Goal: Download file/media

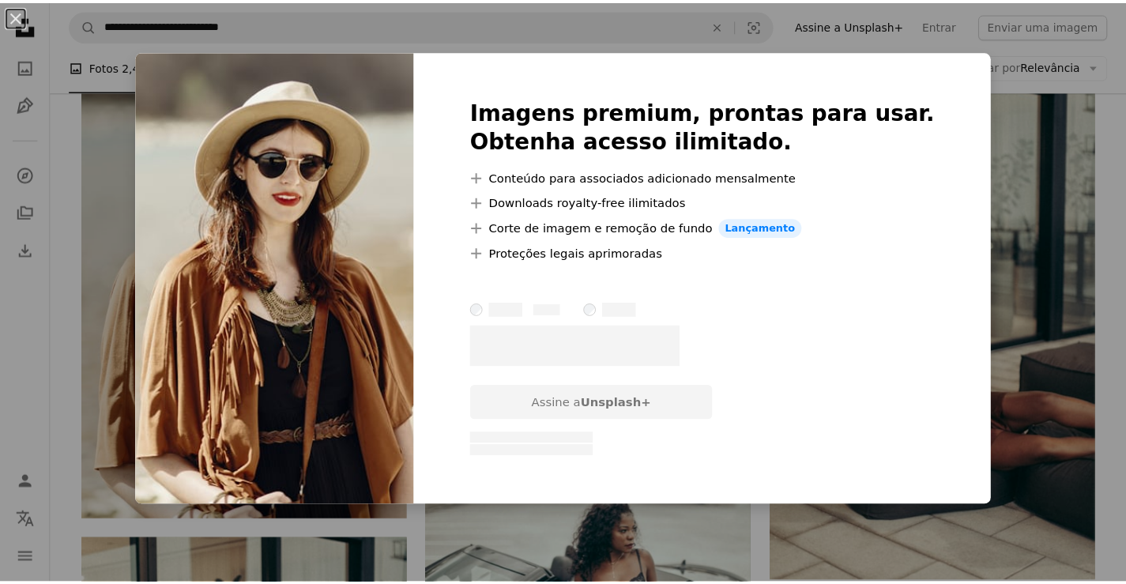
scroll to position [4802, 0]
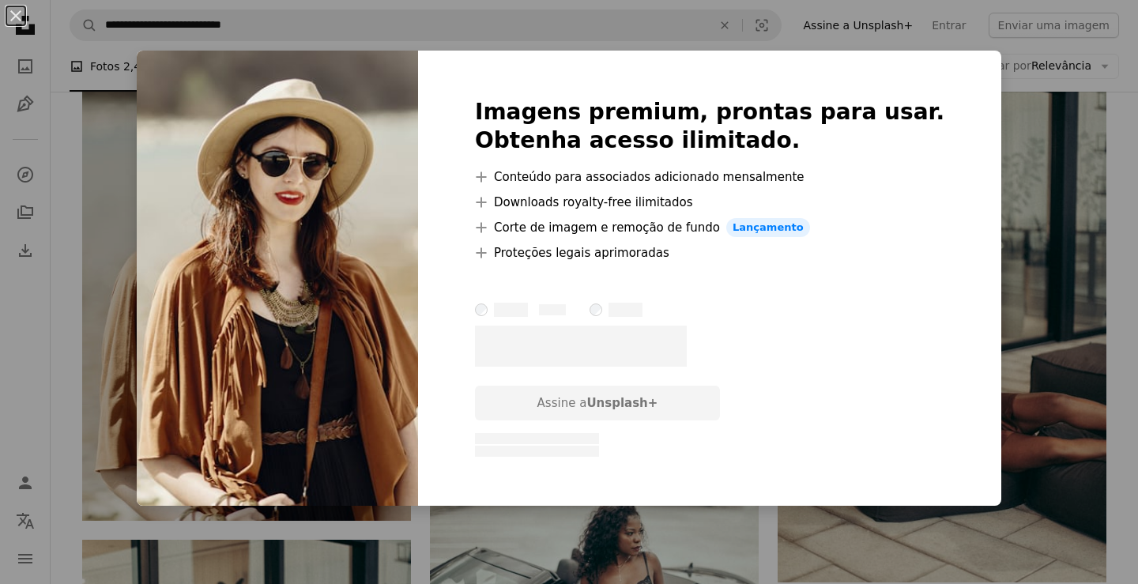
click at [1087, 168] on div "An X shape Imagens premium, prontas para usar. Obtenha acesso ilimitado. A plus…" at bounding box center [569, 292] width 1138 height 584
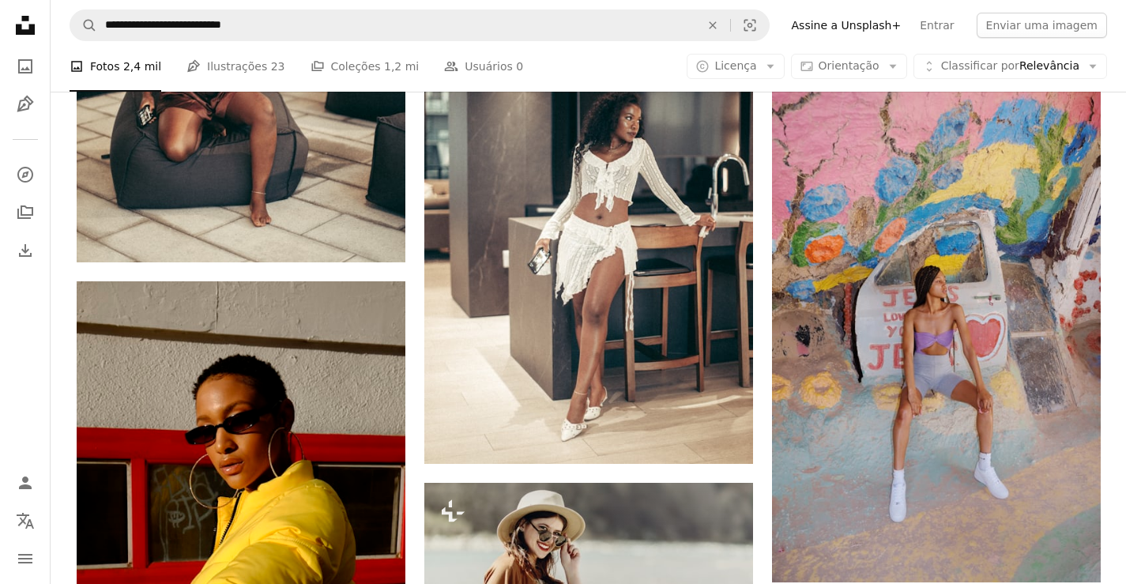
scroll to position [5563, 0]
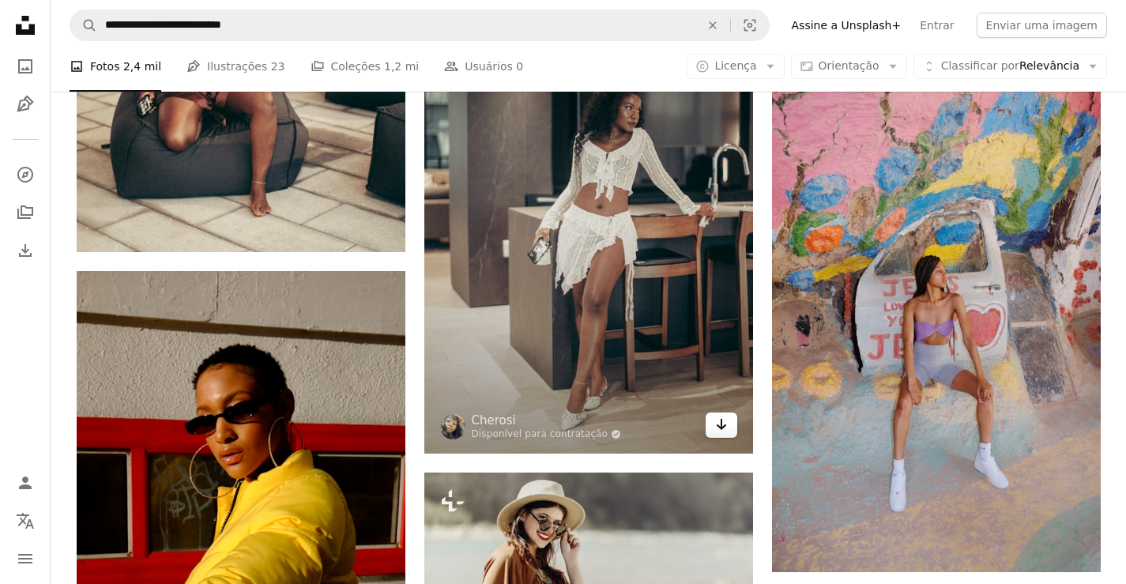
click at [714, 425] on link "Arrow pointing down" at bounding box center [722, 424] width 32 height 25
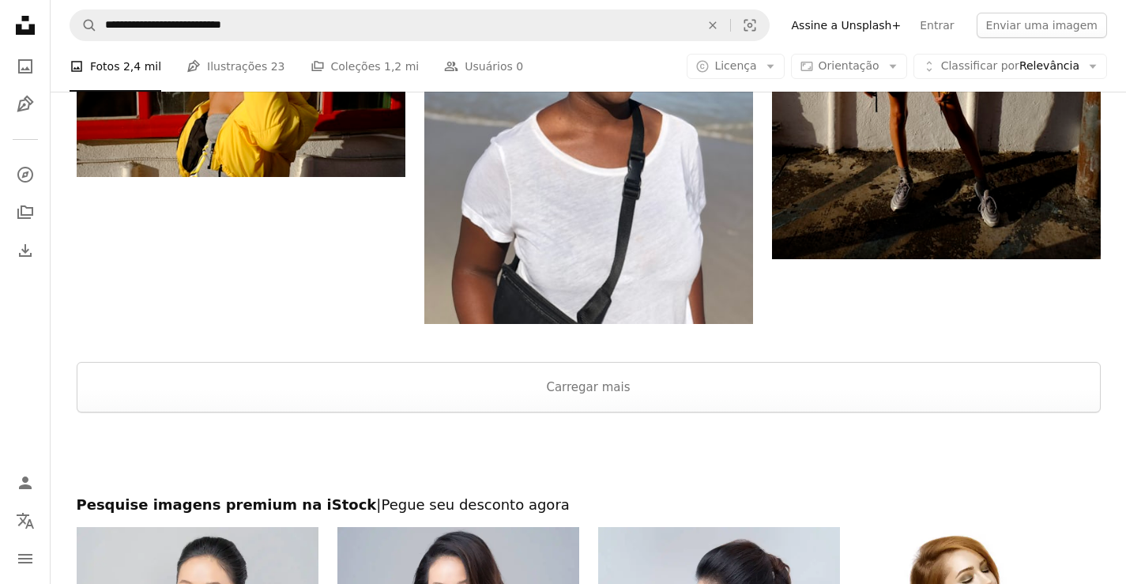
scroll to position [6430, 0]
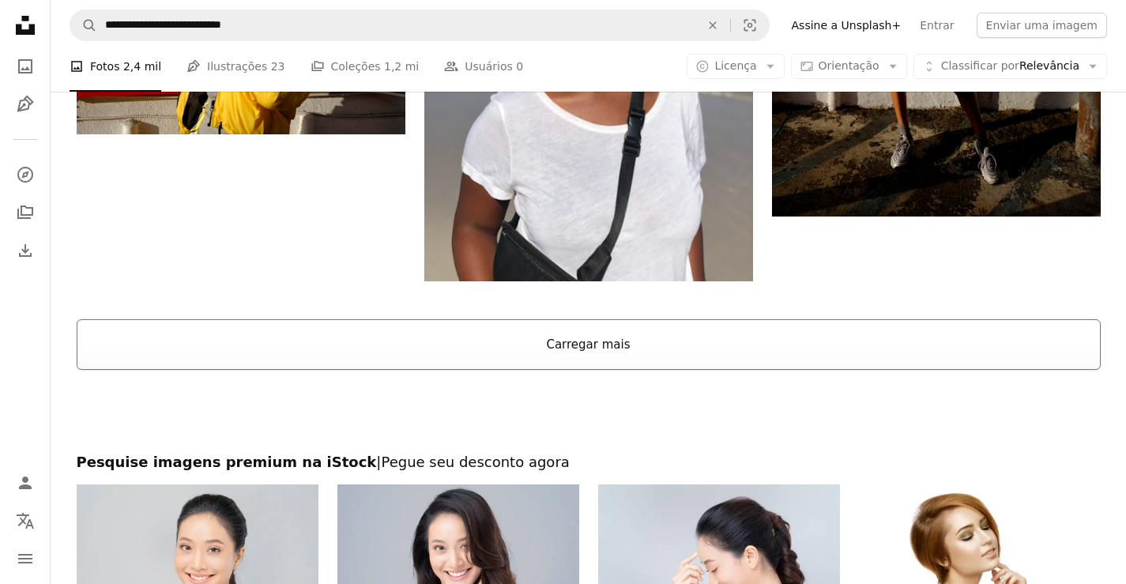
click at [575, 347] on button "Carregar mais" at bounding box center [589, 344] width 1024 height 51
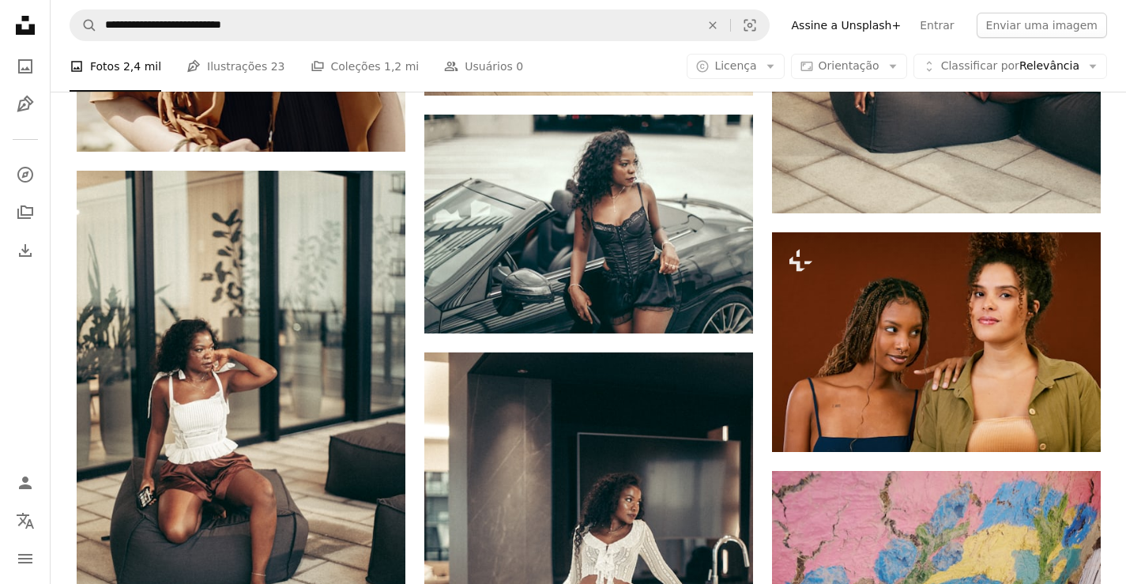
scroll to position [4588, 0]
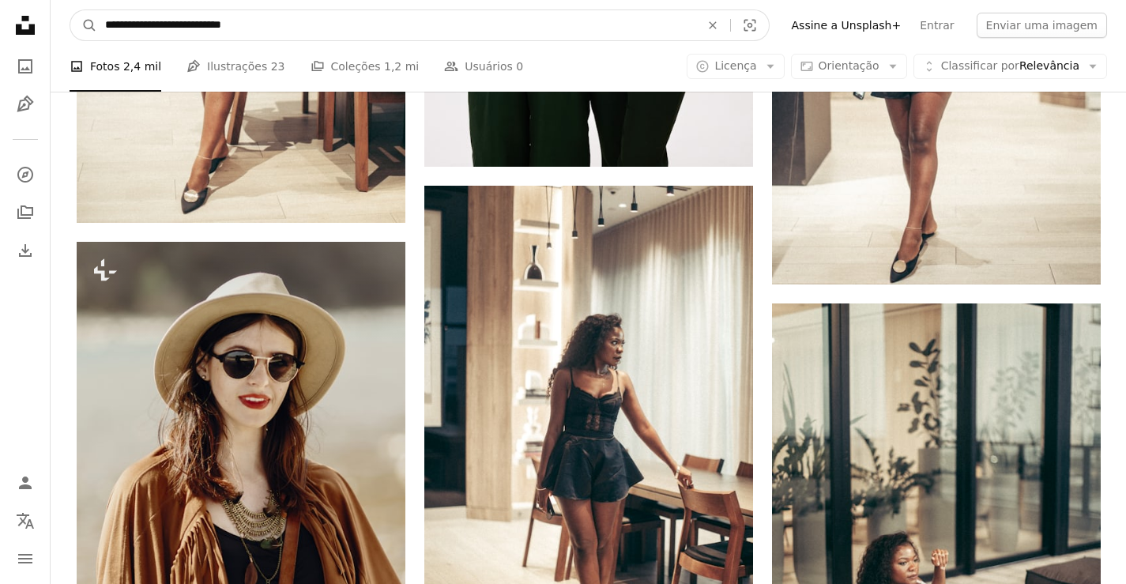
click at [273, 26] on input "**********" at bounding box center [396, 25] width 598 height 30
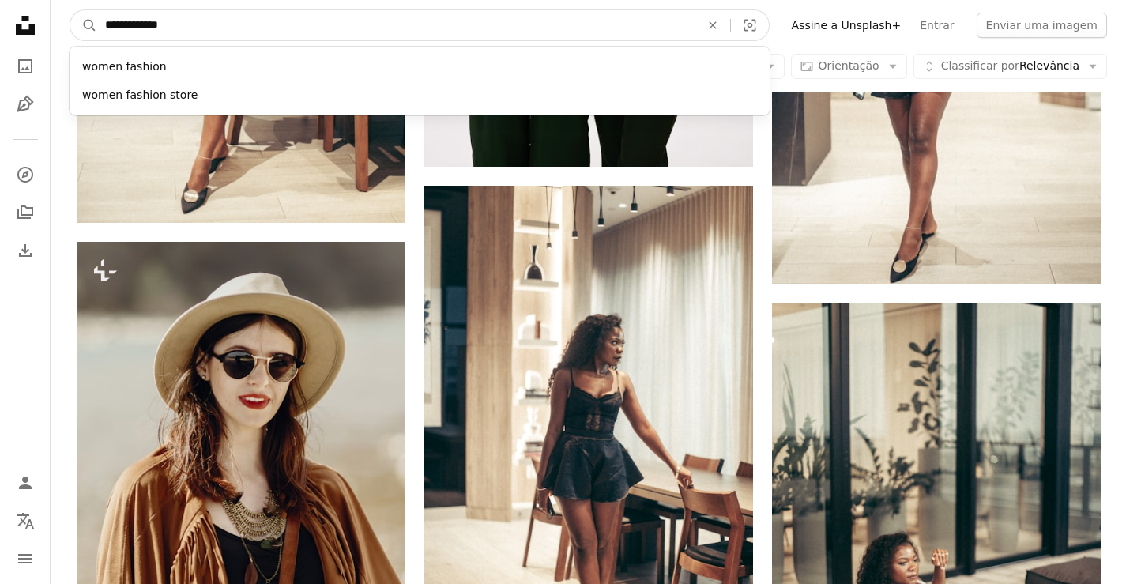
type input "**********"
click at [70, 10] on button "A magnifying glass" at bounding box center [83, 25] width 27 height 30
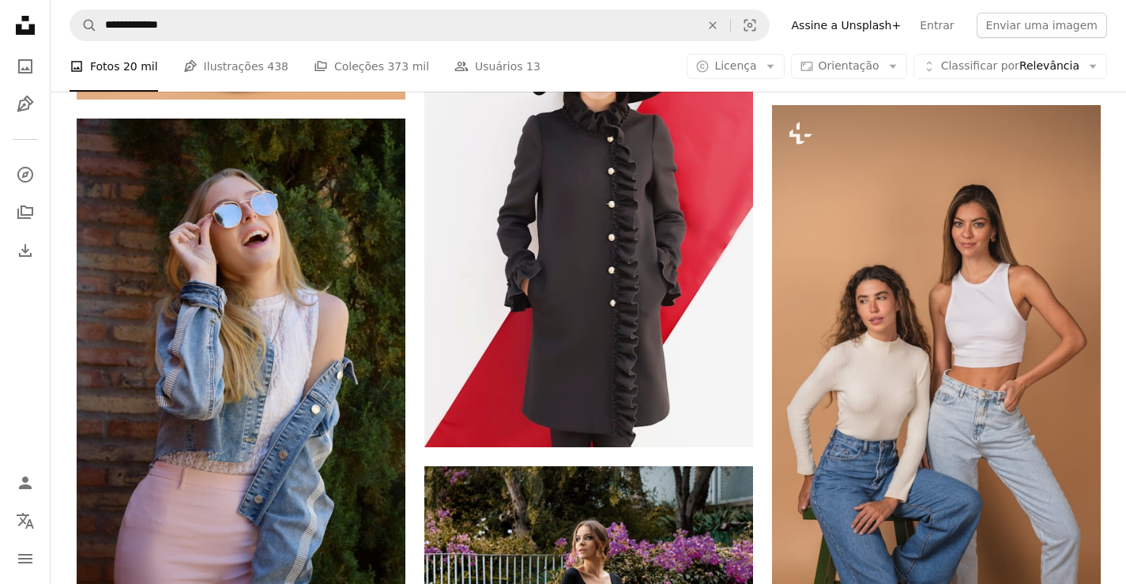
scroll to position [2044, 0]
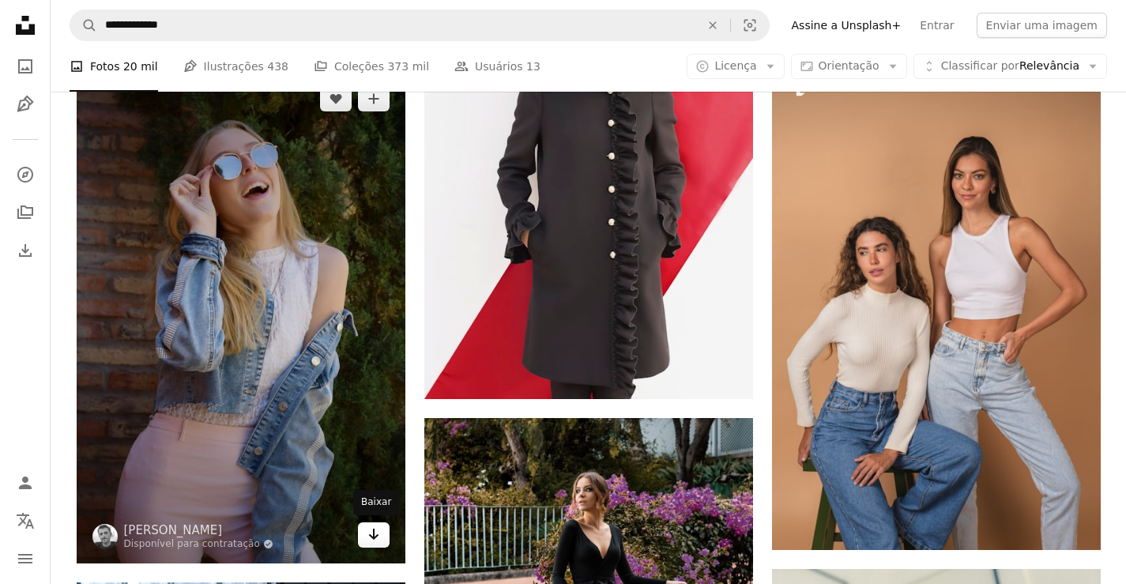
click at [374, 534] on icon "Baixar" at bounding box center [373, 534] width 10 height 11
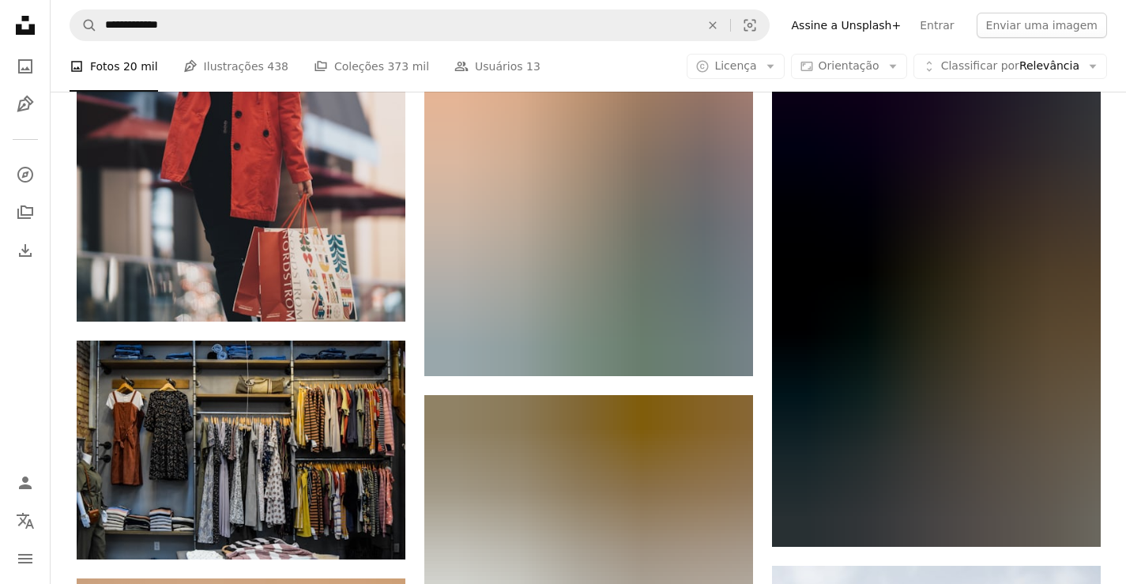
scroll to position [1091, 0]
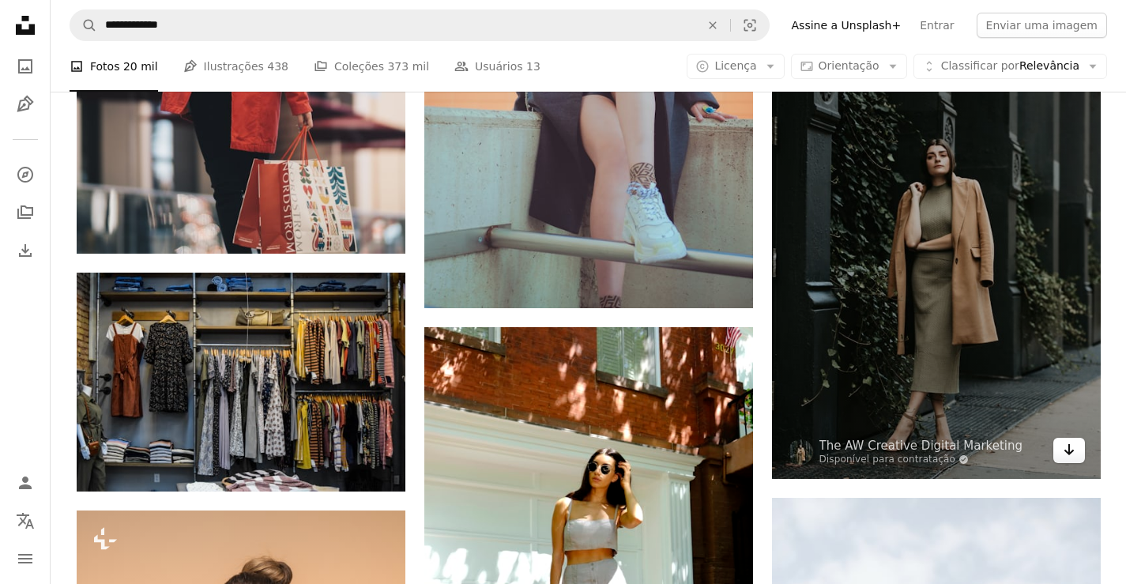
click at [1073, 454] on icon "Arrow pointing down" at bounding box center [1069, 449] width 13 height 19
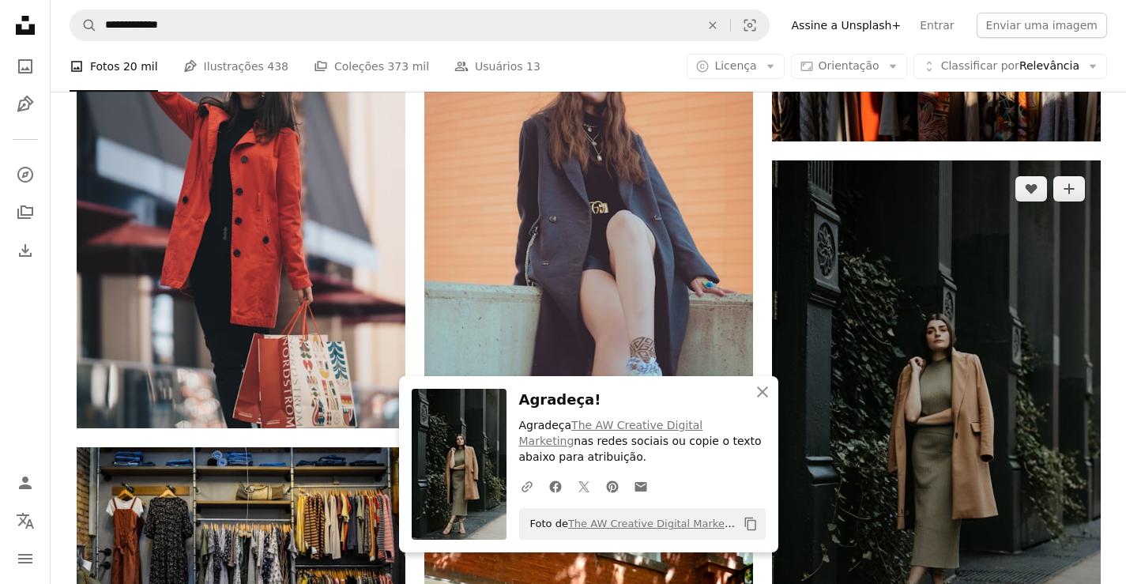
scroll to position [965, 0]
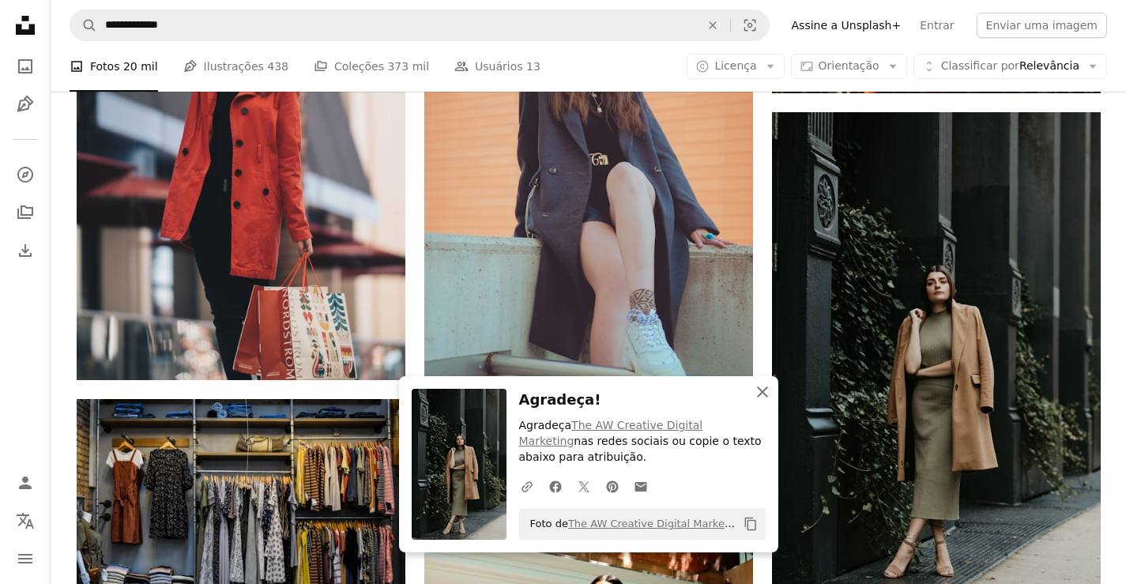
click at [759, 397] on icon "An X shape" at bounding box center [762, 391] width 19 height 19
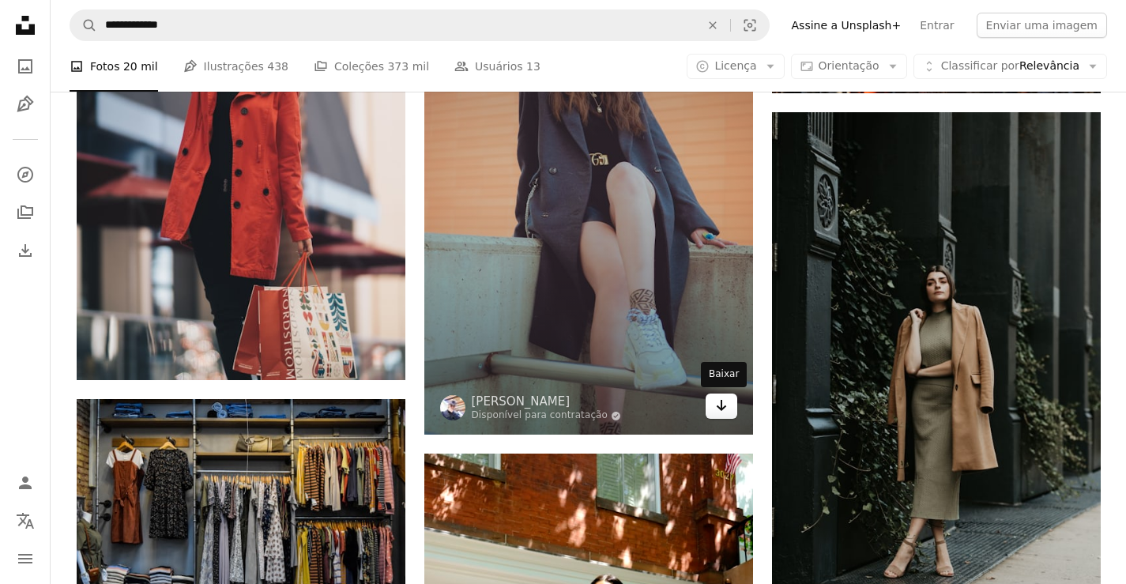
click at [721, 409] on icon "Baixar" at bounding box center [721, 405] width 10 height 11
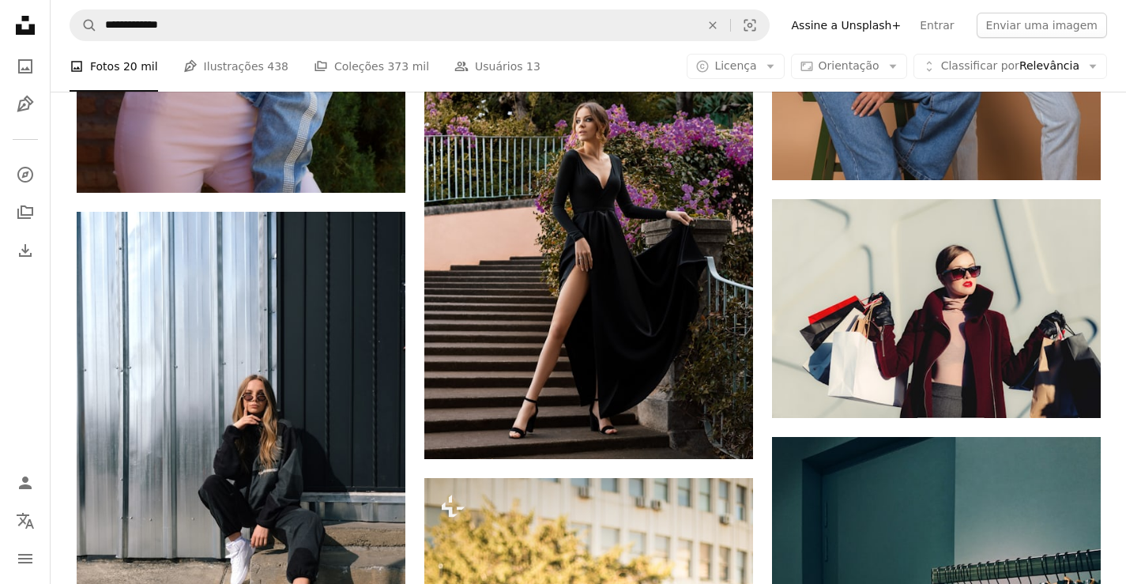
scroll to position [2443, 0]
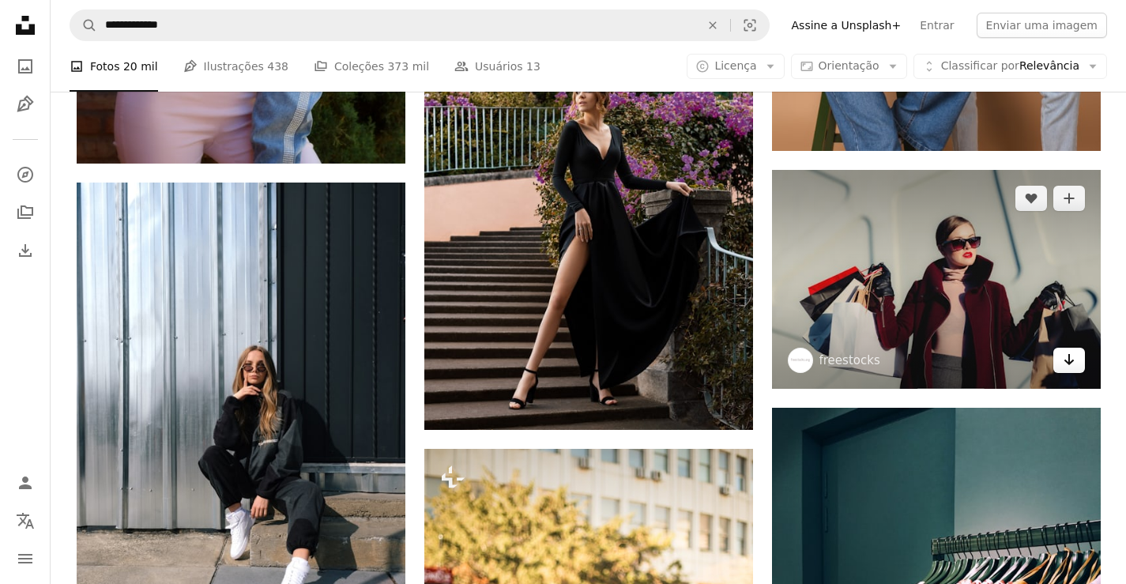
click at [1068, 365] on icon "Arrow pointing down" at bounding box center [1069, 359] width 13 height 19
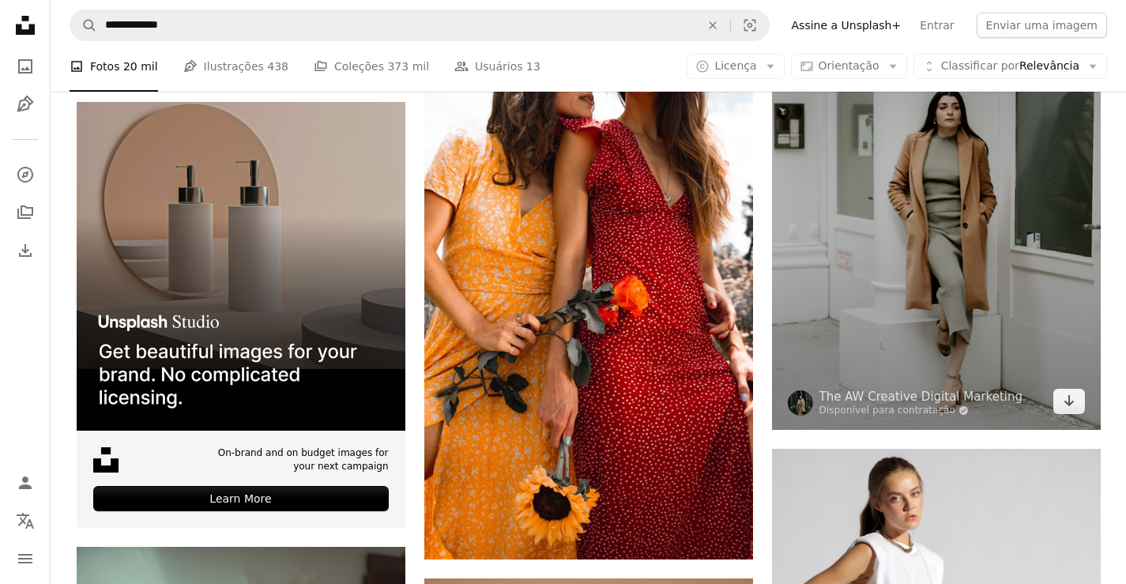
scroll to position [3483, 0]
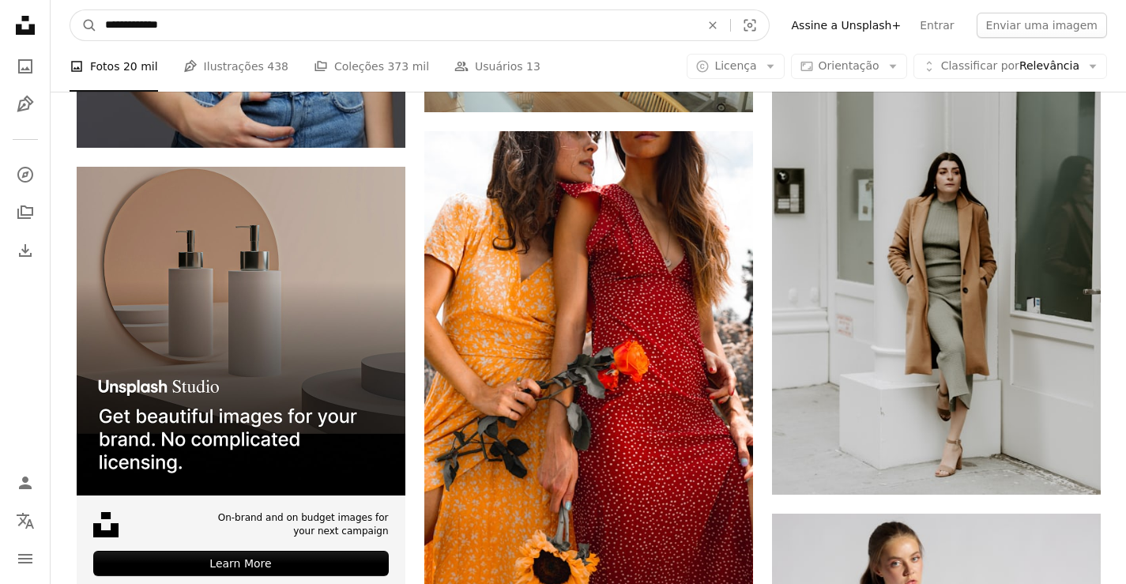
click at [596, 29] on input "**********" at bounding box center [396, 25] width 598 height 30
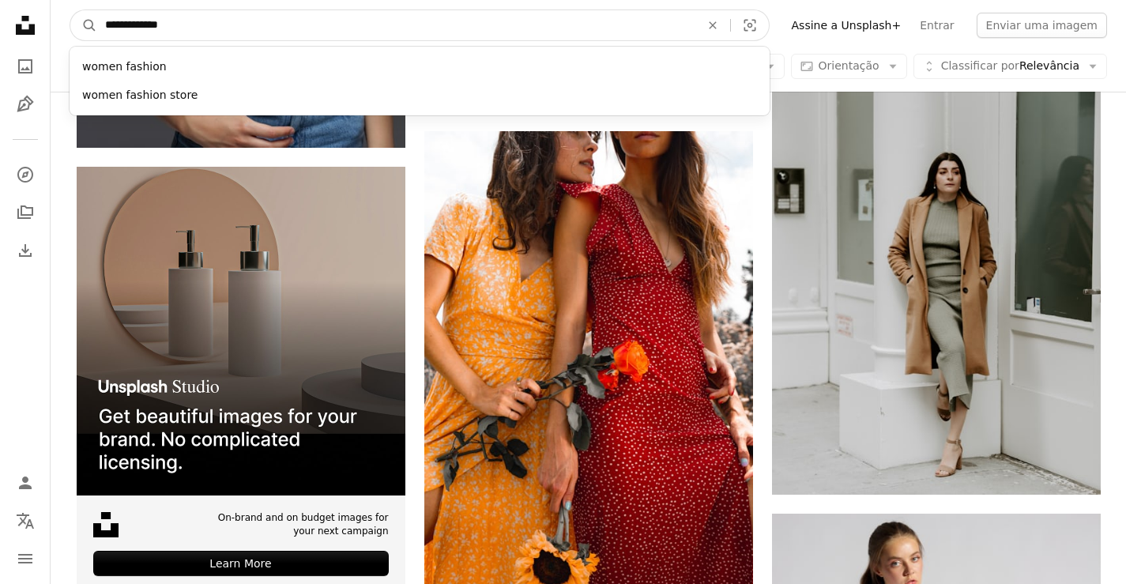
paste input "Pesquise conteúdo visual em todo o site"
type input "**********"
click at [70, 10] on button "A magnifying glass" at bounding box center [83, 25] width 27 height 30
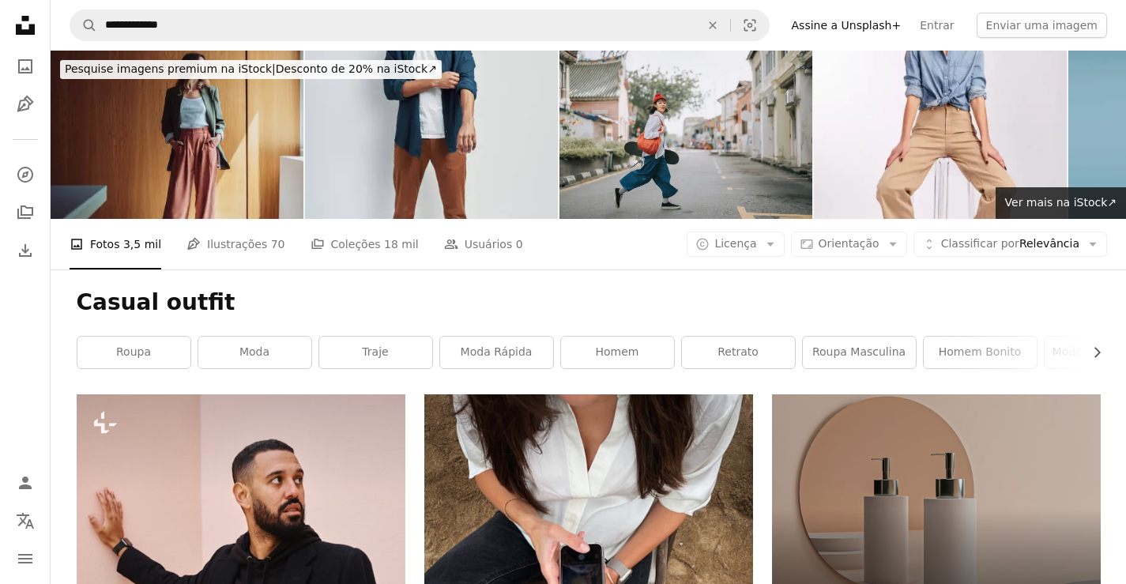
click at [221, 186] on img at bounding box center [177, 135] width 253 height 168
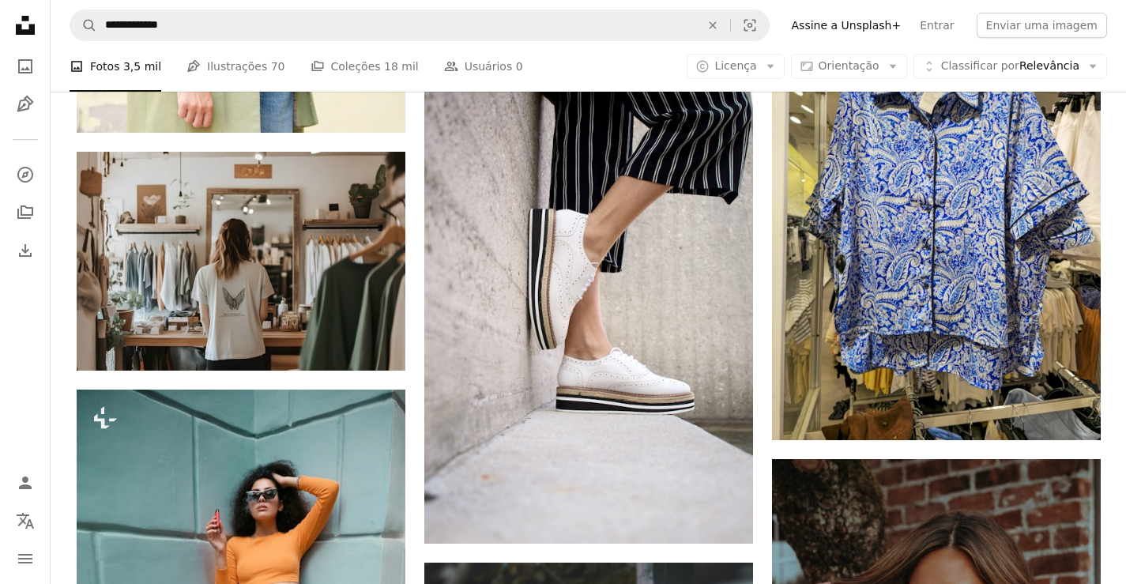
scroll to position [1904, 0]
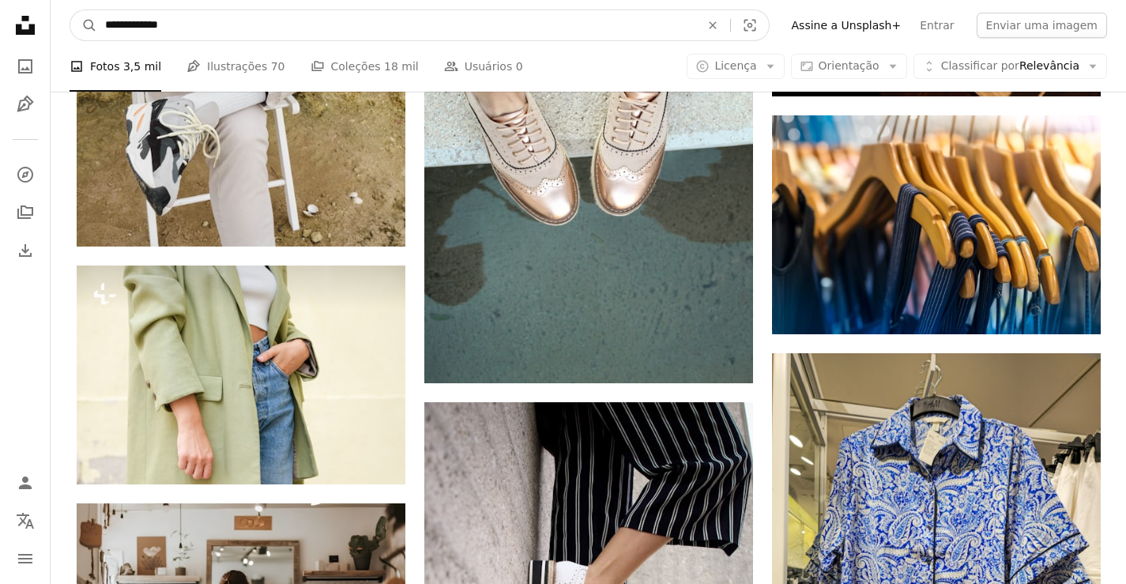
click at [112, 28] on input "**********" at bounding box center [396, 25] width 598 height 30
type input "**********"
click at [70, 10] on button "A magnifying glass" at bounding box center [83, 25] width 27 height 30
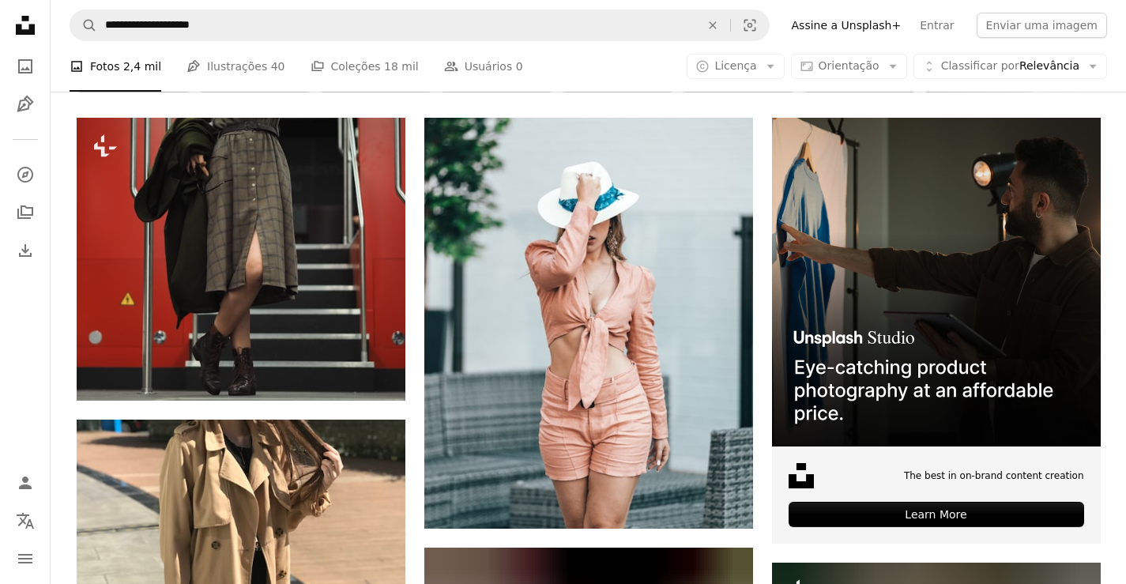
scroll to position [296, 0]
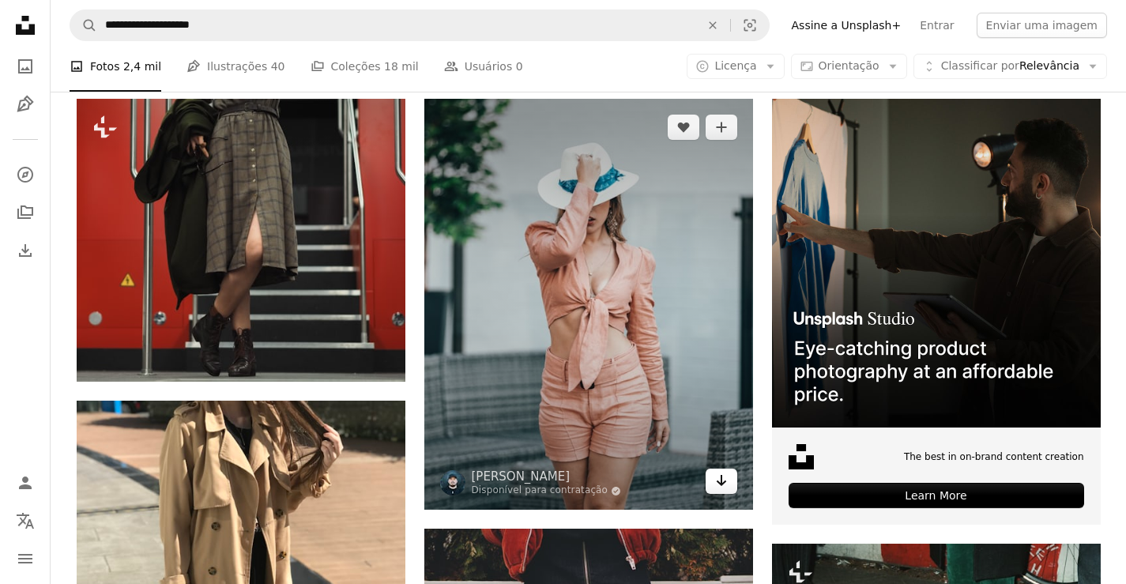
click at [714, 485] on link "Arrow pointing down" at bounding box center [722, 481] width 32 height 25
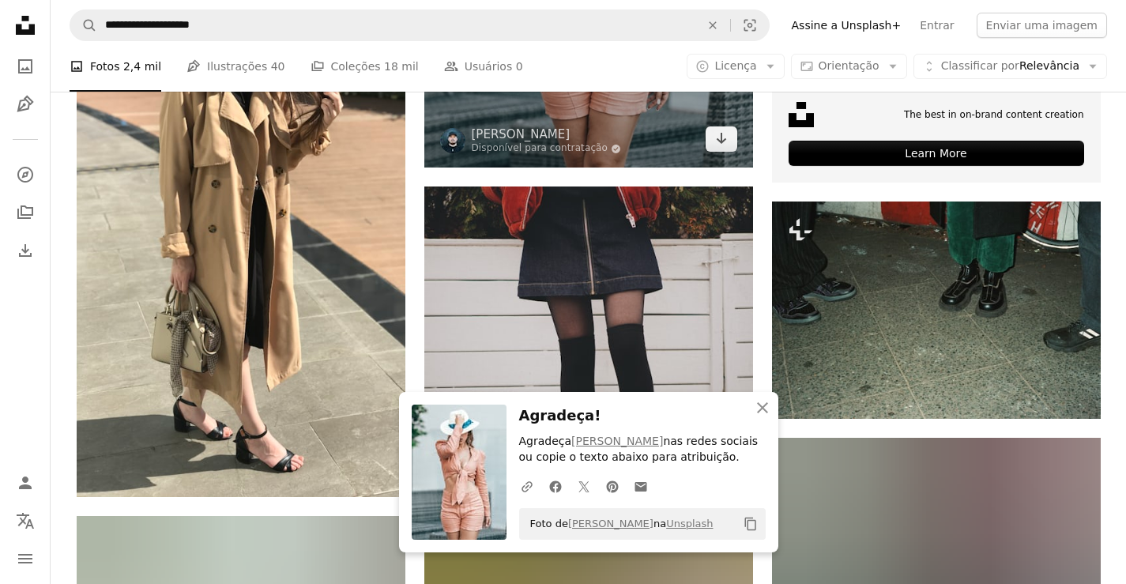
scroll to position [671, 0]
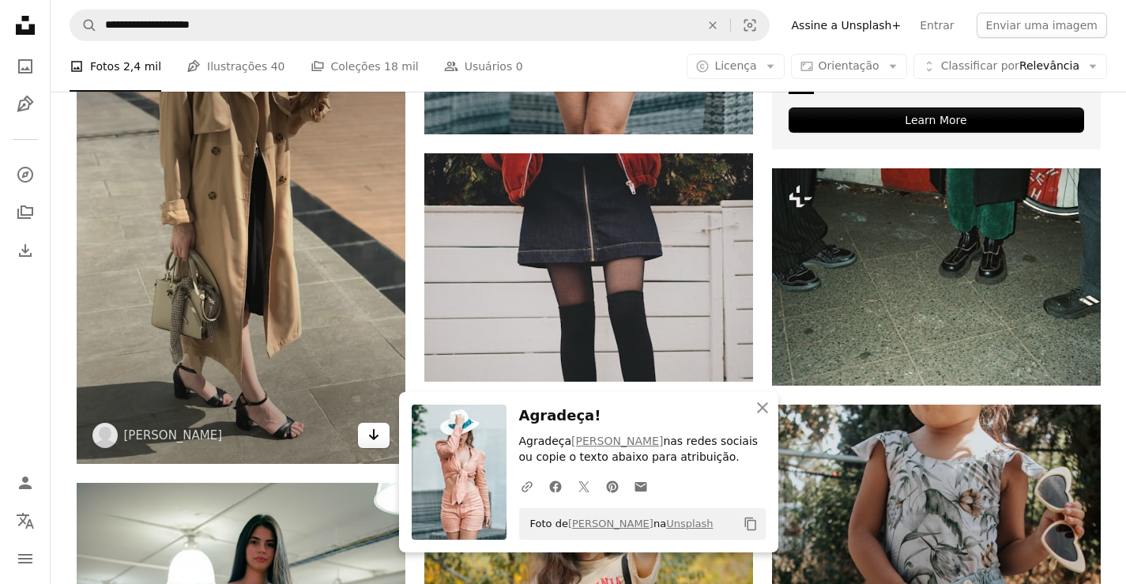
click at [378, 439] on icon "Arrow pointing down" at bounding box center [373, 434] width 13 height 19
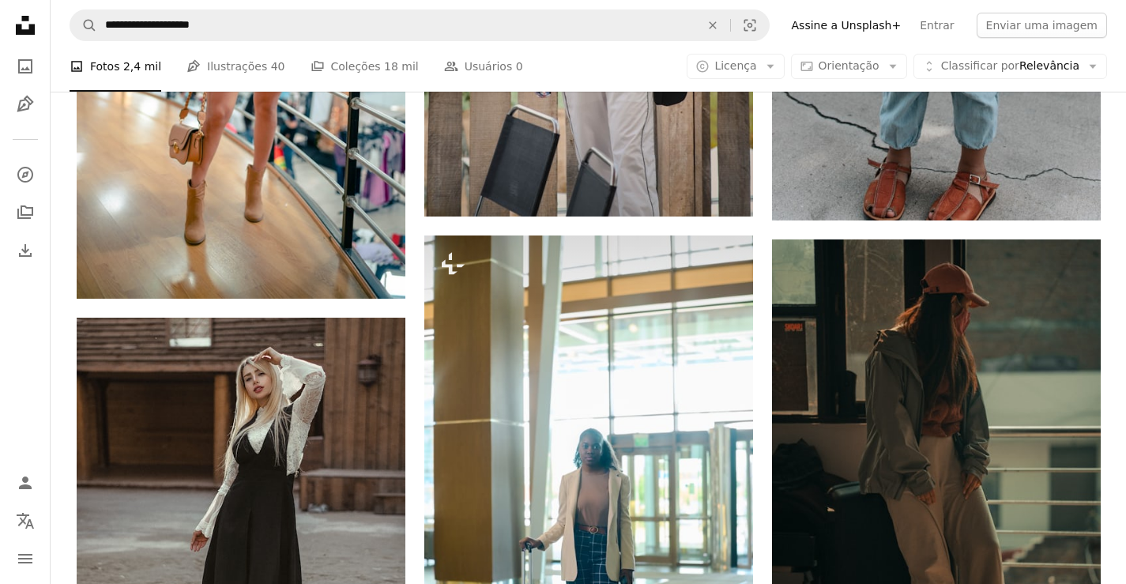
scroll to position [1386, 0]
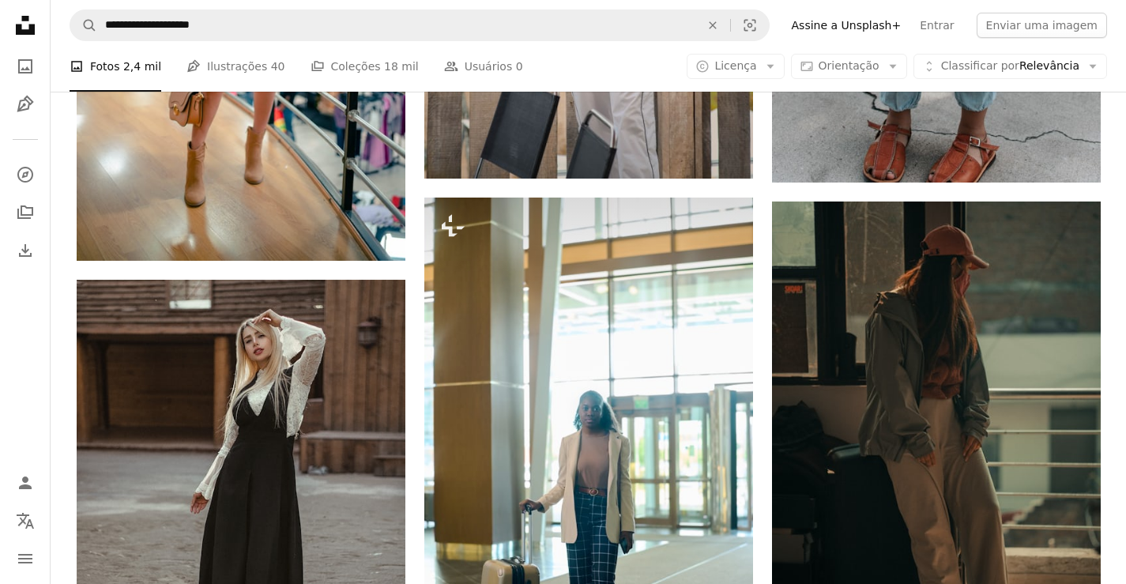
click at [636, 62] on div "A photo Fotos 2,4 mil Pen Tool Ilustrações 40 A stack of folders Coleções 18 mi…" at bounding box center [588, 66] width 1037 height 51
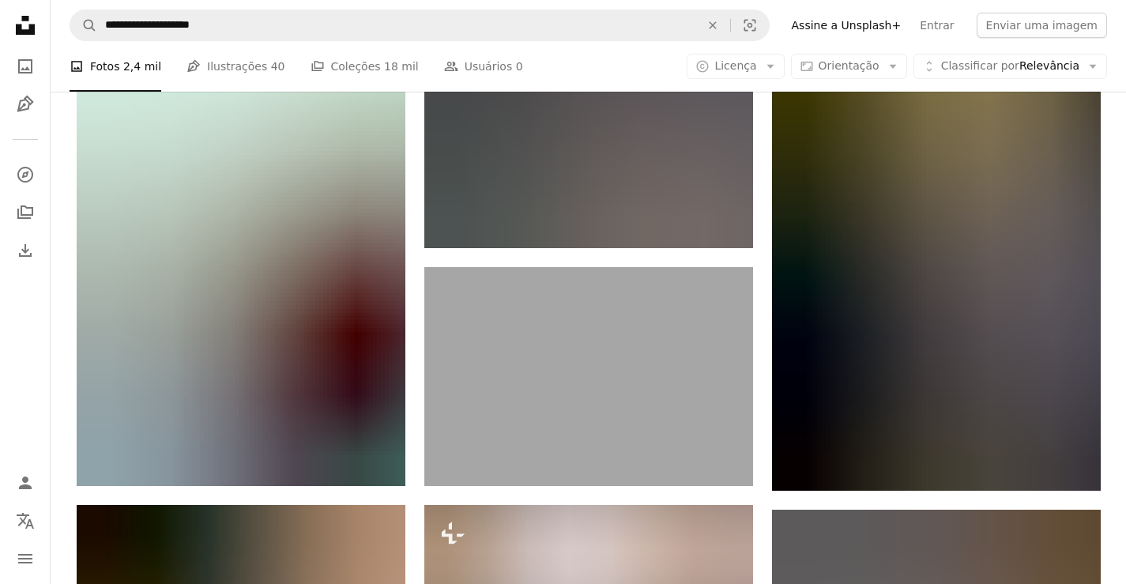
scroll to position [2796, 0]
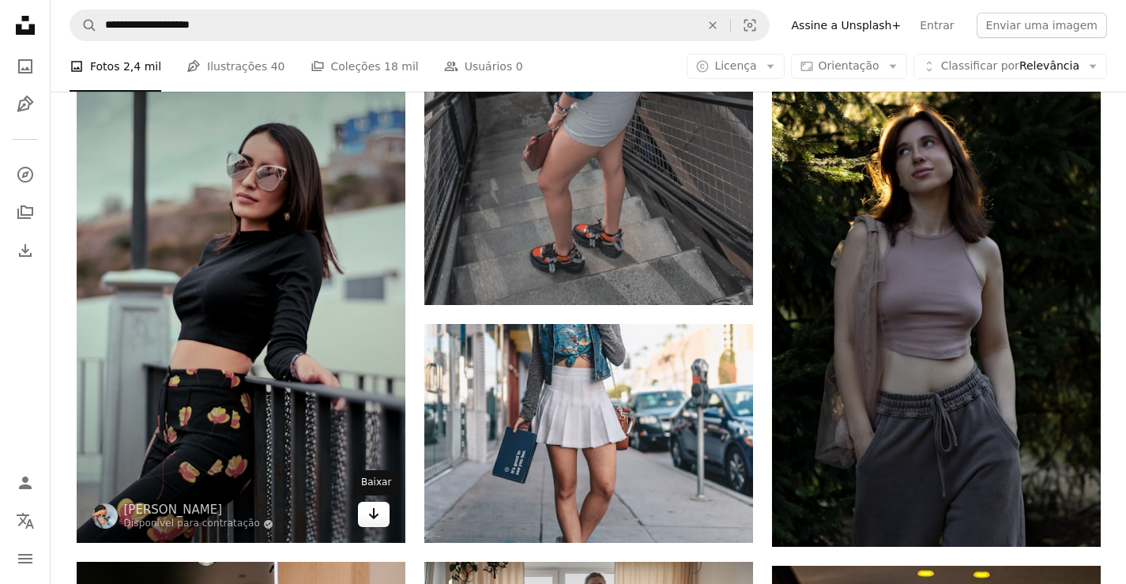
click at [378, 514] on icon "Arrow pointing down" at bounding box center [373, 513] width 13 height 19
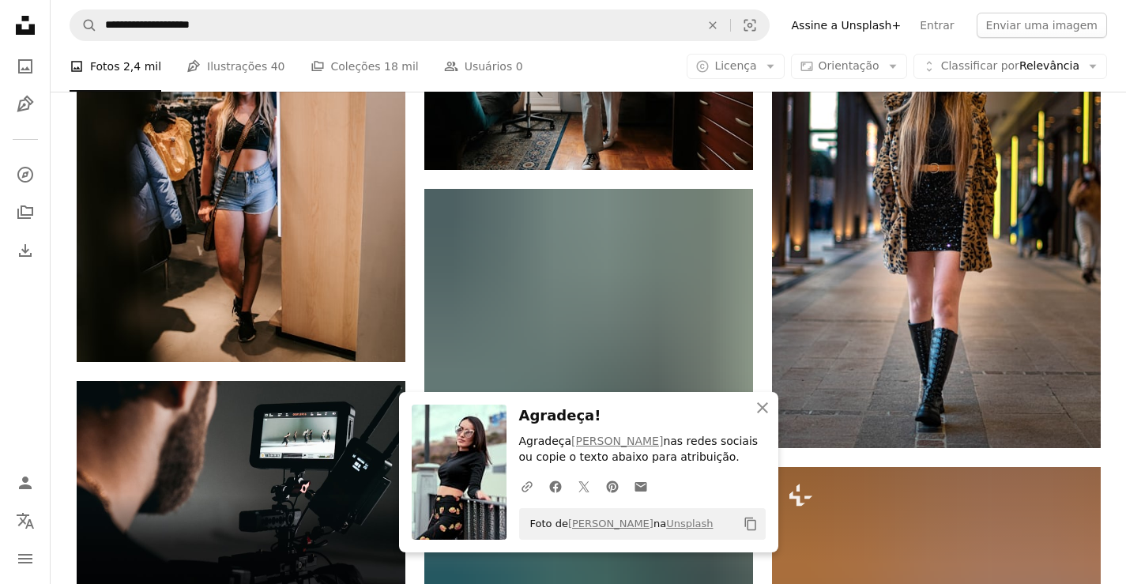
scroll to position [3425, 0]
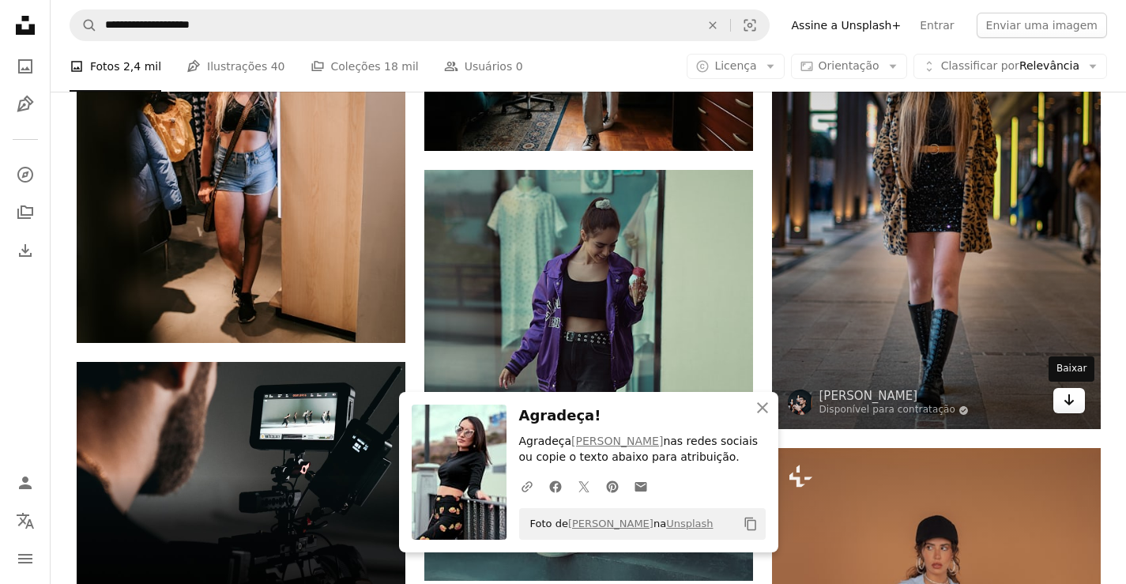
click at [1075, 400] on link "Arrow pointing down" at bounding box center [1069, 400] width 32 height 25
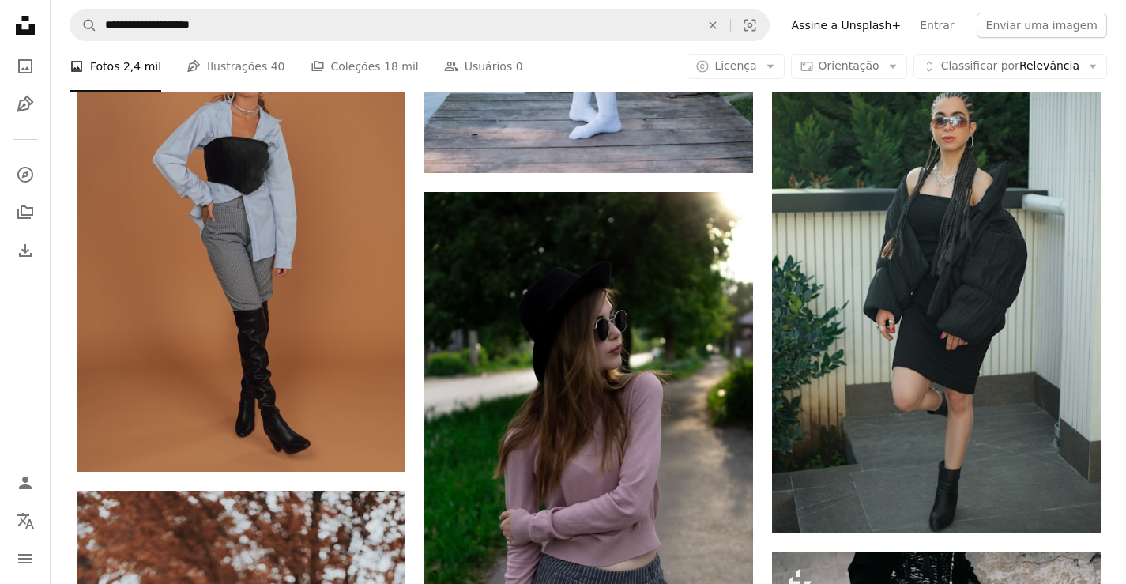
scroll to position [5681, 0]
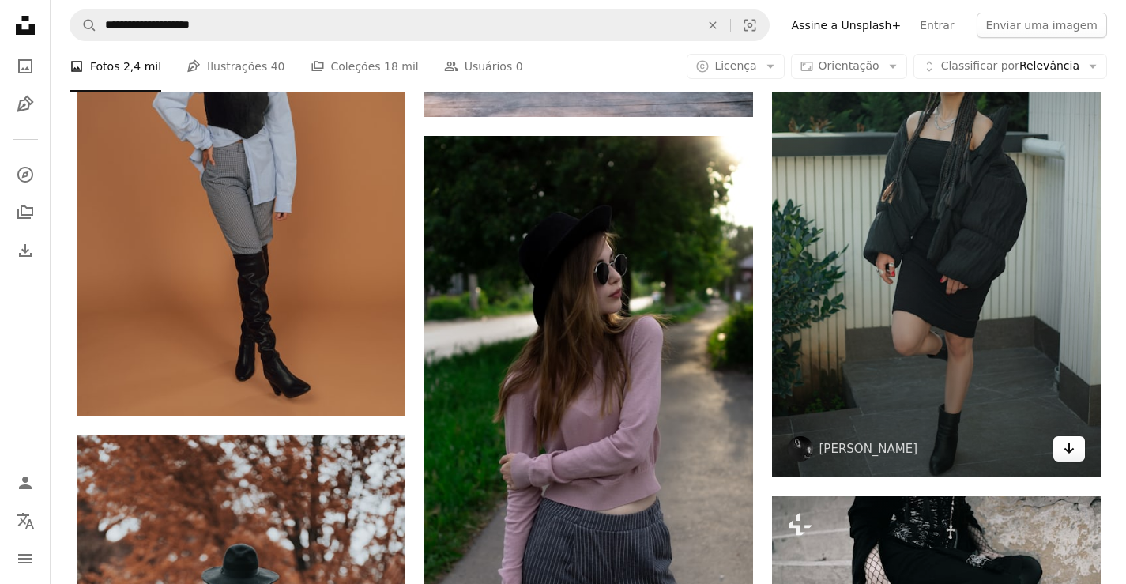
click at [1076, 452] on link "Arrow pointing down" at bounding box center [1069, 448] width 32 height 25
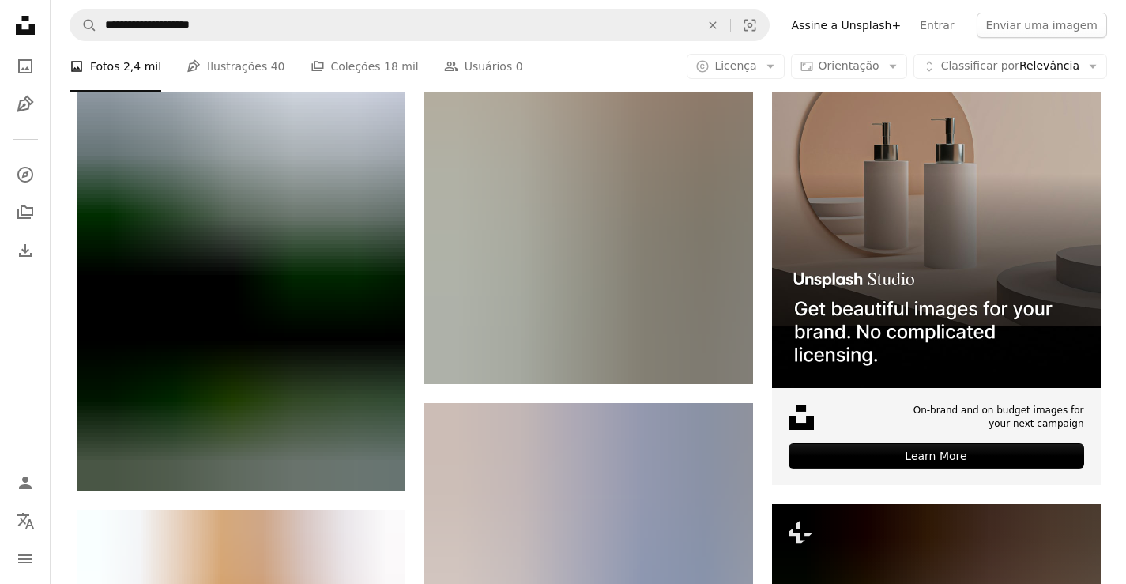
scroll to position [6812, 0]
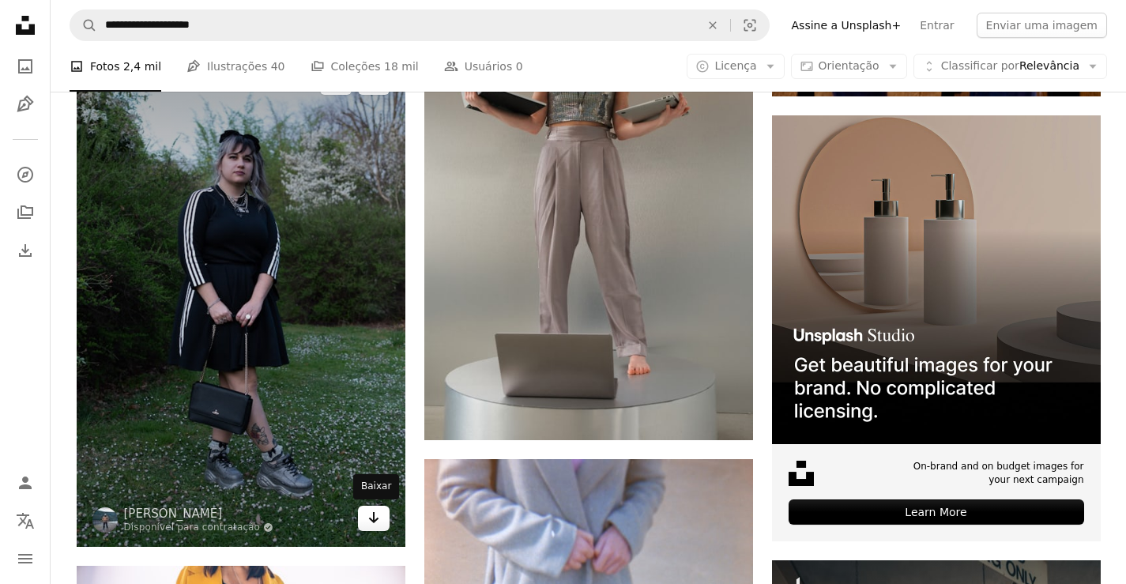
click at [374, 525] on icon "Arrow pointing down" at bounding box center [373, 517] width 13 height 19
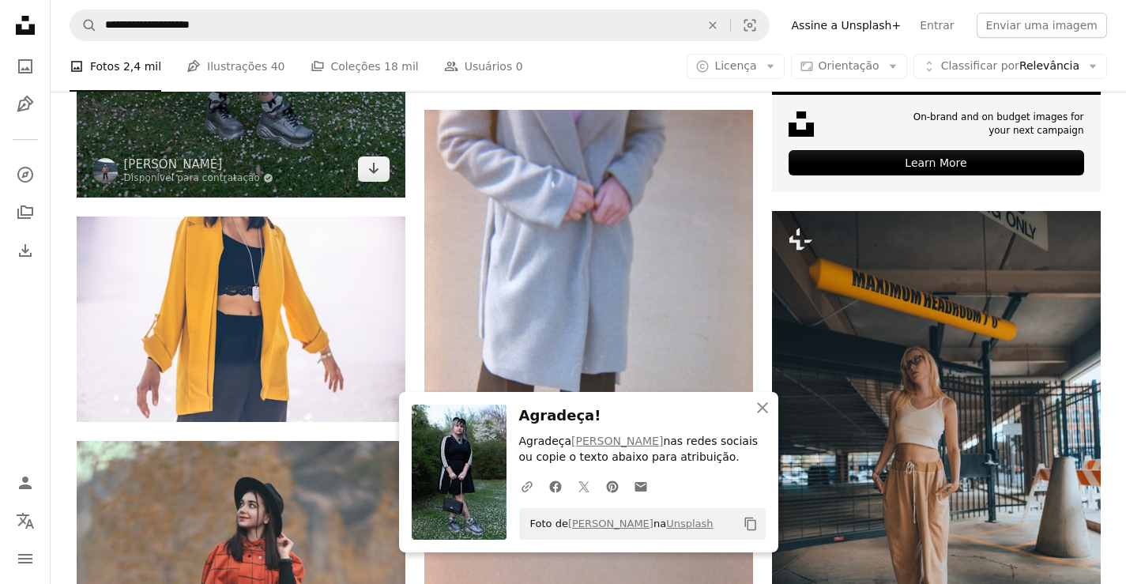
scroll to position [7176, 0]
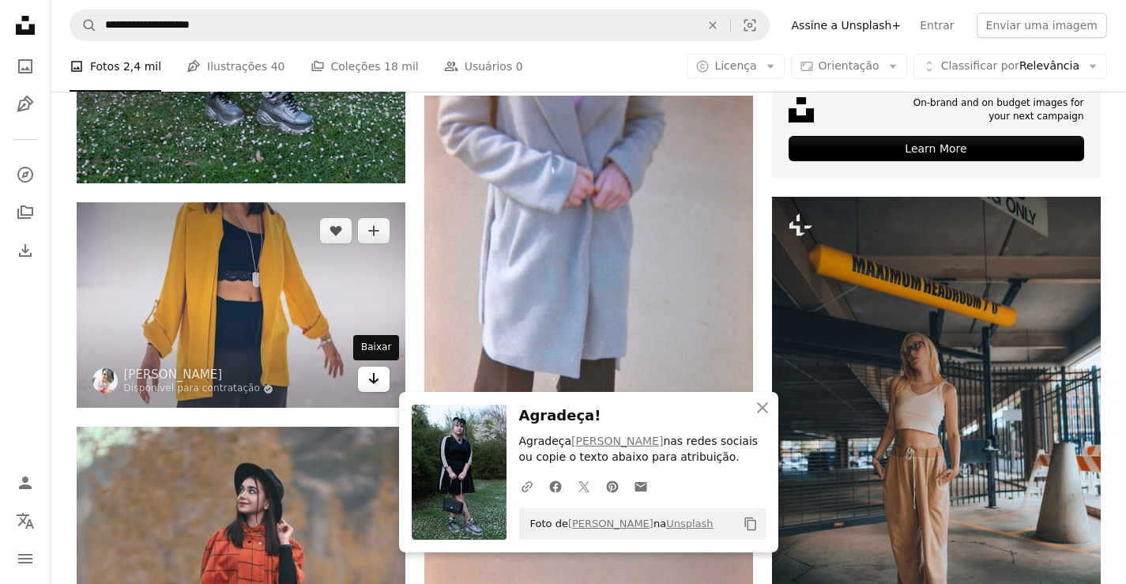
click at [368, 384] on icon "Arrow pointing down" at bounding box center [373, 378] width 13 height 19
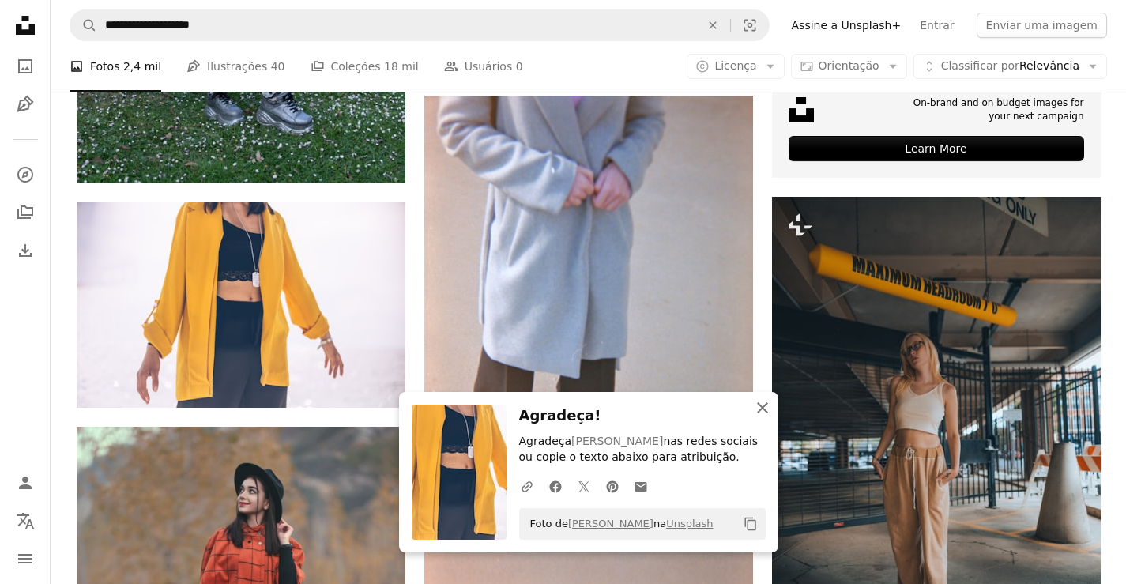
click at [765, 402] on icon "An X shape" at bounding box center [762, 407] width 19 height 19
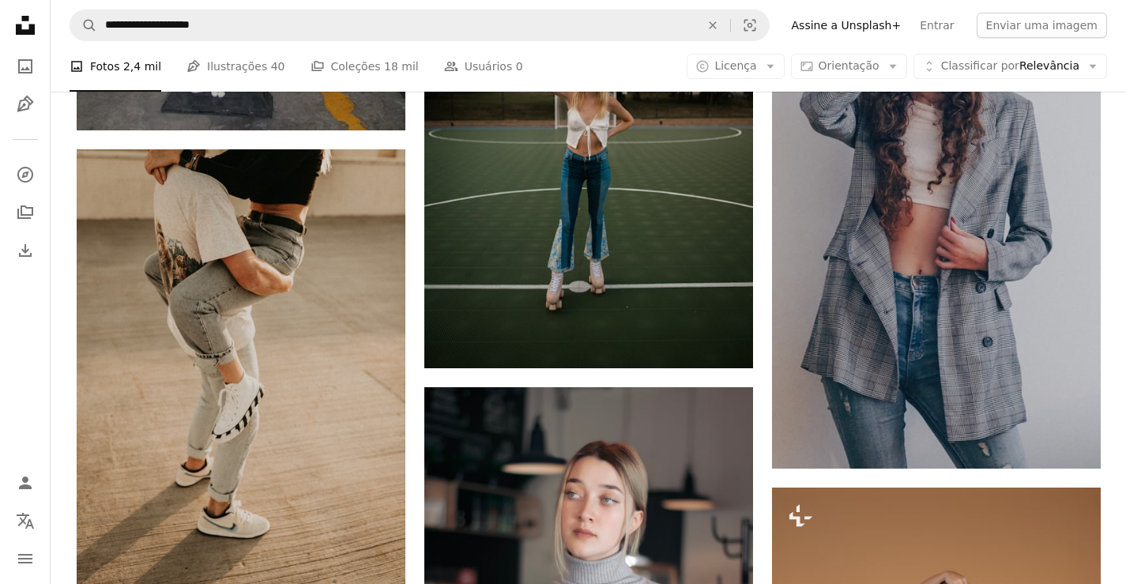
scroll to position [9096, 0]
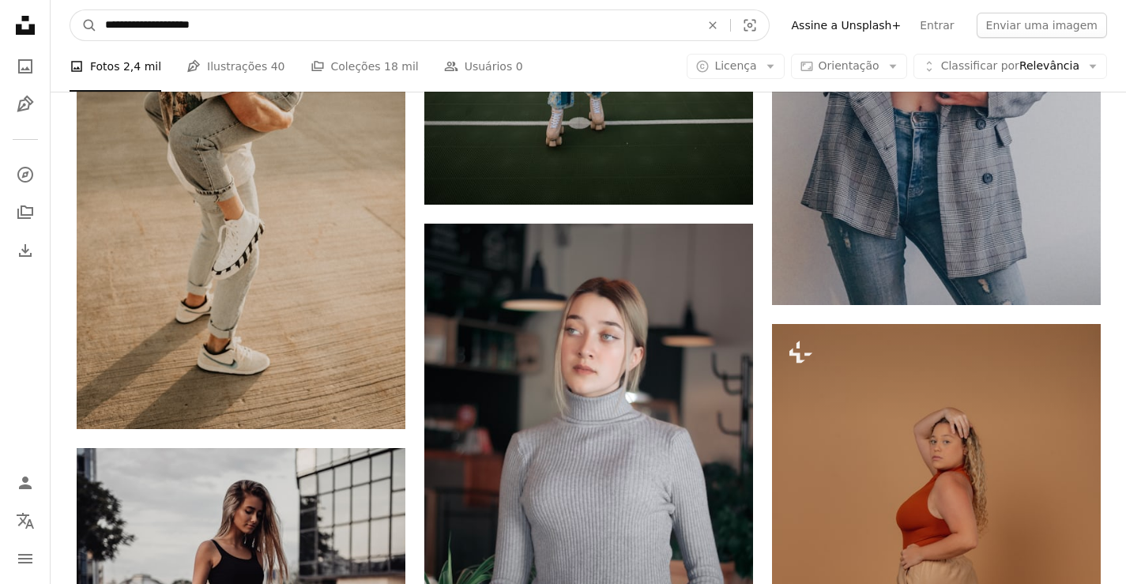
click at [297, 23] on input "**********" at bounding box center [396, 25] width 598 height 30
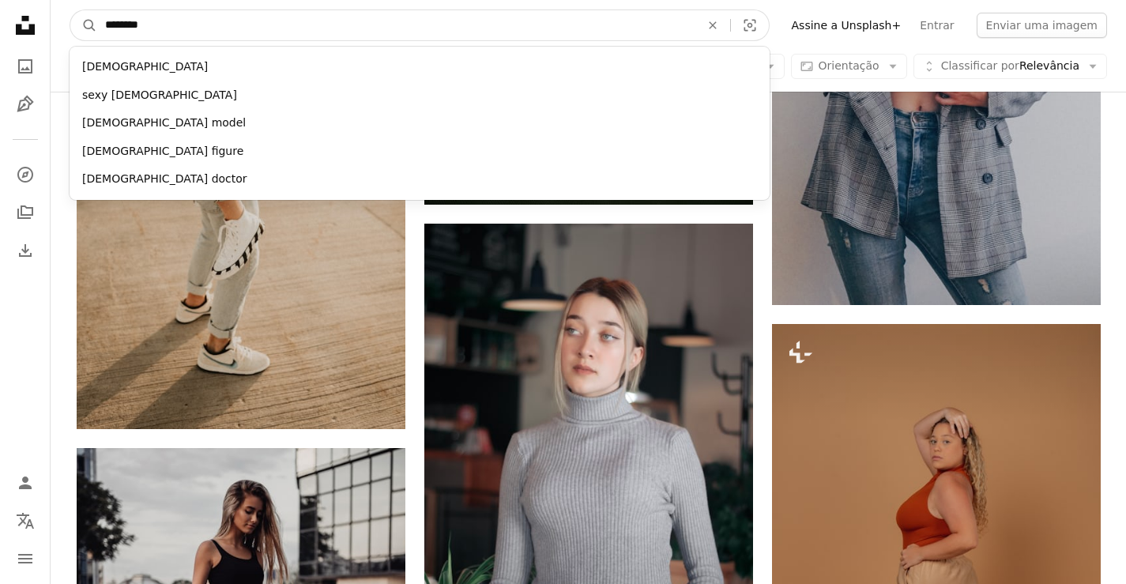
paste input "**********"
type input "**********"
click at [70, 10] on button "A magnifying glass" at bounding box center [83, 25] width 27 height 30
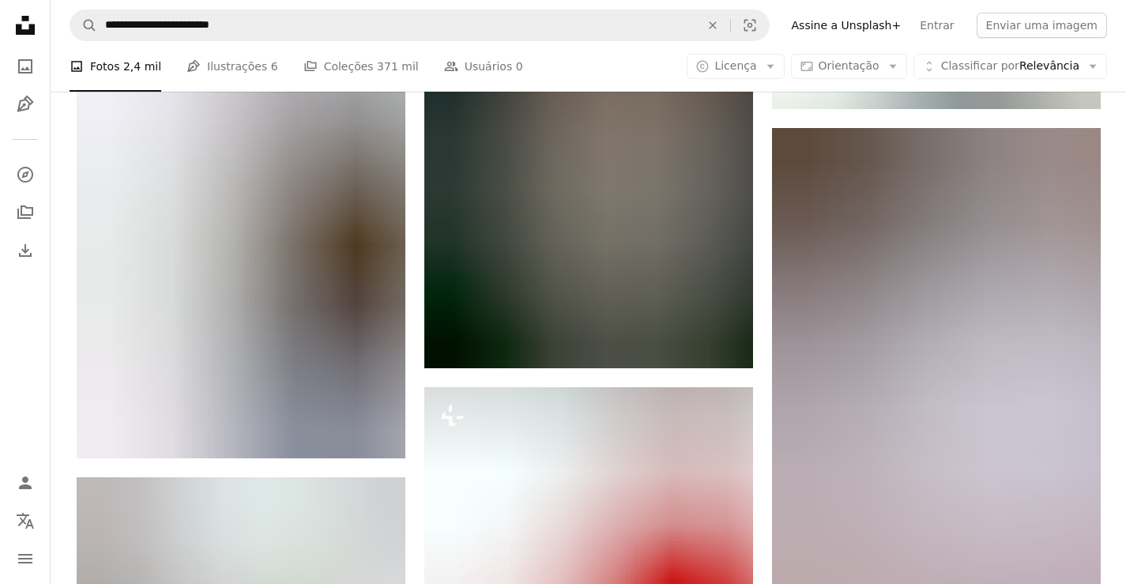
scroll to position [1843, 0]
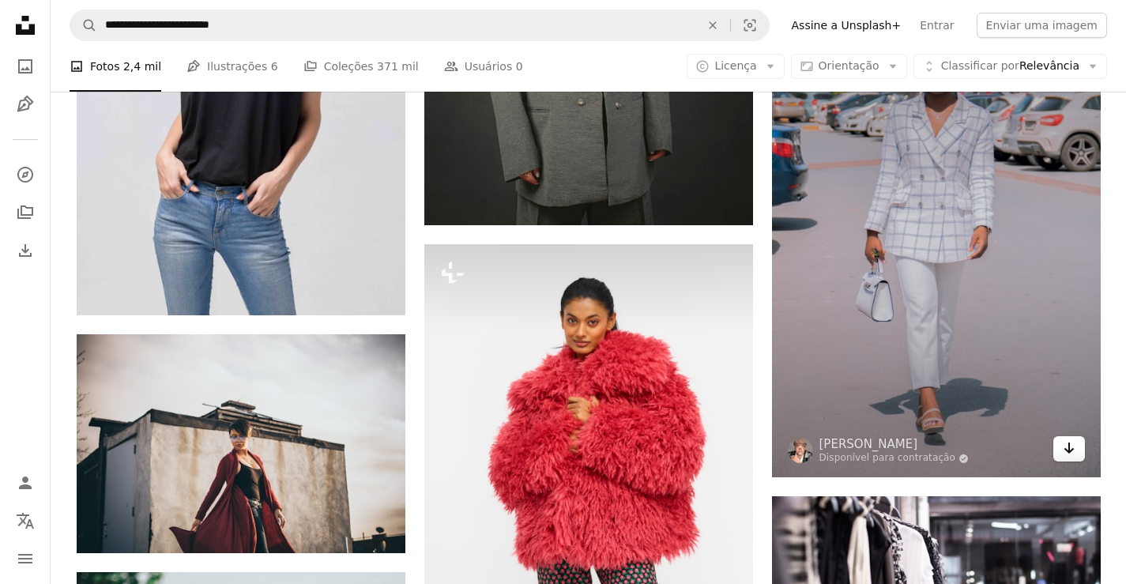
click at [1070, 443] on icon "Arrow pointing down" at bounding box center [1069, 448] width 13 height 19
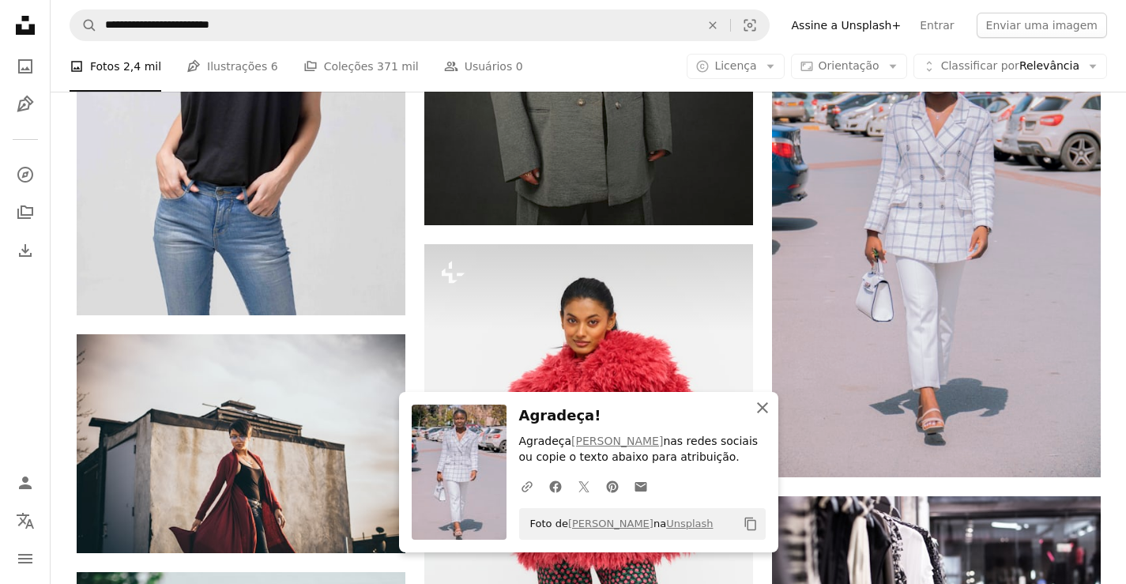
click at [762, 412] on icon "An X shape" at bounding box center [762, 407] width 19 height 19
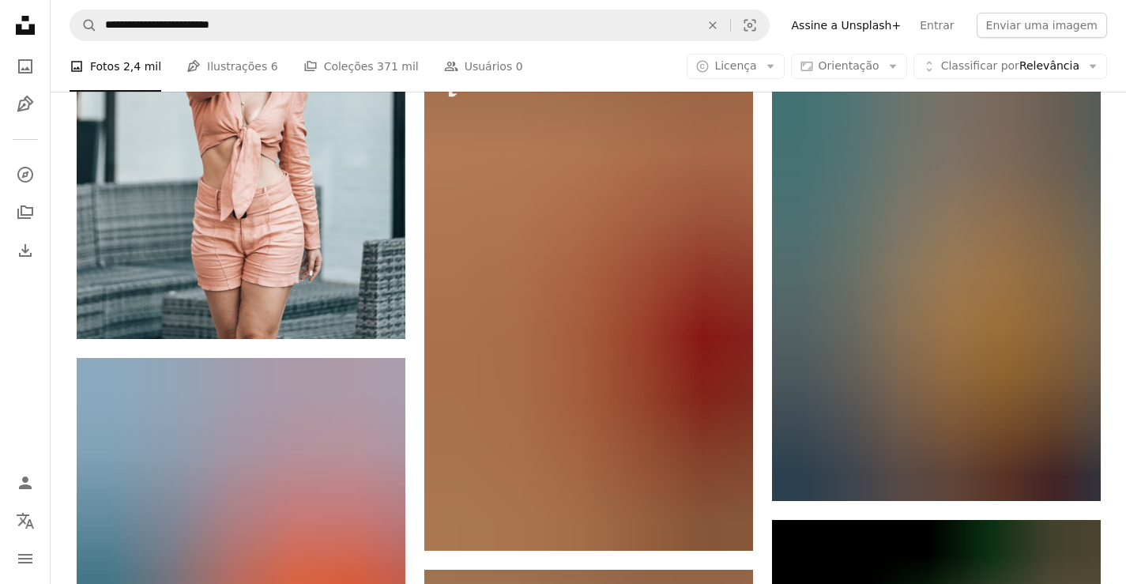
scroll to position [2501, 0]
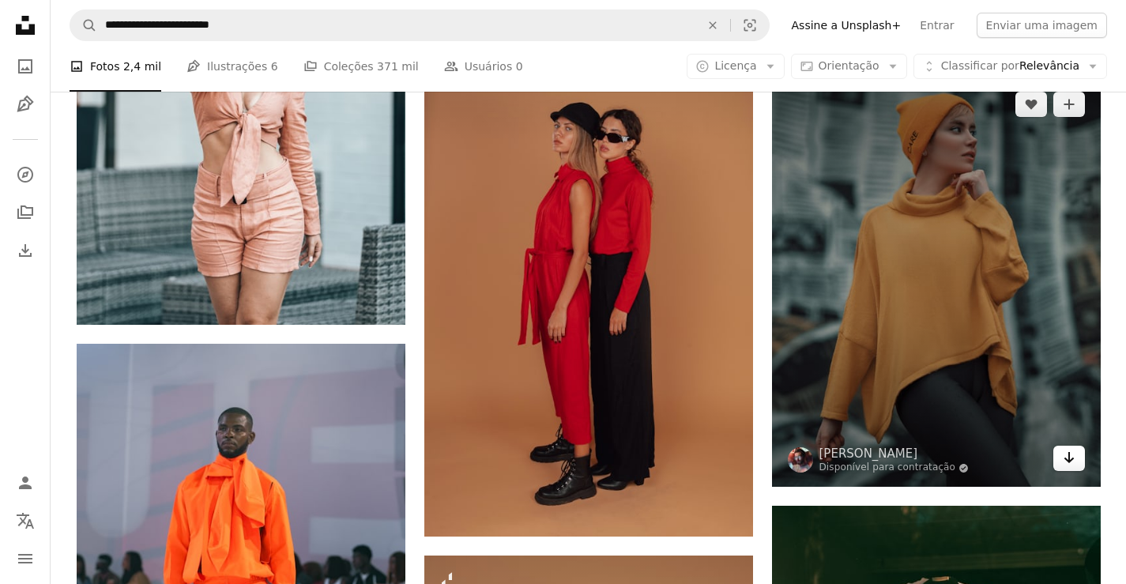
click at [1064, 454] on icon "Arrow pointing down" at bounding box center [1069, 457] width 13 height 19
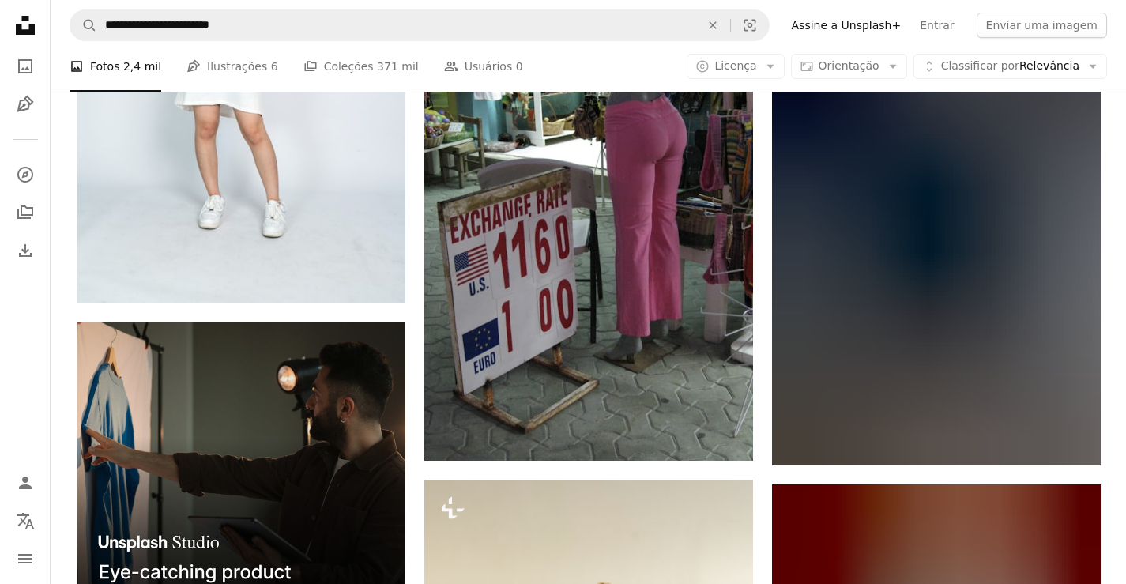
scroll to position [3603, 0]
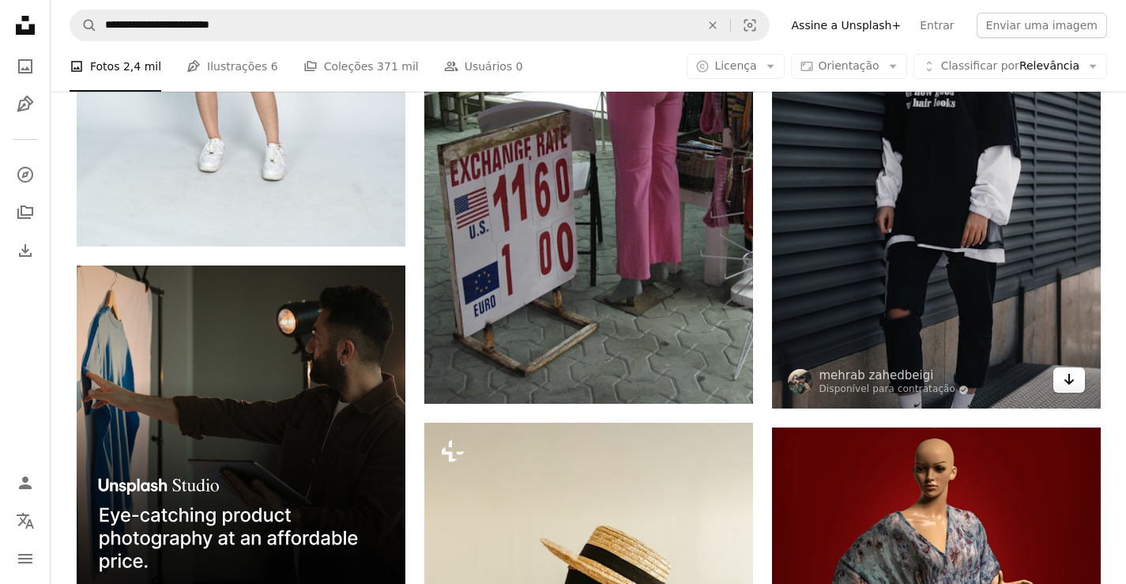
click at [1069, 375] on icon "Baixar" at bounding box center [1069, 379] width 10 height 11
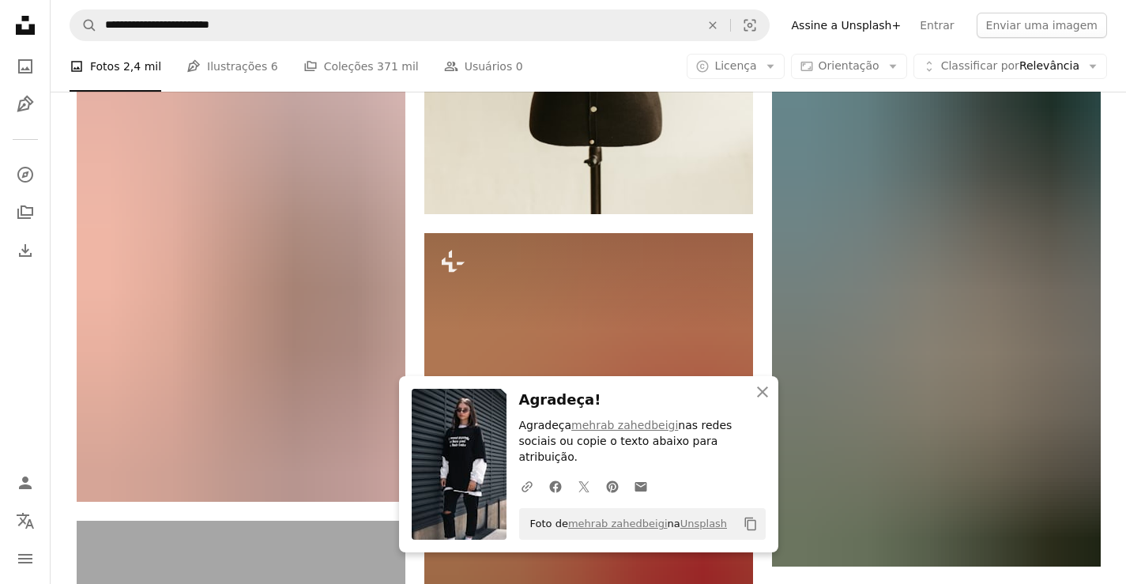
scroll to position [4290, 0]
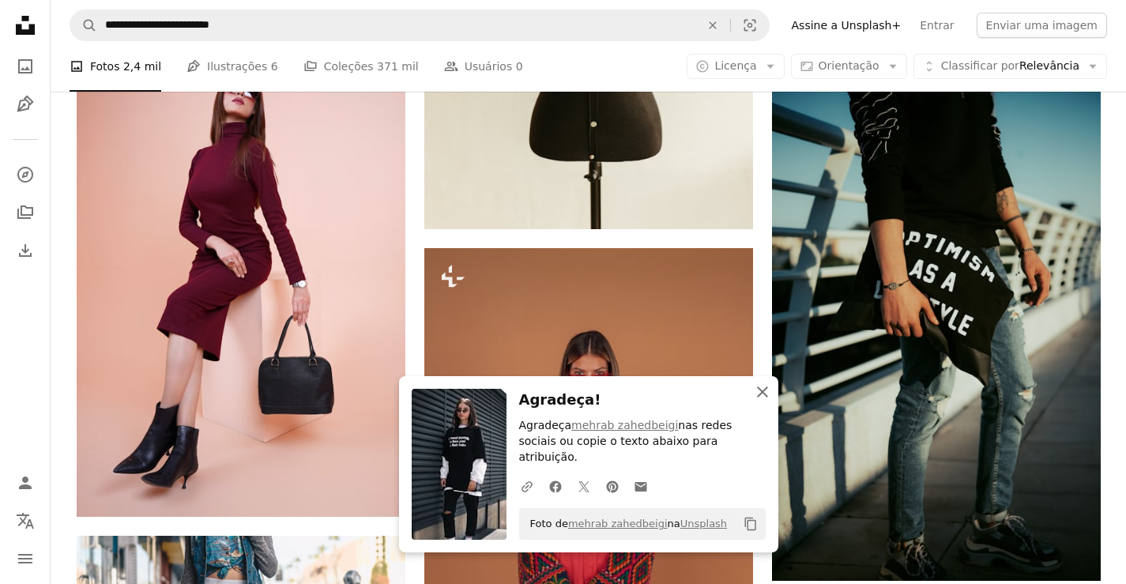
click at [756, 401] on icon "An X shape" at bounding box center [762, 391] width 19 height 19
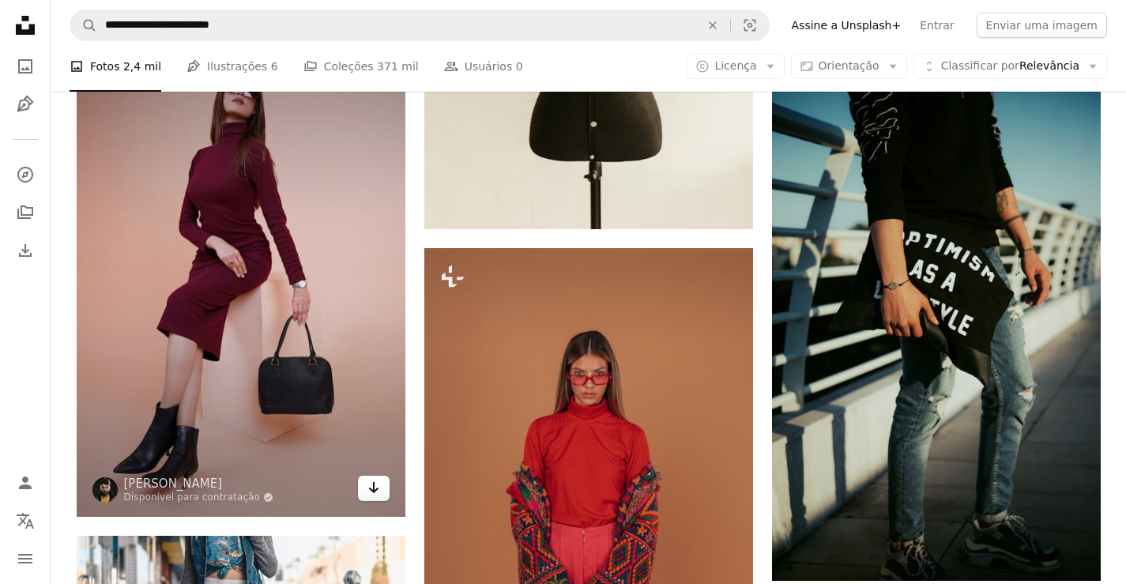
click at [383, 491] on link "Arrow pointing down" at bounding box center [374, 488] width 32 height 25
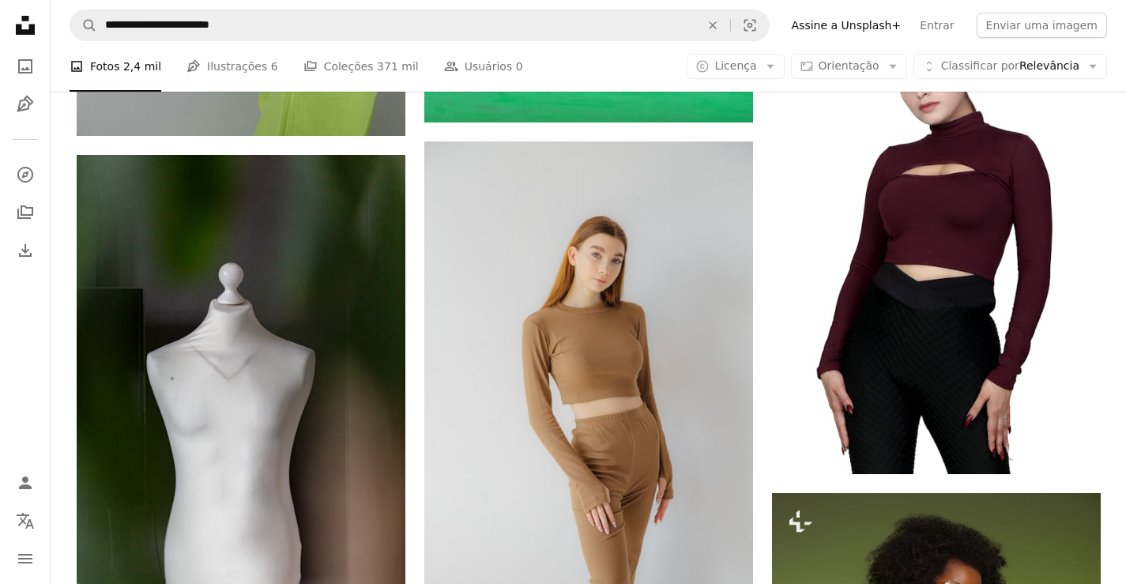
scroll to position [5450, 0]
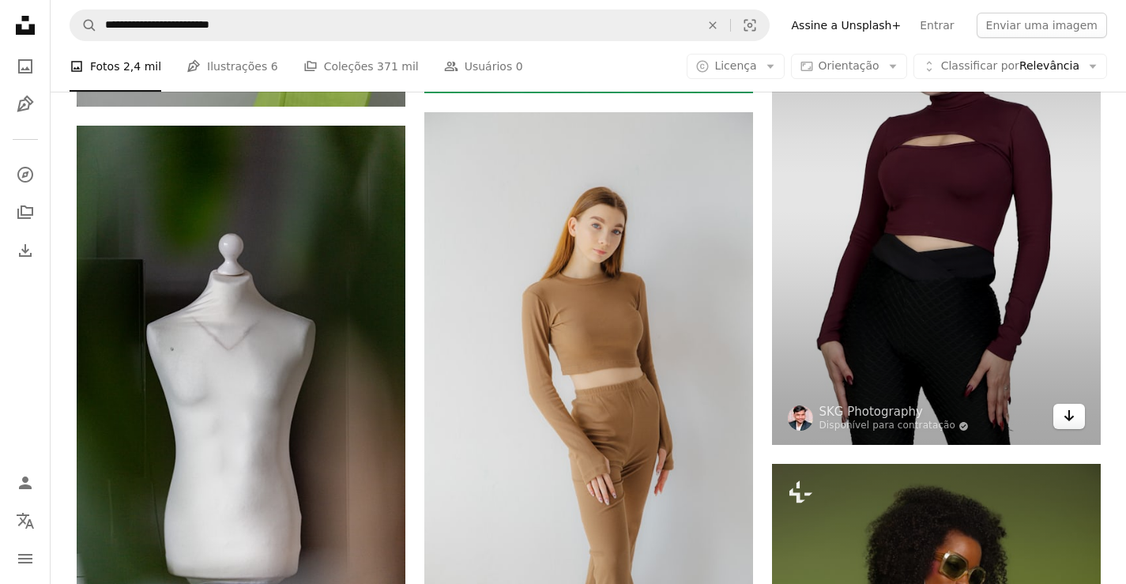
click at [1071, 421] on icon "Arrow pointing down" at bounding box center [1069, 415] width 13 height 19
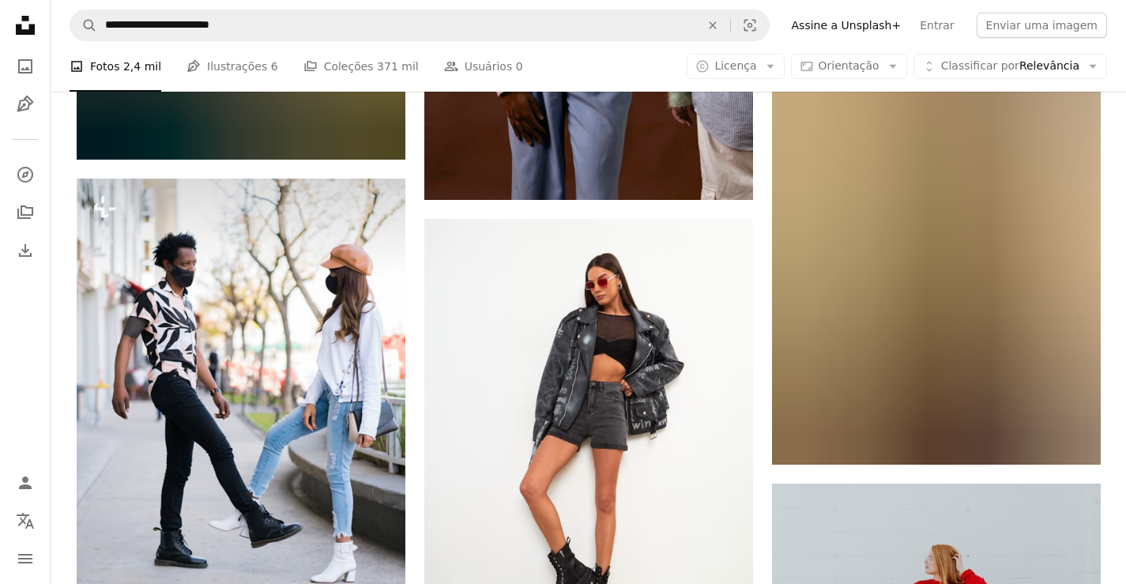
scroll to position [8369, 0]
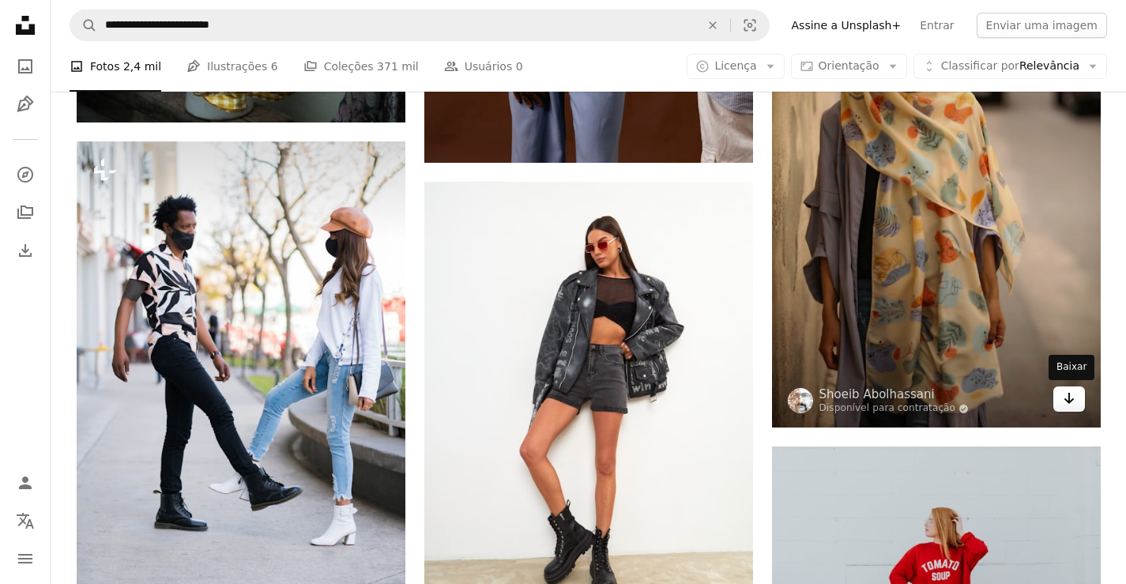
click at [1071, 404] on icon "Arrow pointing down" at bounding box center [1069, 398] width 13 height 19
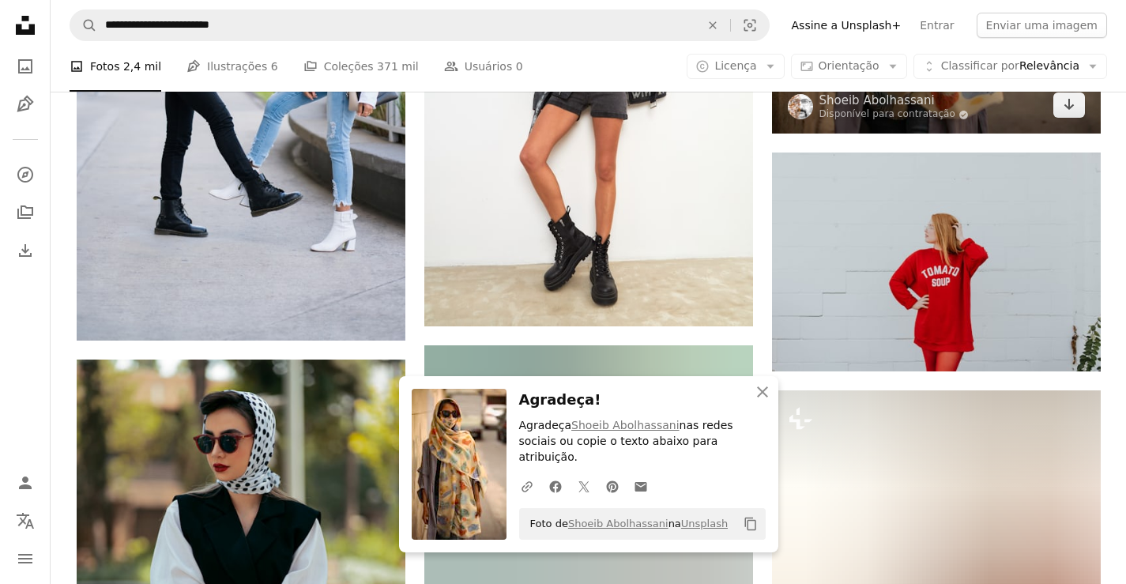
scroll to position [8682, 0]
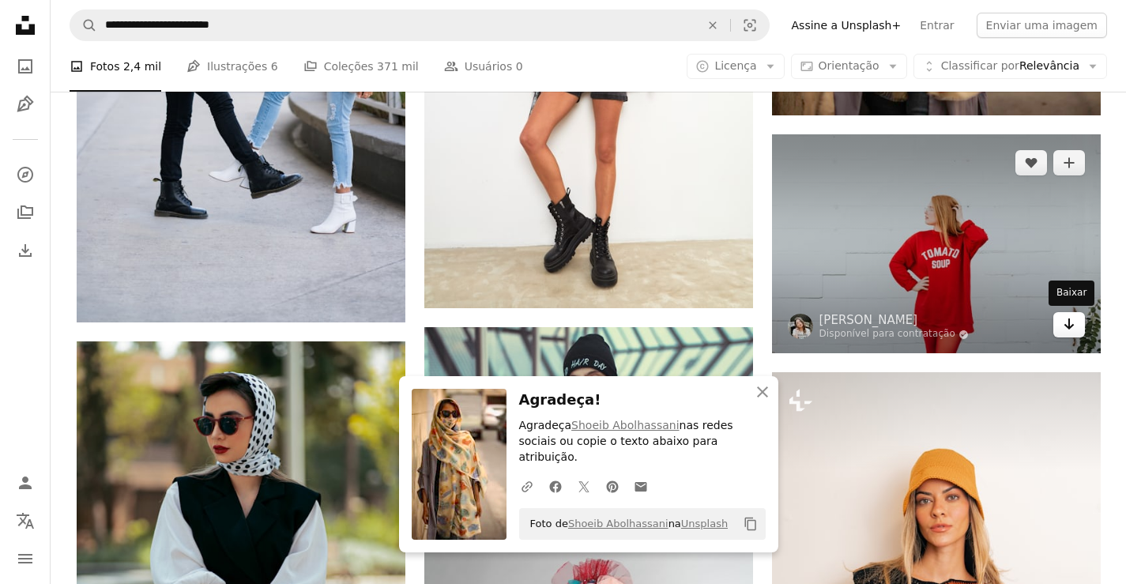
click at [1076, 326] on link "Arrow pointing down" at bounding box center [1069, 324] width 32 height 25
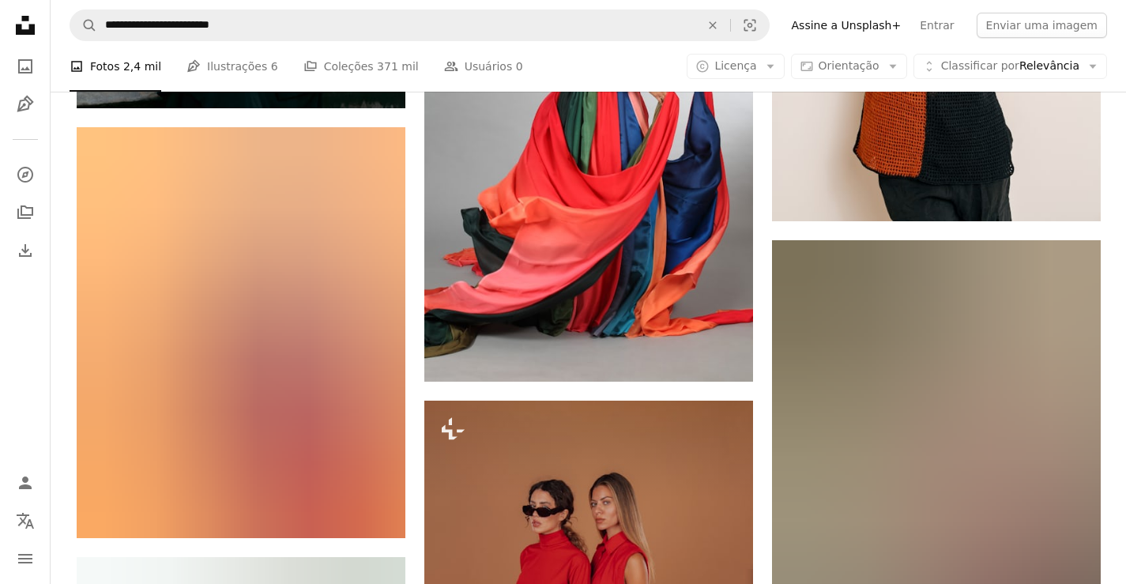
scroll to position [8461, 0]
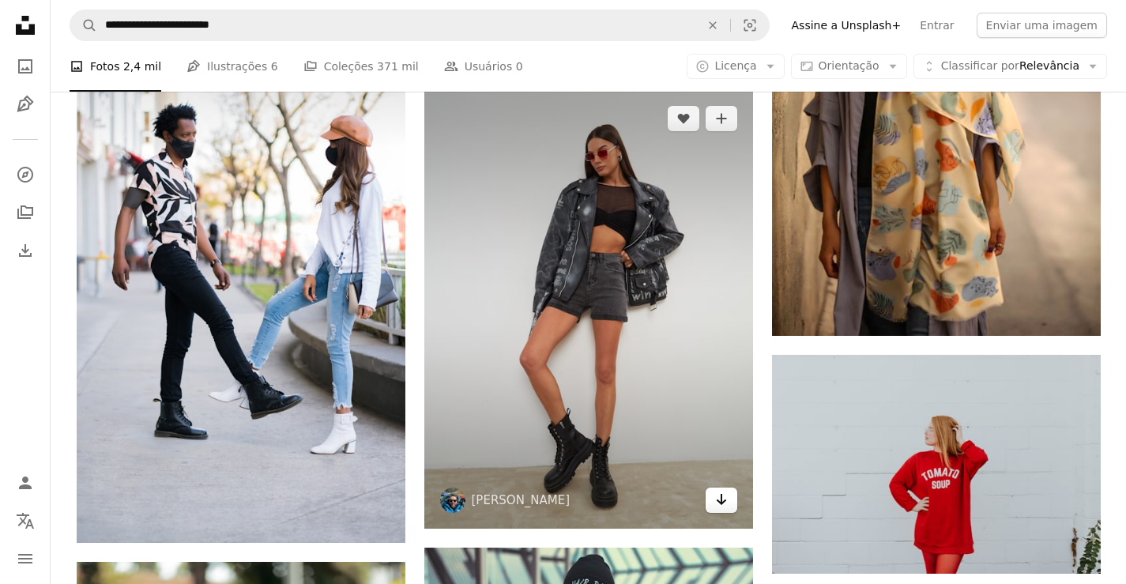
click at [715, 503] on icon "Arrow pointing down" at bounding box center [721, 499] width 13 height 19
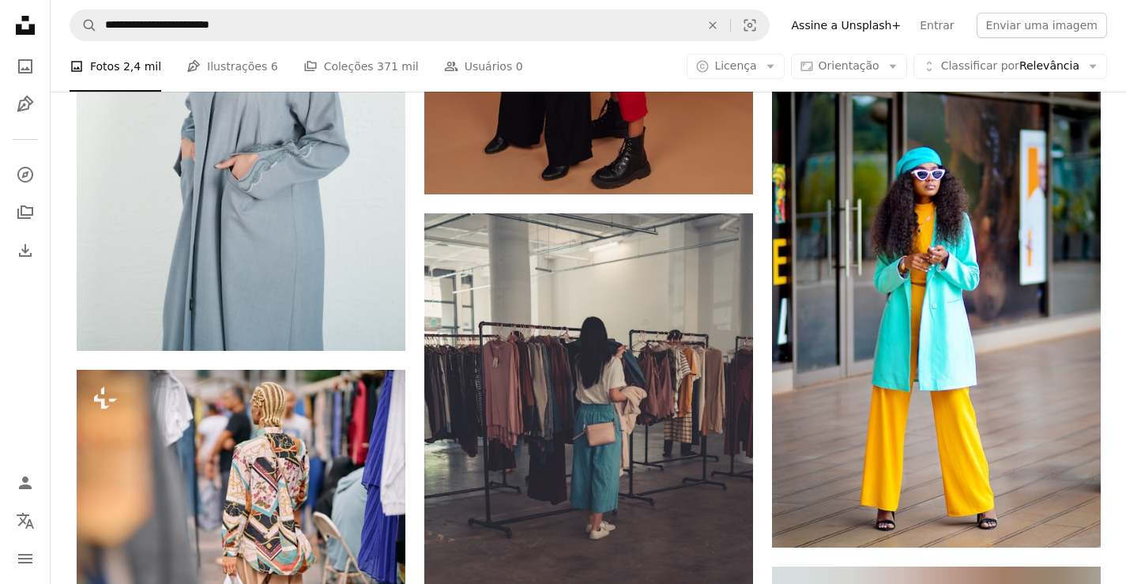
scroll to position [10043, 0]
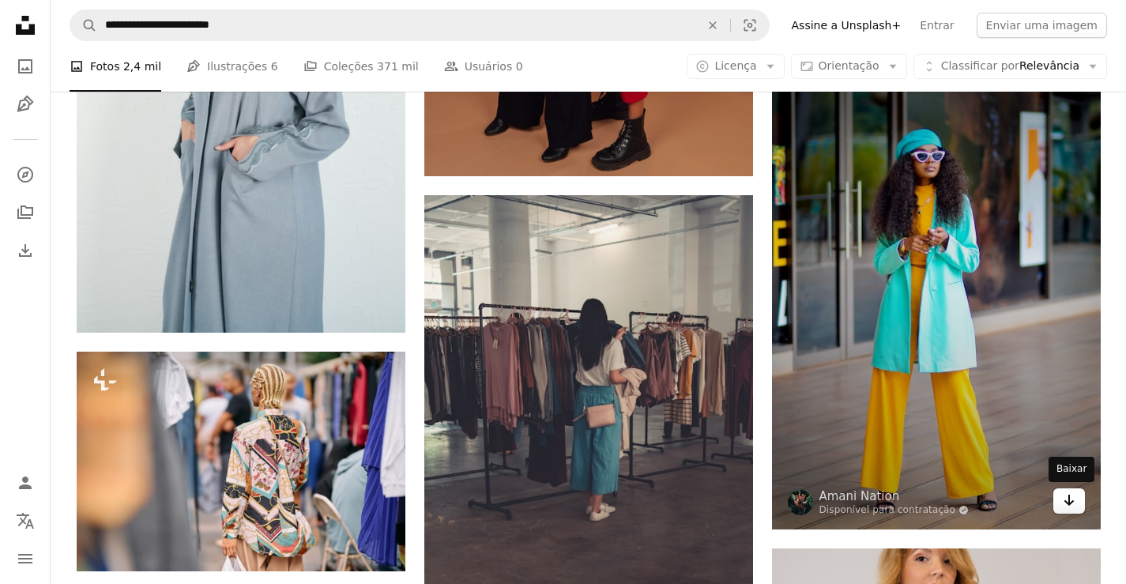
click at [1070, 510] on link "Arrow pointing down" at bounding box center [1069, 500] width 32 height 25
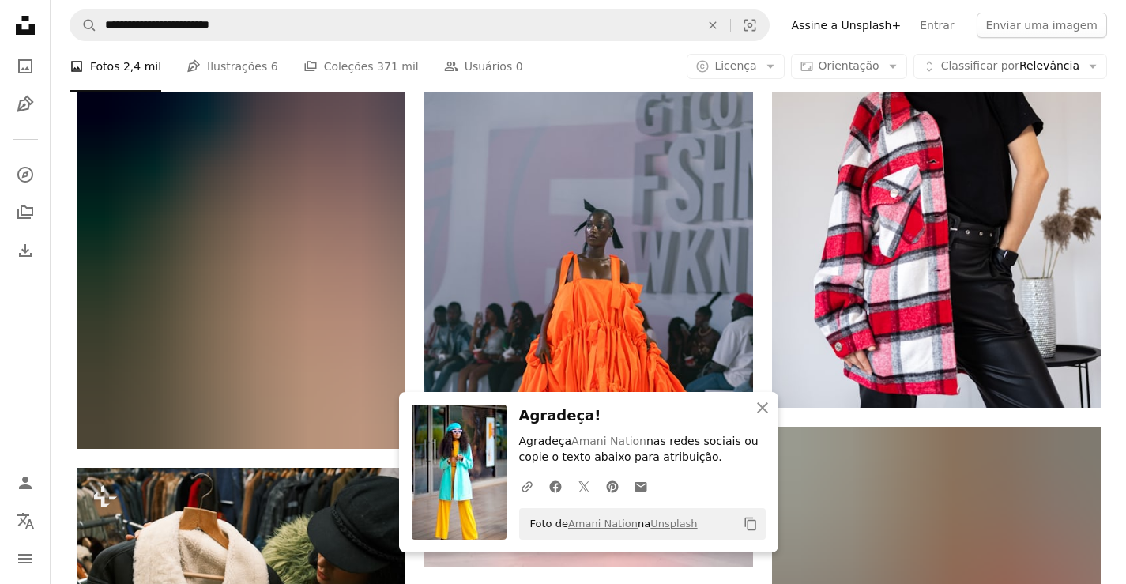
scroll to position [10650, 0]
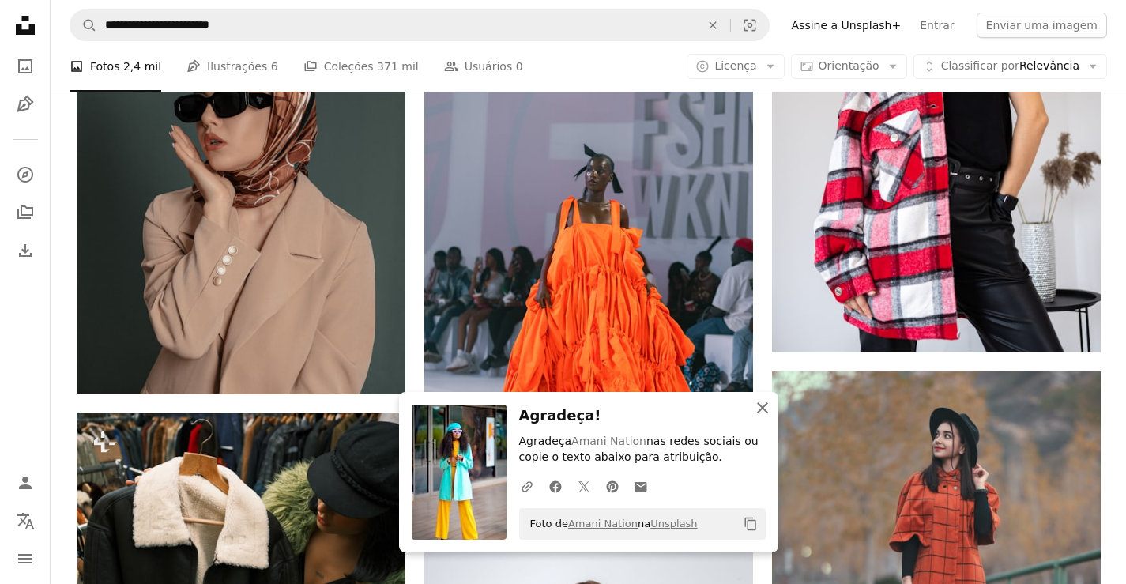
click at [763, 416] on icon "An X shape" at bounding box center [762, 407] width 19 height 19
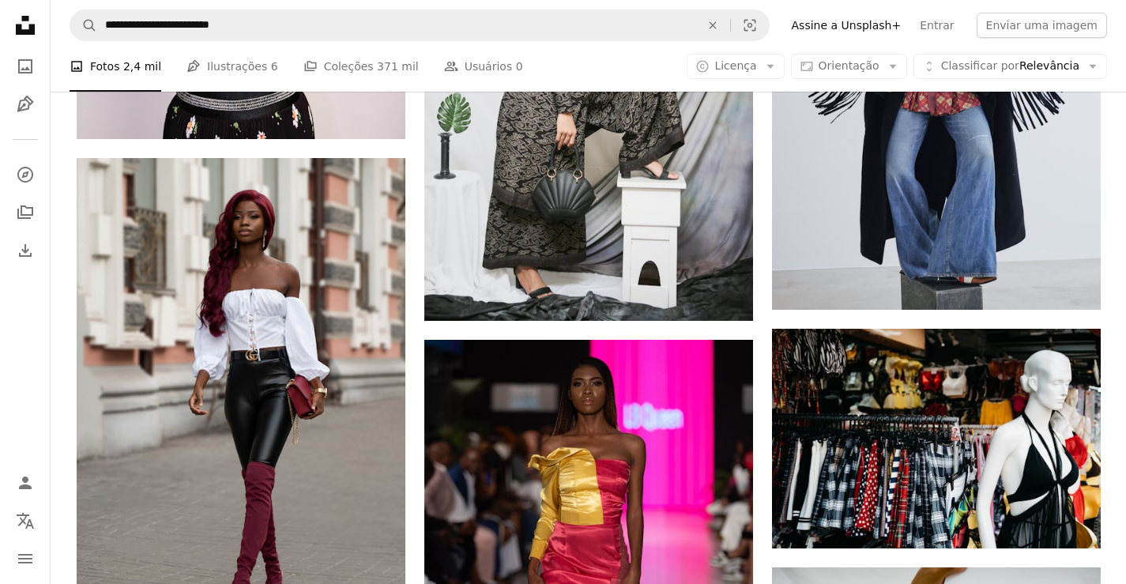
scroll to position [12761, 0]
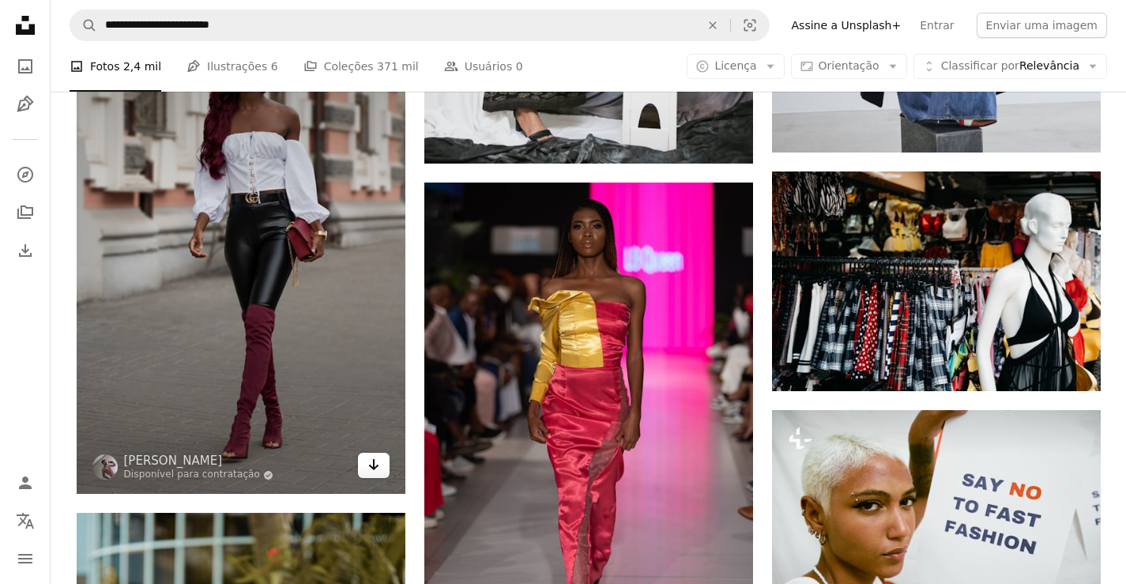
click at [378, 469] on icon "Arrow pointing down" at bounding box center [373, 464] width 13 height 19
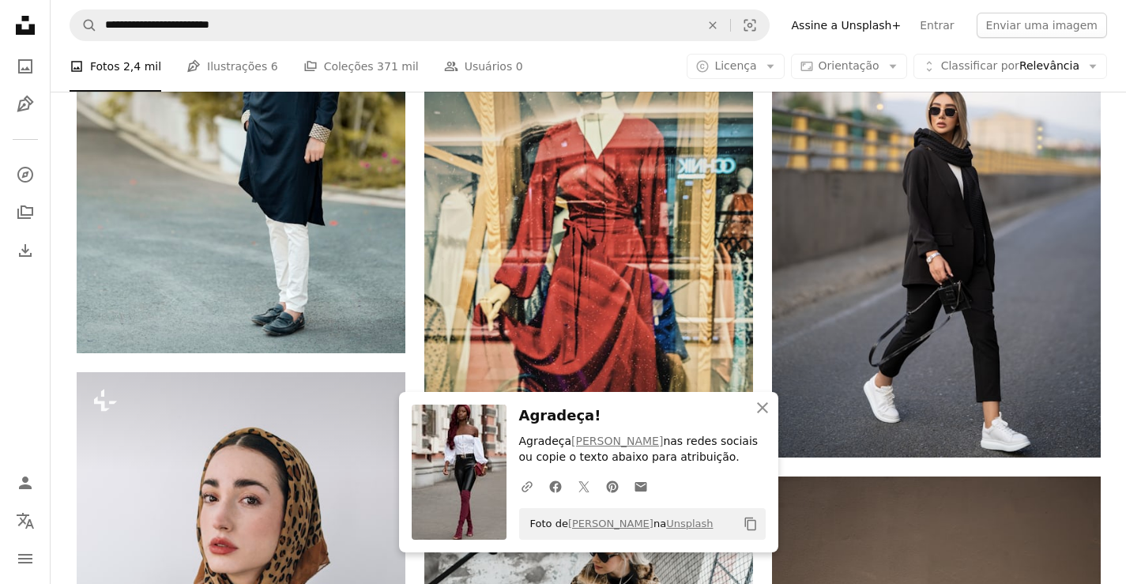
scroll to position [13437, 0]
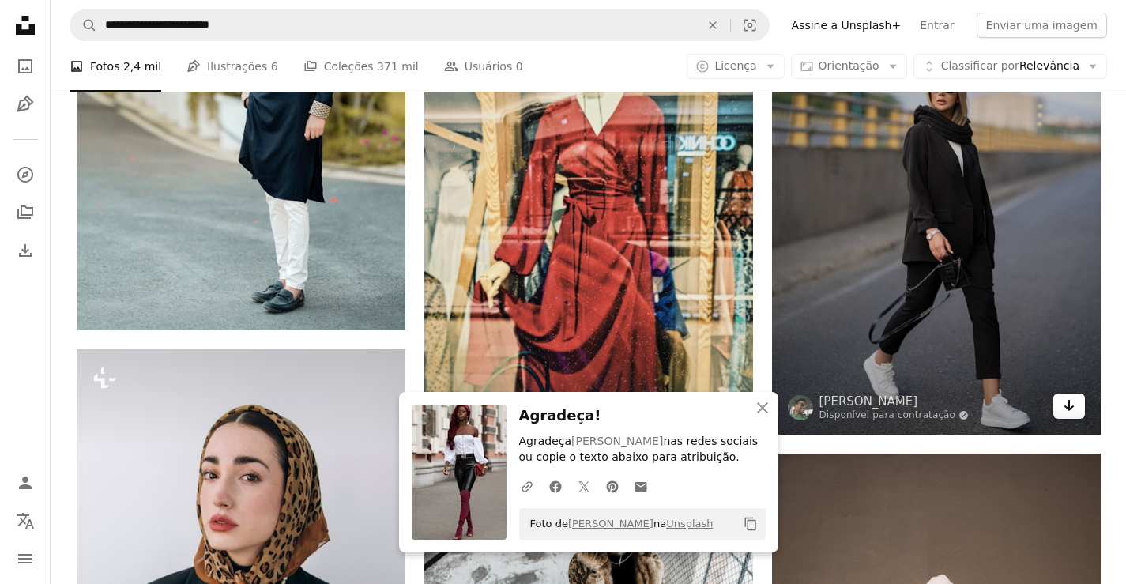
click at [1069, 414] on icon "Arrow pointing down" at bounding box center [1069, 405] width 13 height 19
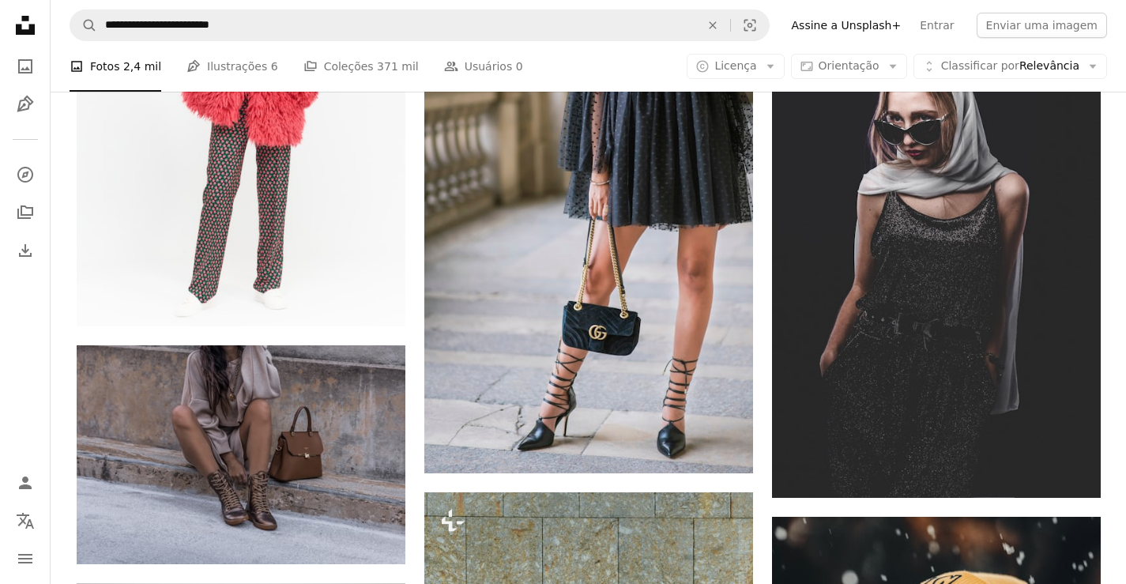
scroll to position [14436, 0]
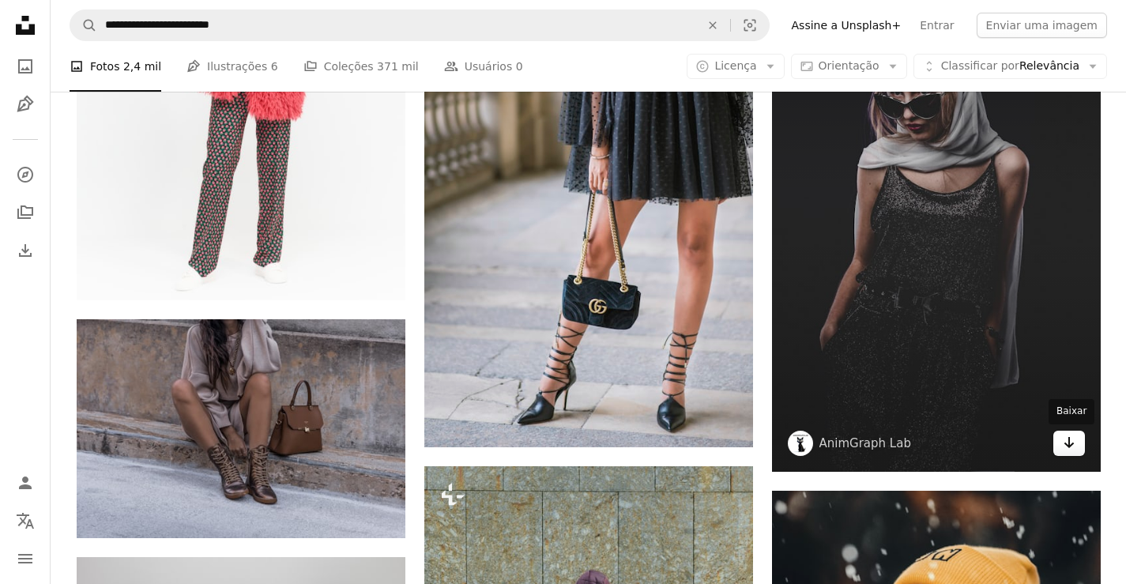
click at [1066, 449] on icon "Arrow pointing down" at bounding box center [1069, 442] width 13 height 19
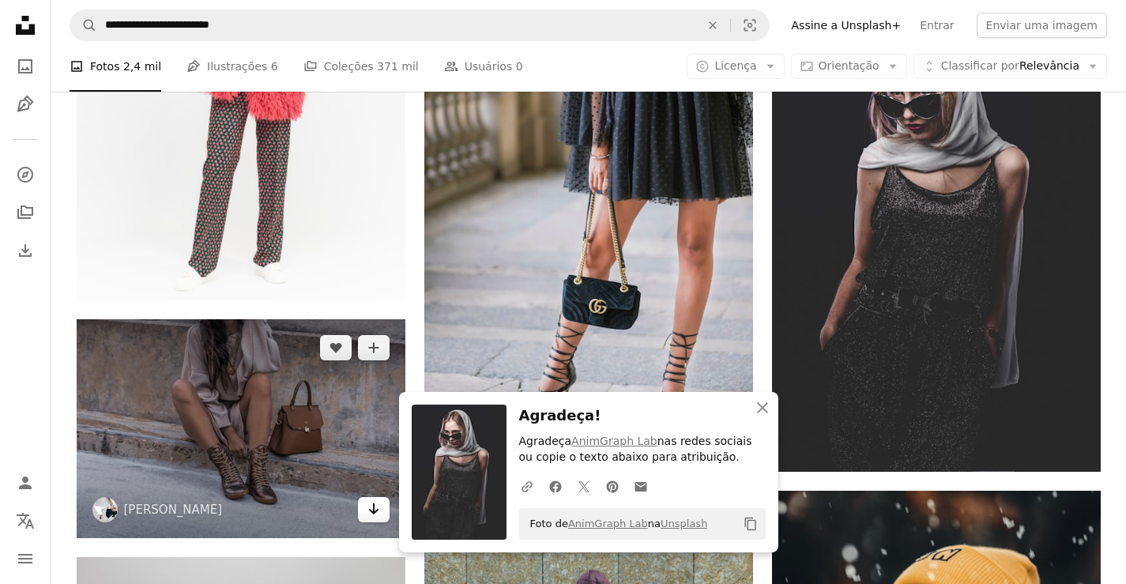
click at [367, 507] on icon "Arrow pointing down" at bounding box center [373, 508] width 13 height 19
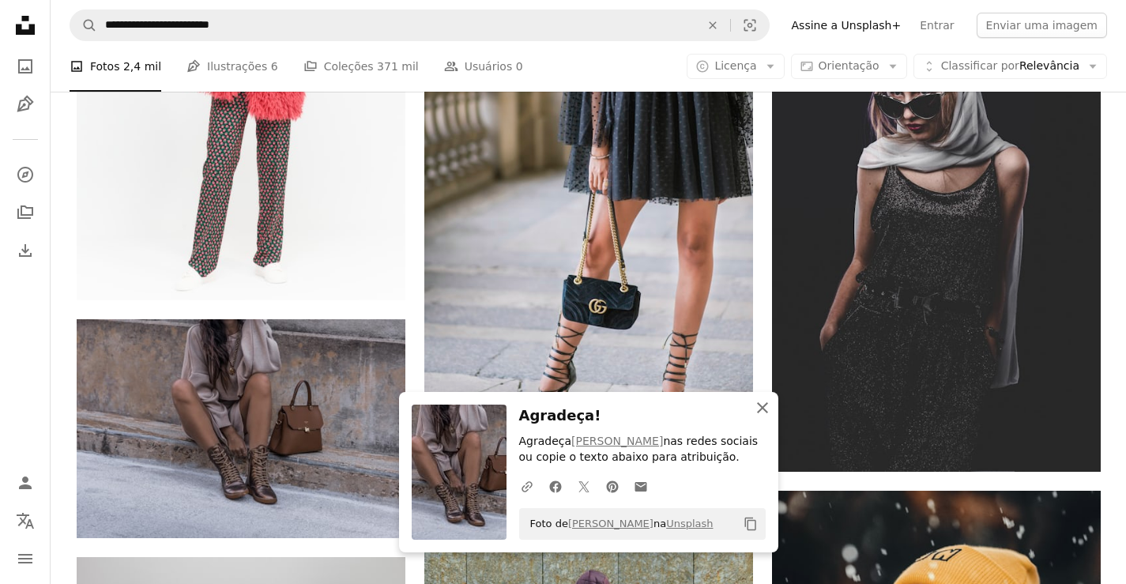
click at [767, 407] on icon "An X shape" at bounding box center [762, 407] width 19 height 19
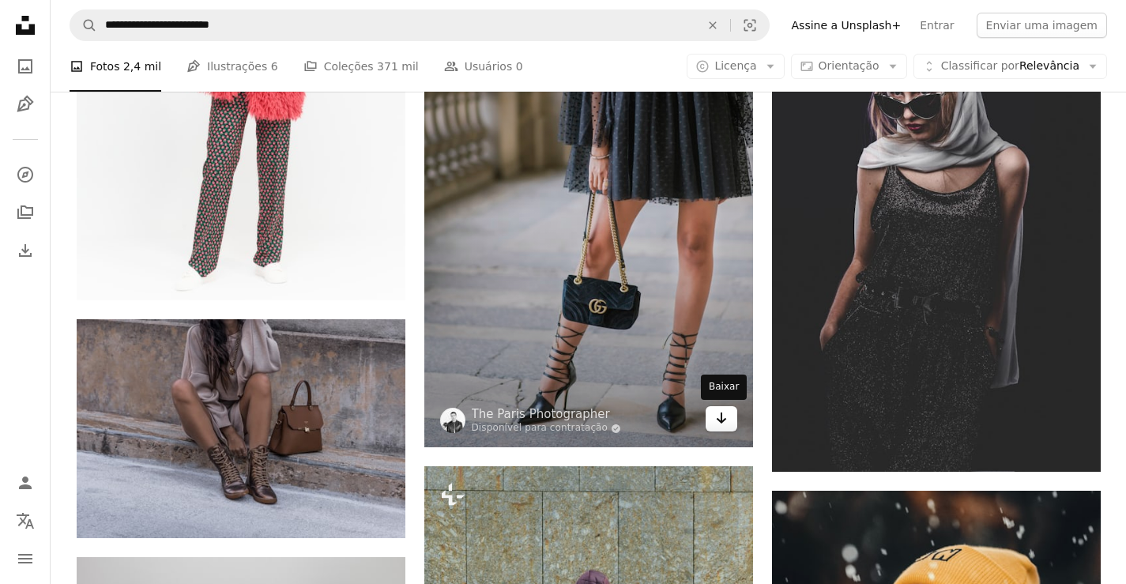
click at [710, 426] on link "Arrow pointing down" at bounding box center [722, 418] width 32 height 25
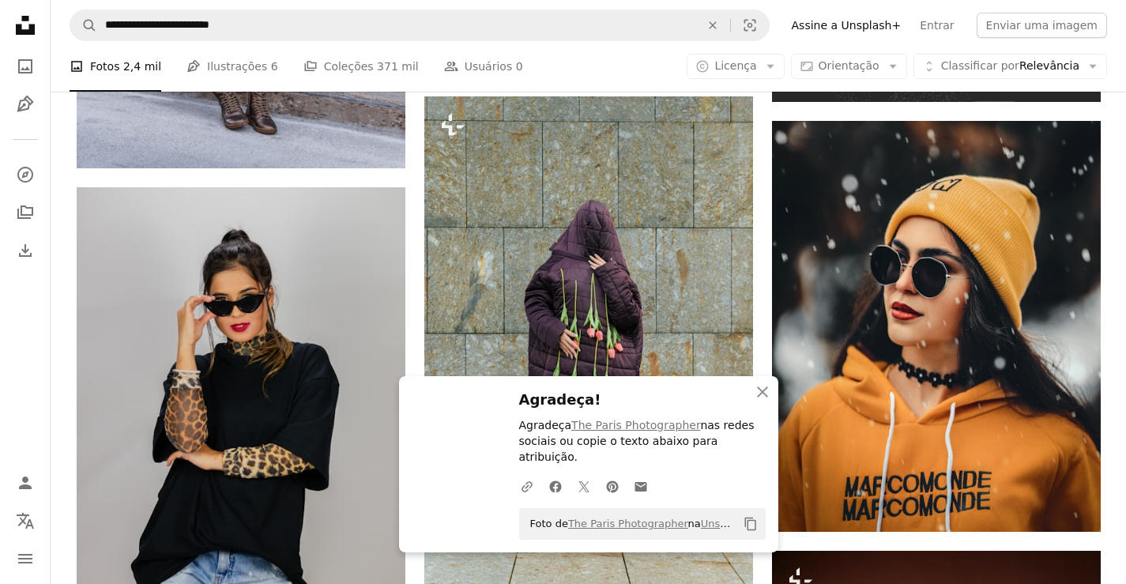
scroll to position [14911, 0]
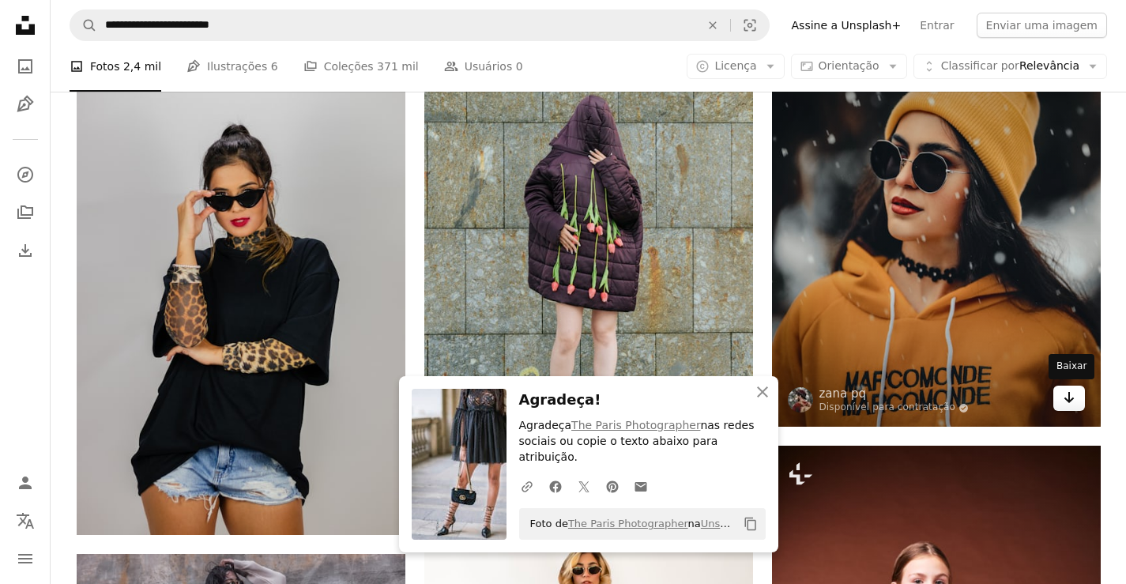
click at [1068, 397] on icon "Baixar" at bounding box center [1069, 397] width 10 height 11
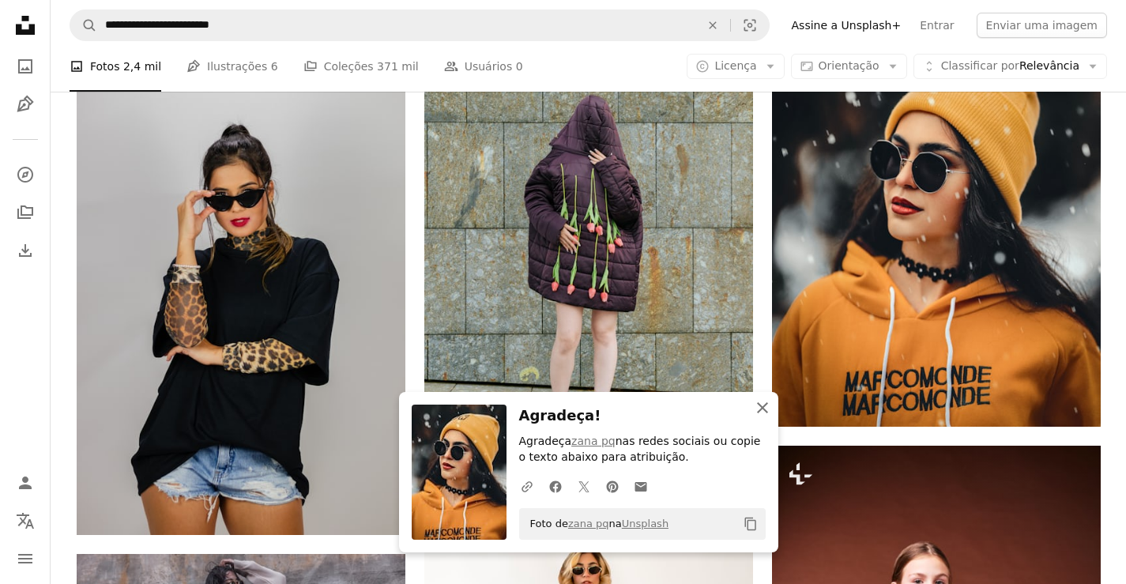
click at [759, 412] on icon "button" at bounding box center [762, 407] width 11 height 11
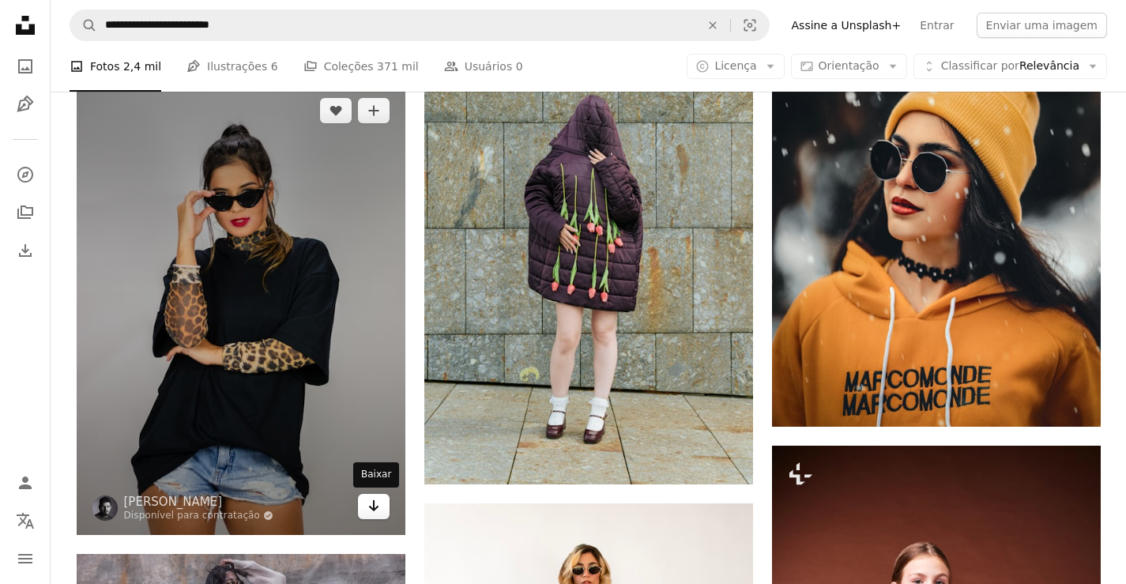
click at [368, 510] on icon "Arrow pointing down" at bounding box center [373, 505] width 13 height 19
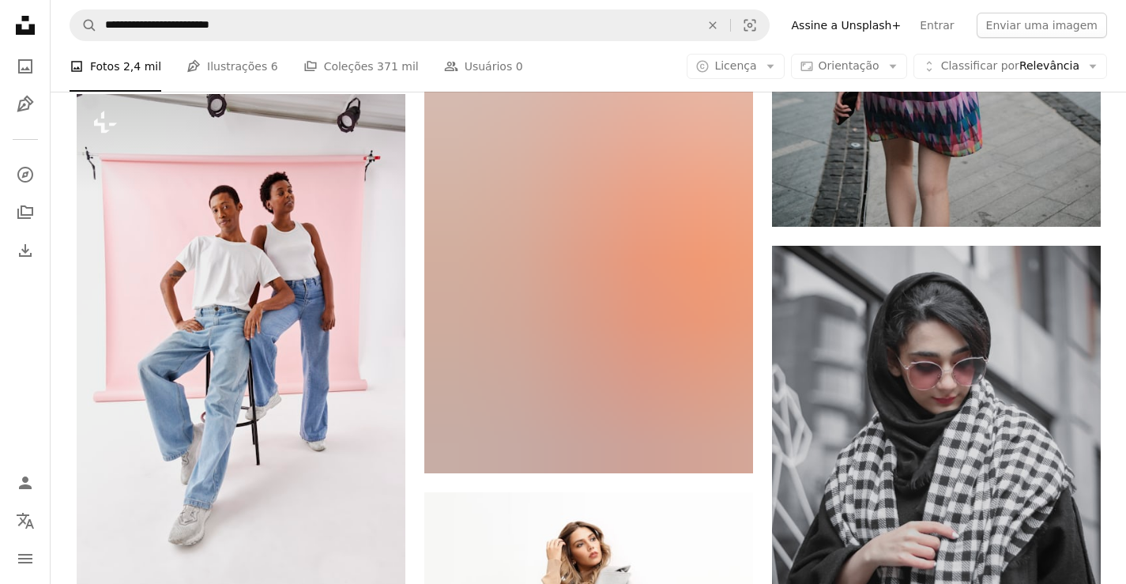
scroll to position [18118, 0]
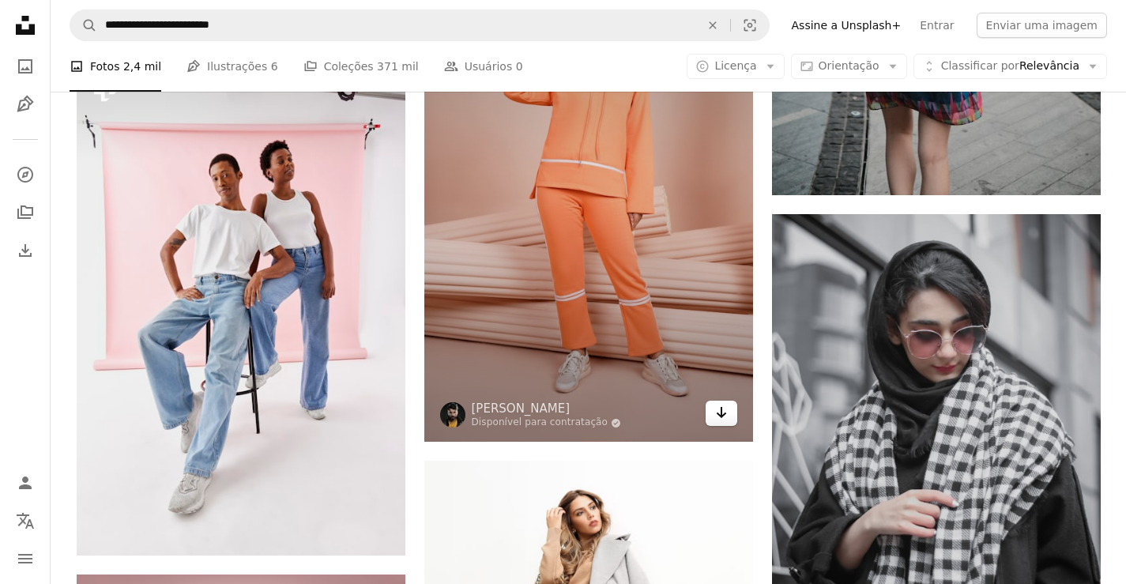
click at [723, 416] on icon "Arrow pointing down" at bounding box center [721, 412] width 13 height 19
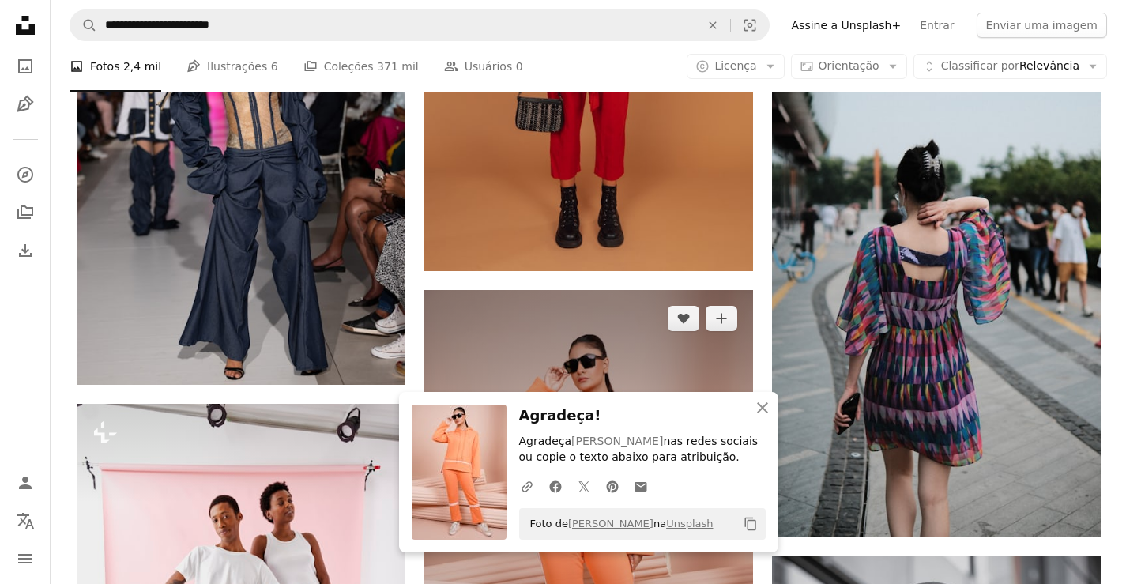
scroll to position [17807, 0]
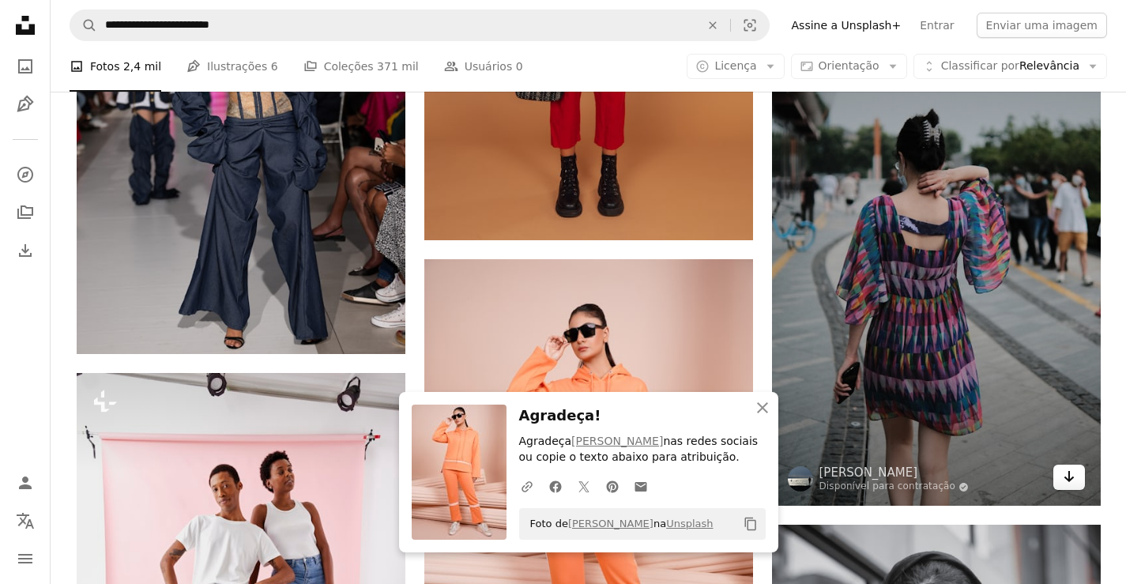
click at [1068, 484] on icon "Arrow pointing down" at bounding box center [1069, 476] width 13 height 19
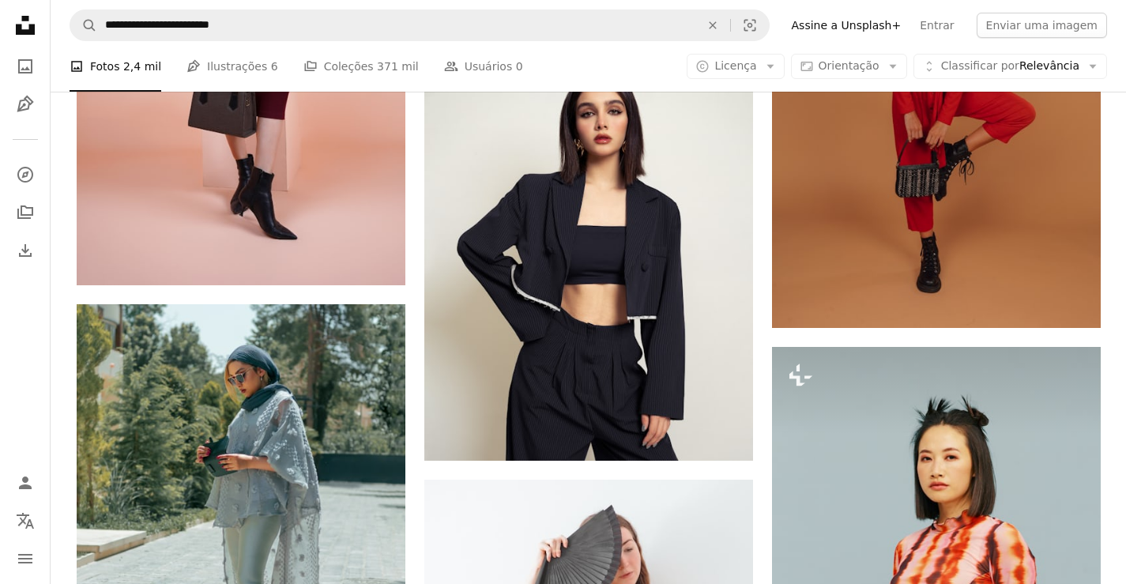
scroll to position [18985, 0]
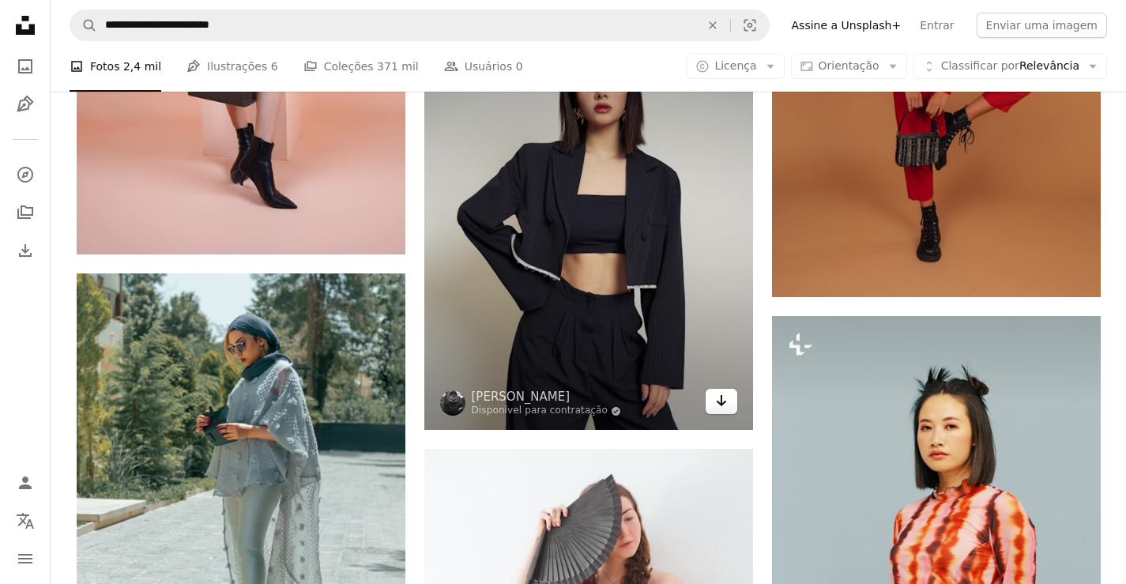
click at [719, 402] on icon "Baixar" at bounding box center [721, 400] width 10 height 11
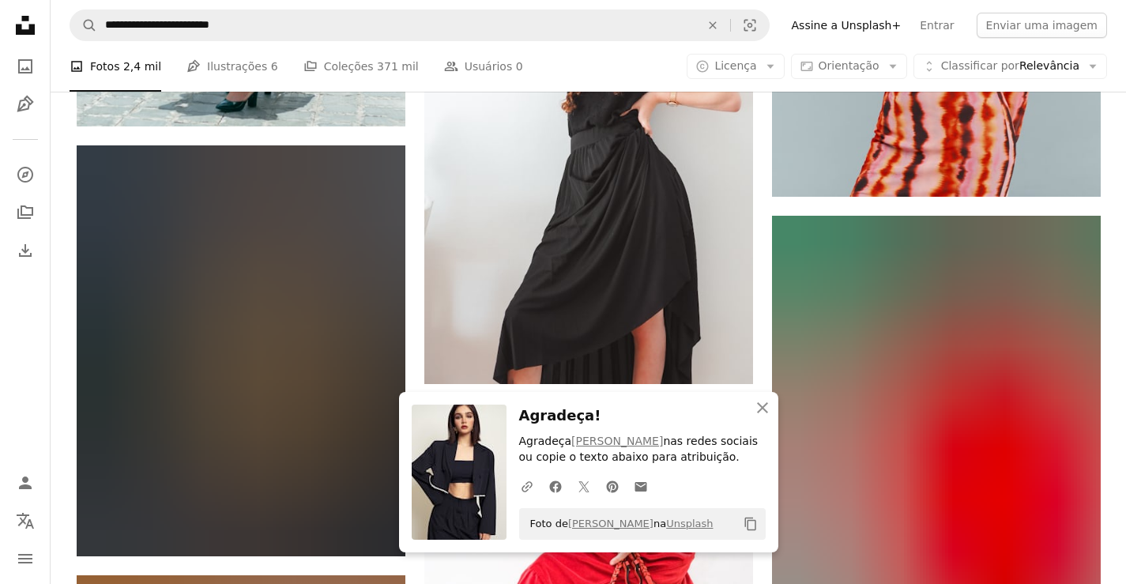
scroll to position [19667, 0]
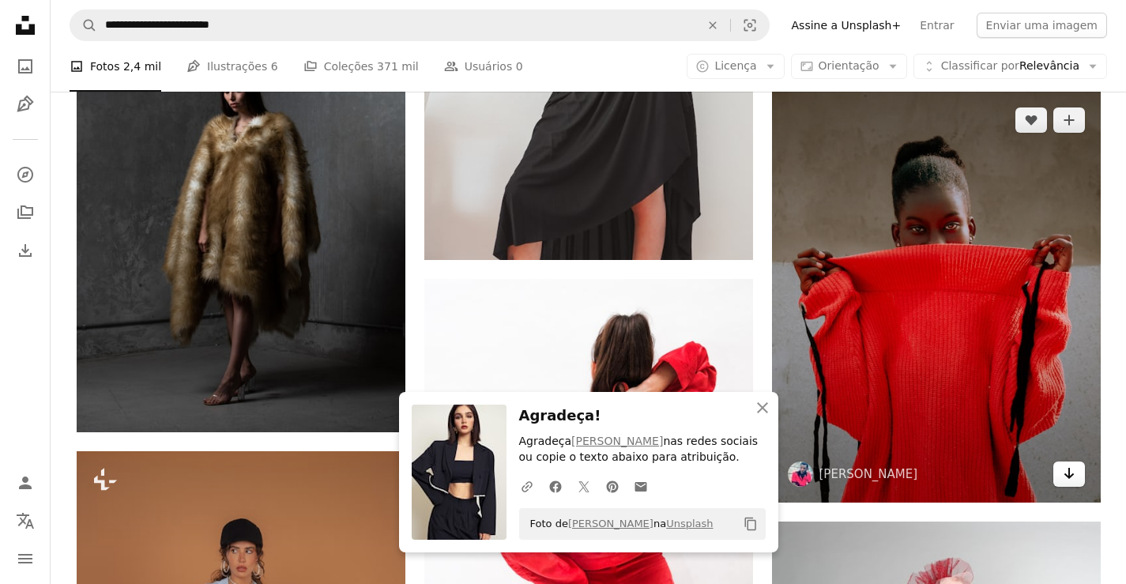
click at [1067, 473] on icon "Arrow pointing down" at bounding box center [1069, 473] width 13 height 19
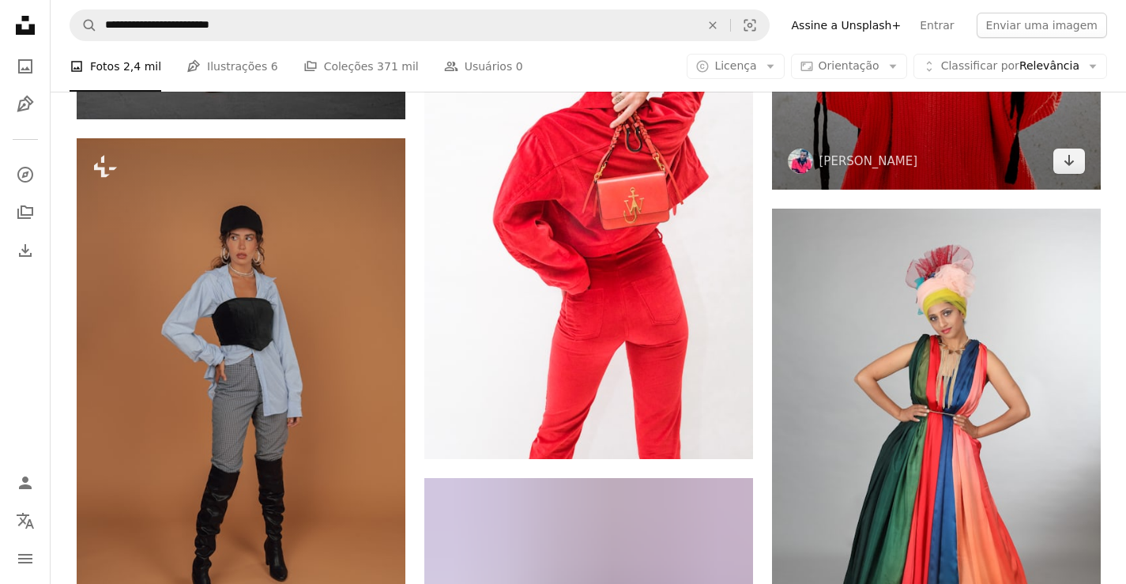
scroll to position [20015, 0]
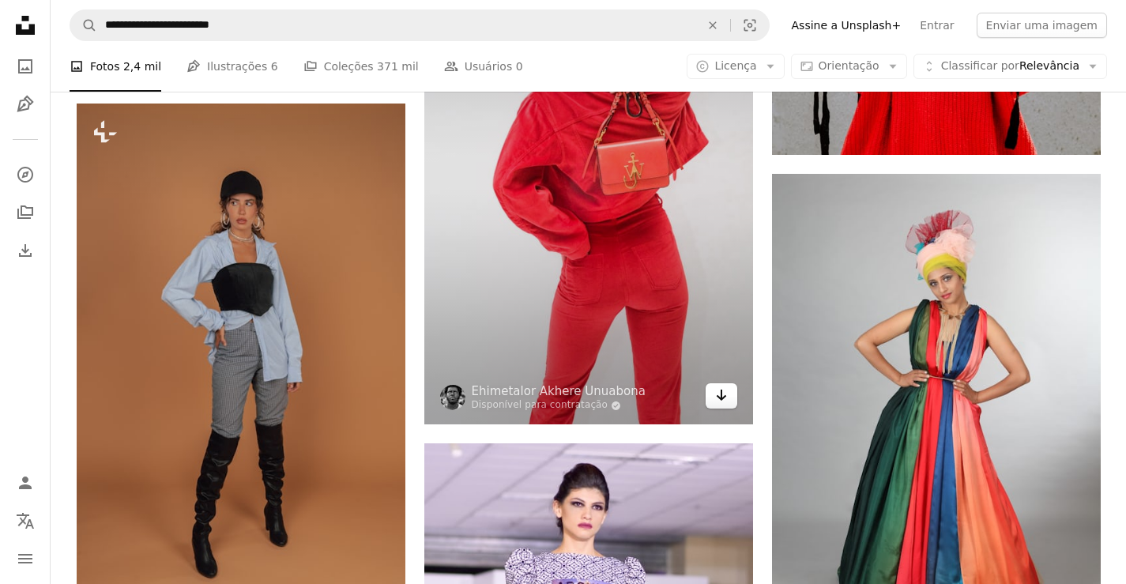
click at [717, 398] on icon "Arrow pointing down" at bounding box center [721, 395] width 13 height 19
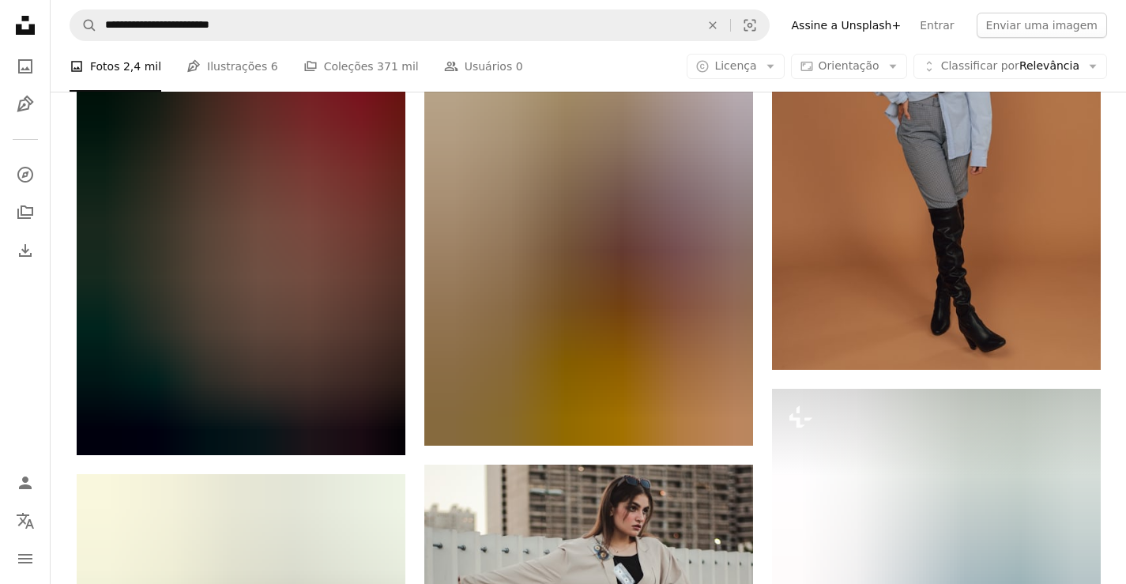
scroll to position [21371, 0]
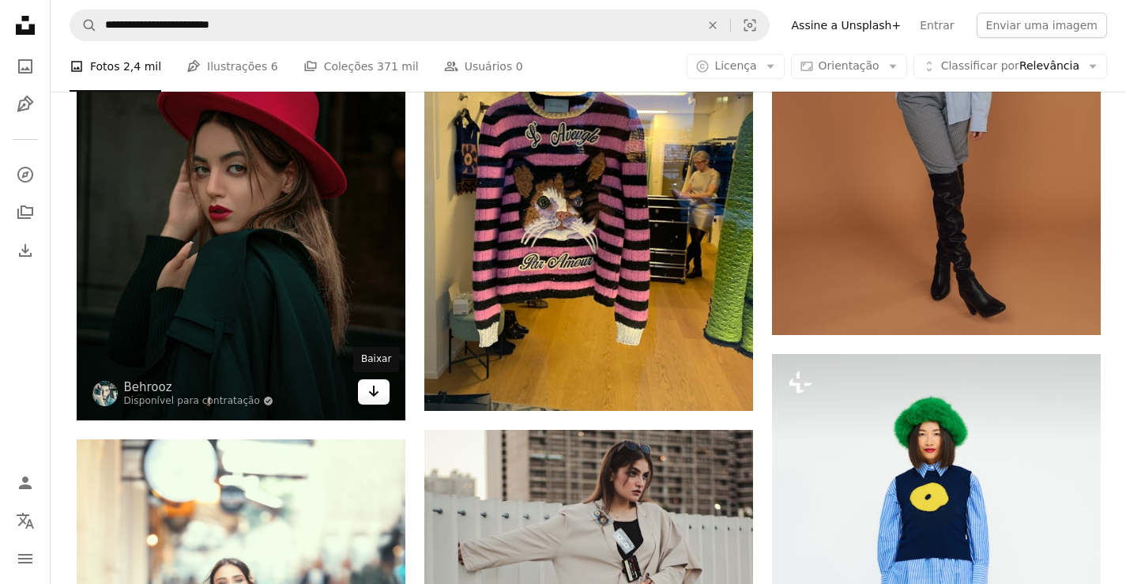
click at [373, 396] on icon "Arrow pointing down" at bounding box center [373, 391] width 13 height 19
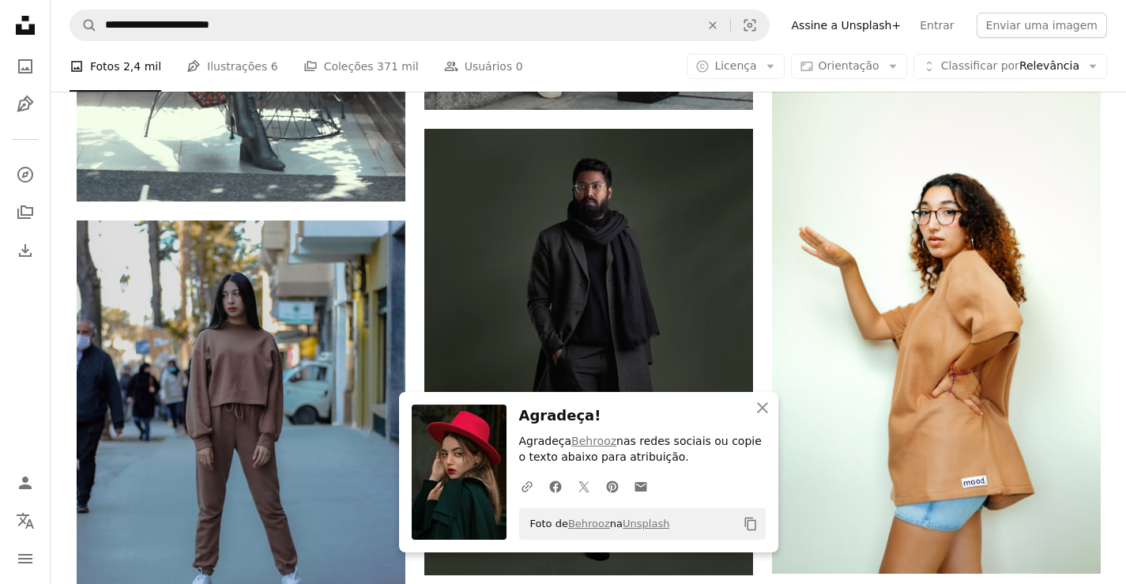
scroll to position [22171, 0]
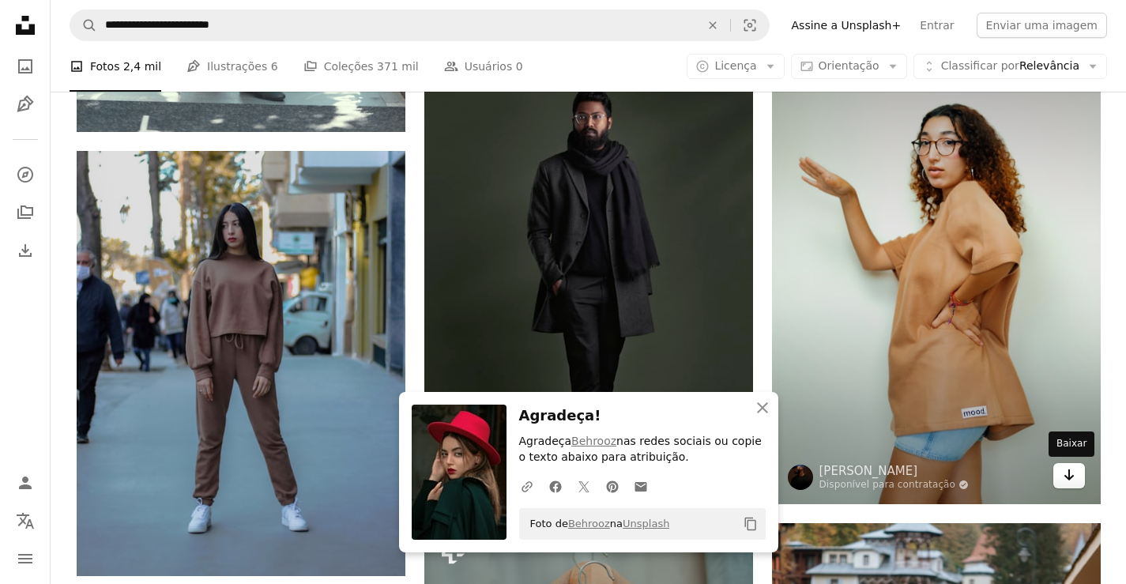
click at [1065, 473] on icon "Arrow pointing down" at bounding box center [1069, 474] width 13 height 19
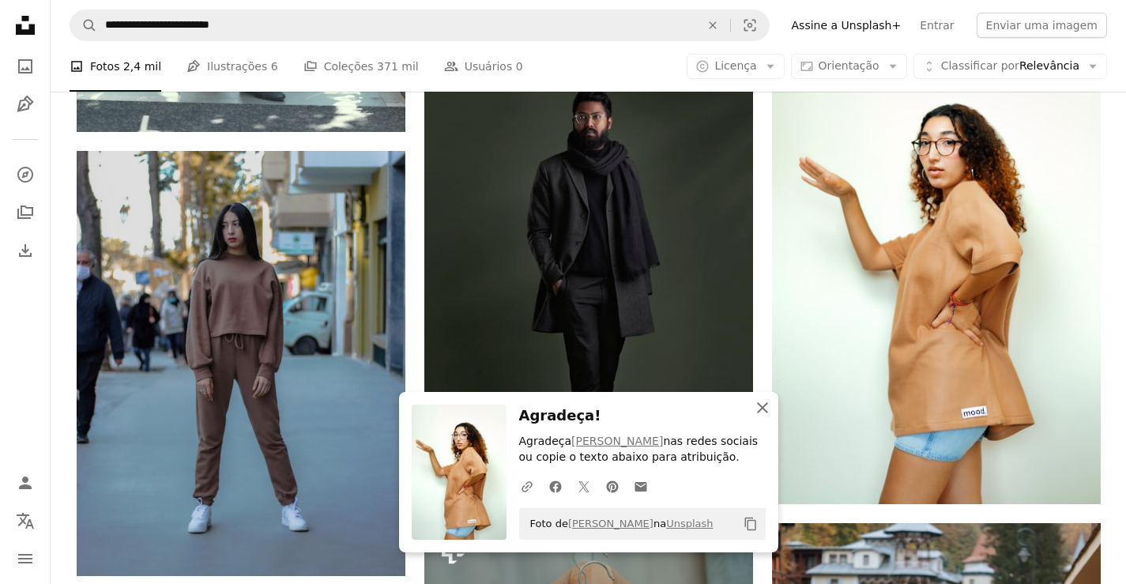
click at [761, 411] on icon "An X shape" at bounding box center [762, 407] width 19 height 19
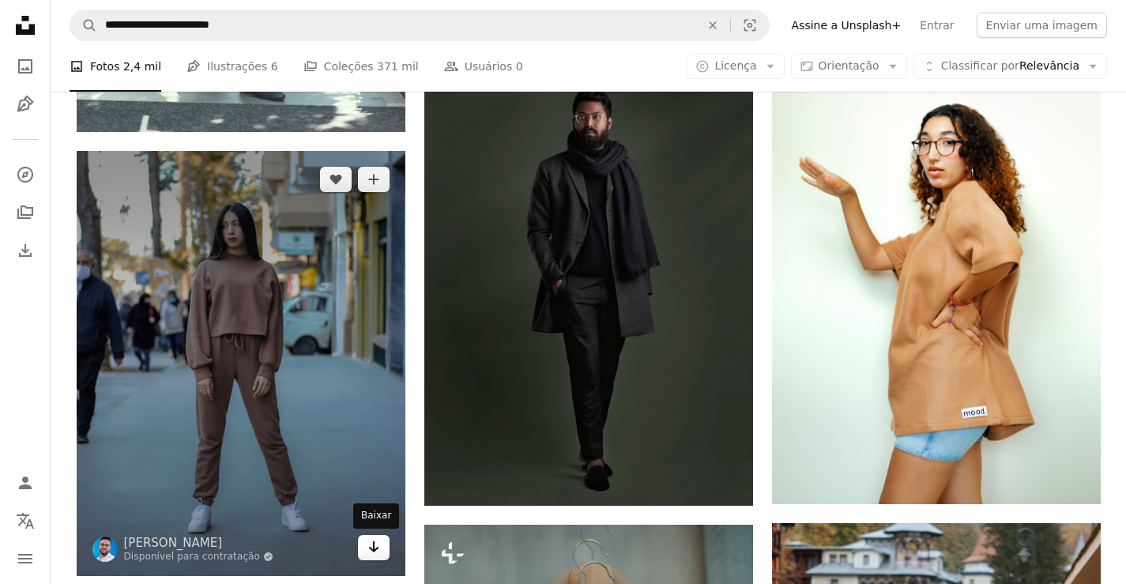
click at [367, 552] on icon "Arrow pointing down" at bounding box center [373, 546] width 13 height 19
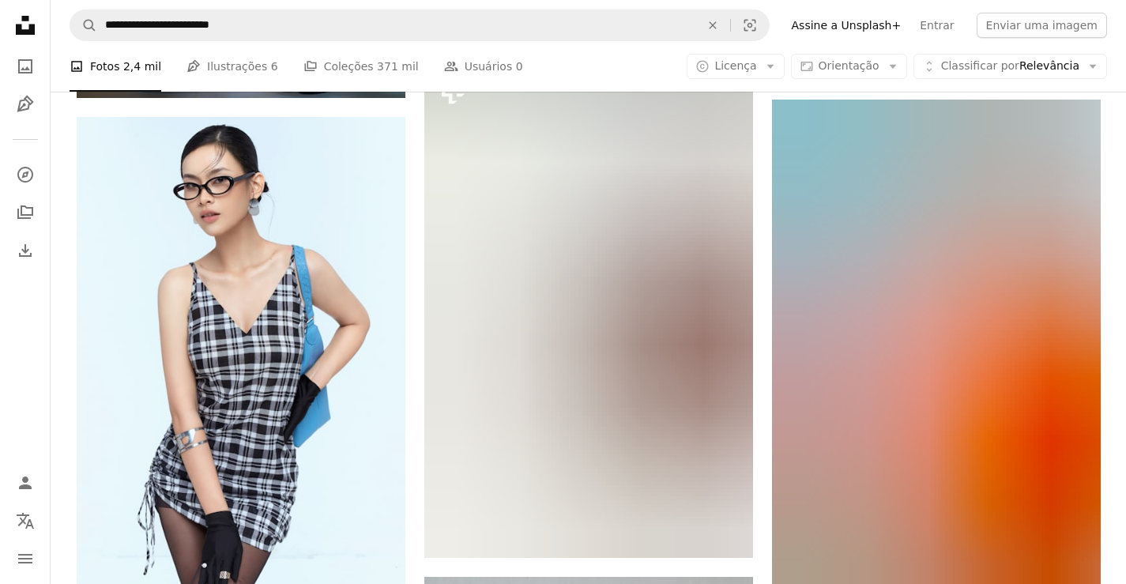
scroll to position [23186, 0]
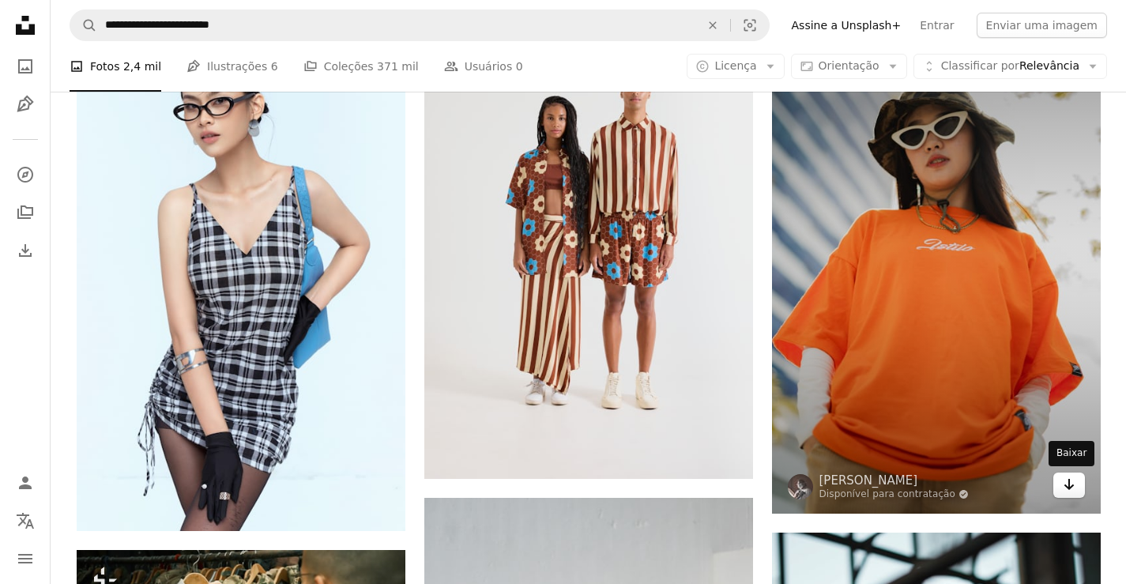
click at [1075, 491] on icon "Arrow pointing down" at bounding box center [1069, 484] width 13 height 19
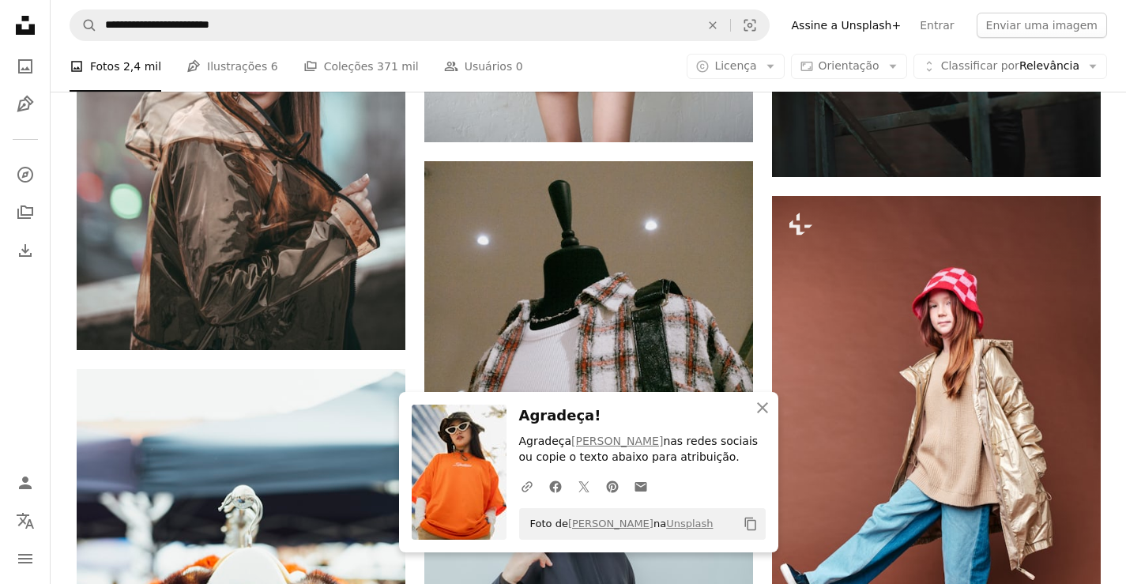
scroll to position [24039, 0]
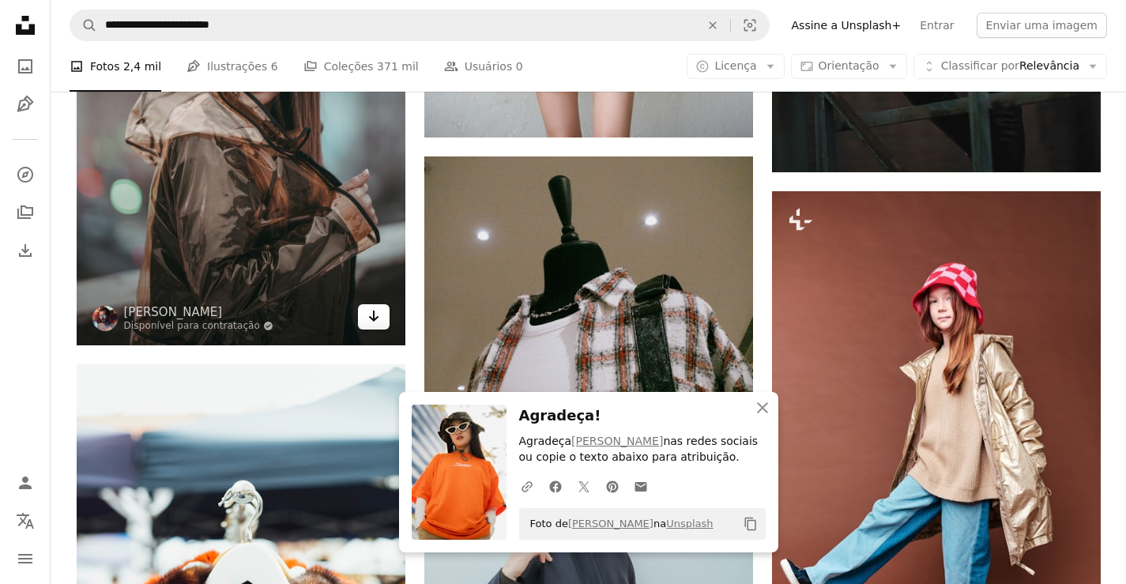
click at [368, 321] on icon "Arrow pointing down" at bounding box center [373, 316] width 13 height 19
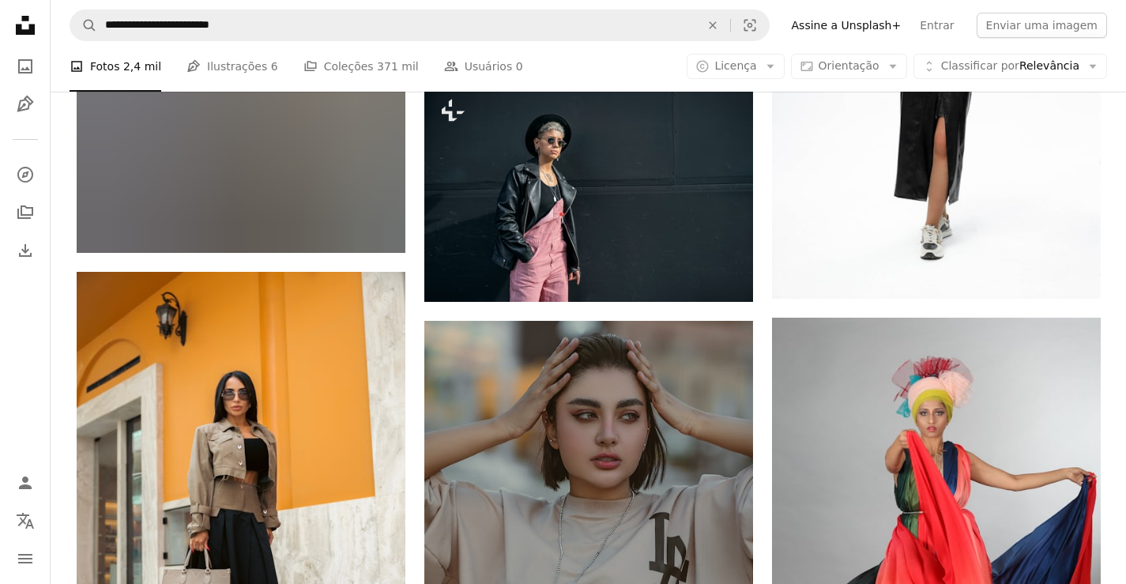
scroll to position [25904, 0]
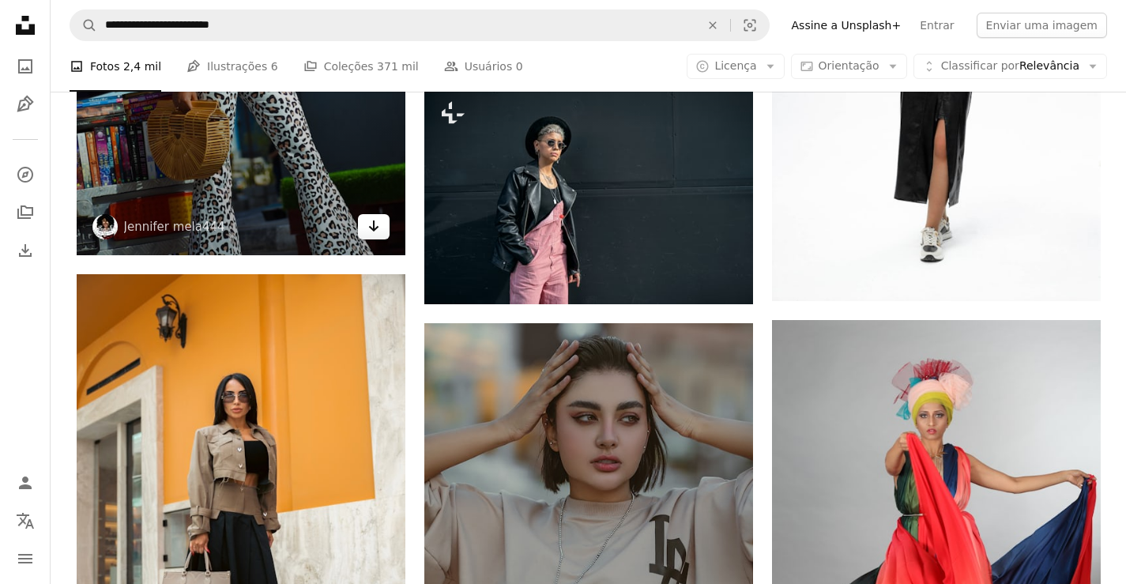
click at [372, 226] on icon "Arrow pointing down" at bounding box center [373, 226] width 13 height 19
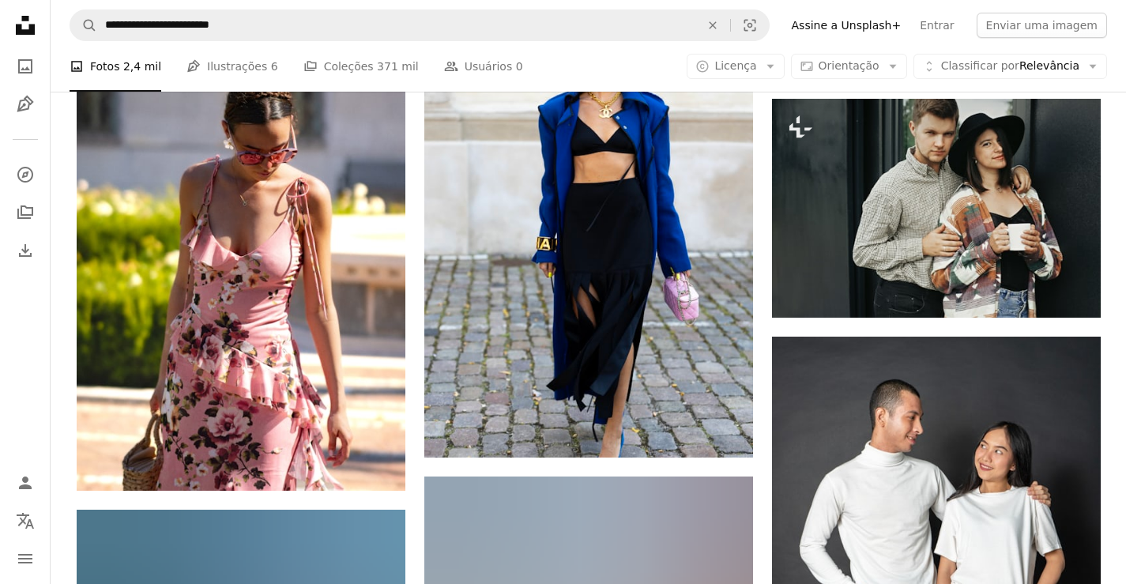
scroll to position [27706, 0]
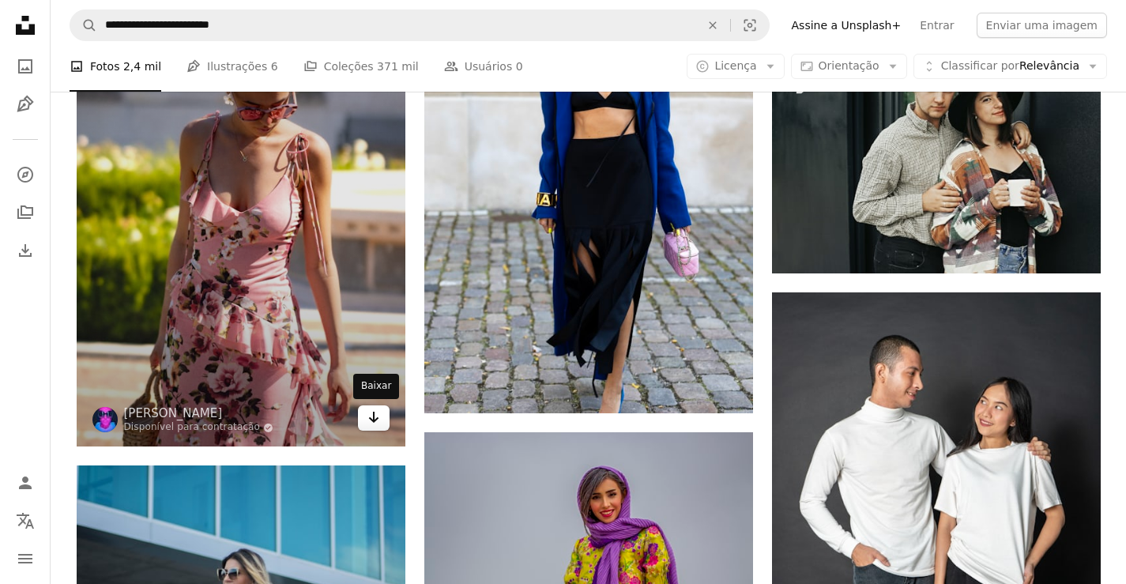
click at [374, 416] on icon "Baixar" at bounding box center [373, 417] width 10 height 11
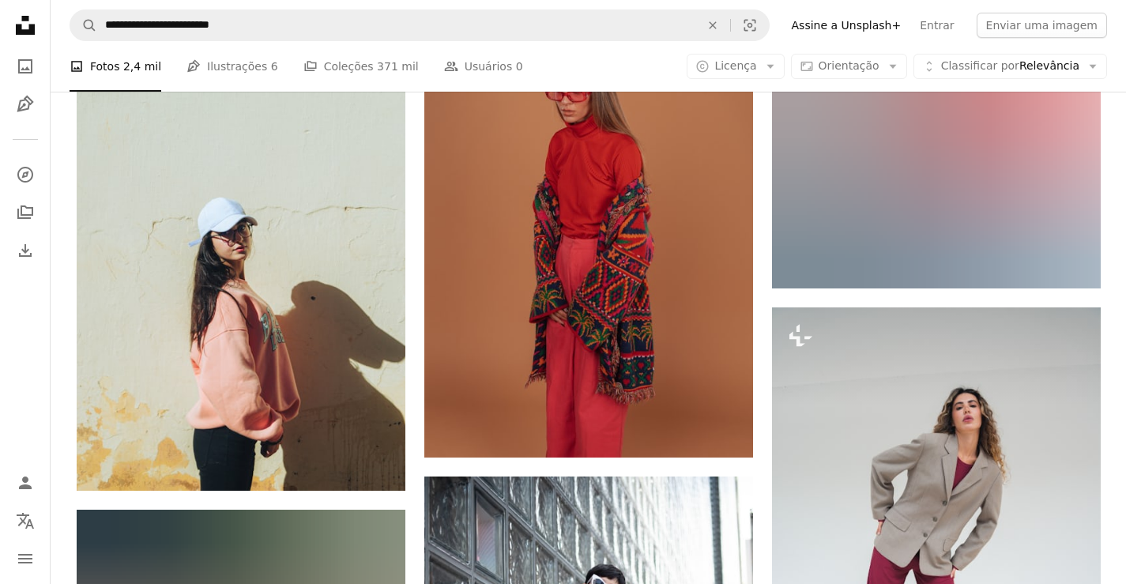
scroll to position [28717, 0]
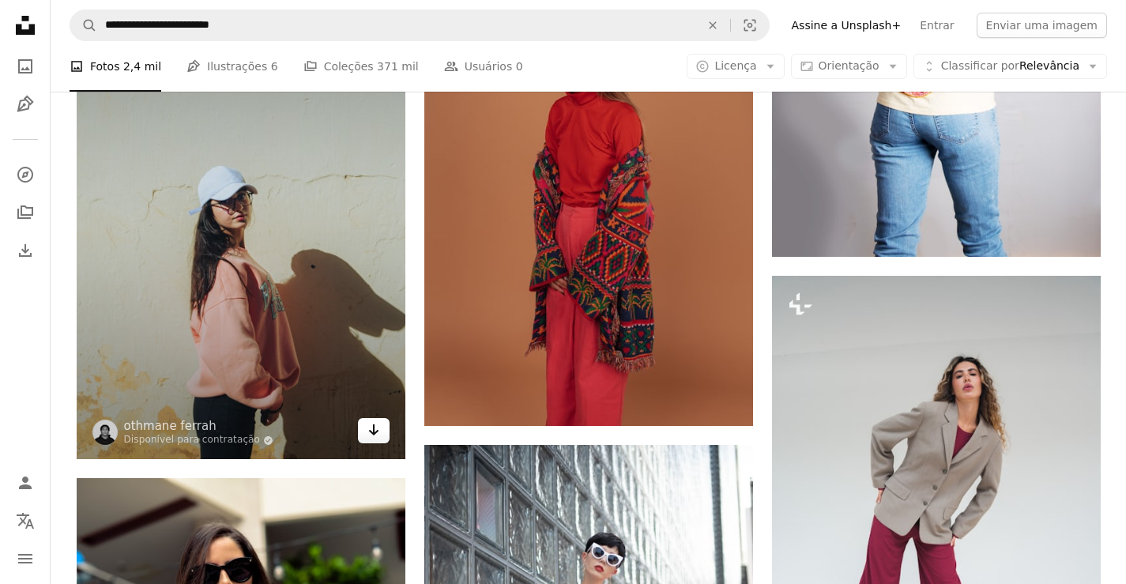
click at [367, 433] on icon "Arrow pointing down" at bounding box center [373, 429] width 13 height 19
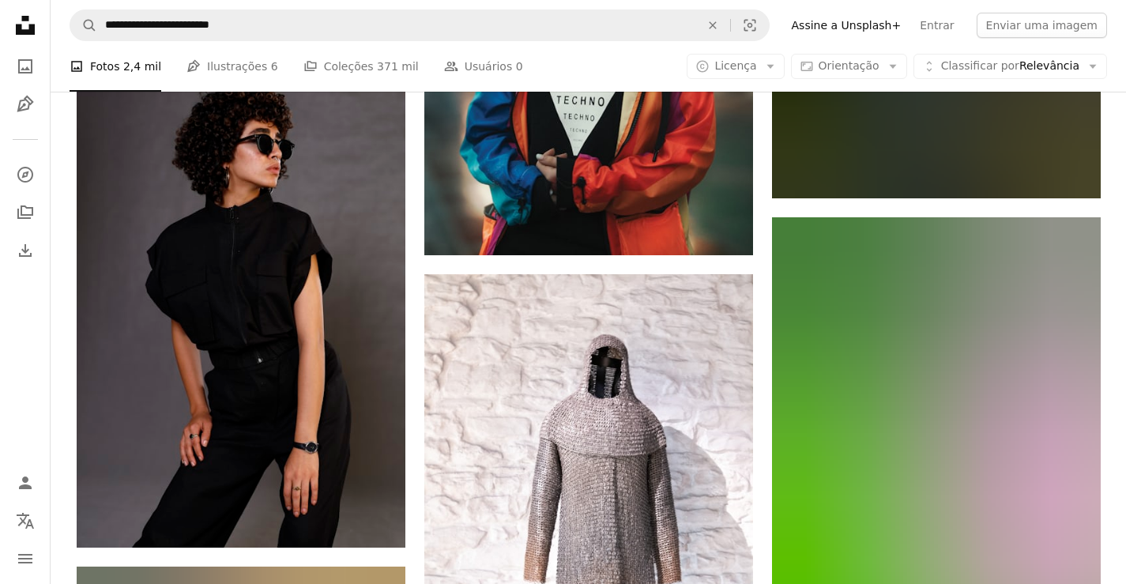
scroll to position [33426, 0]
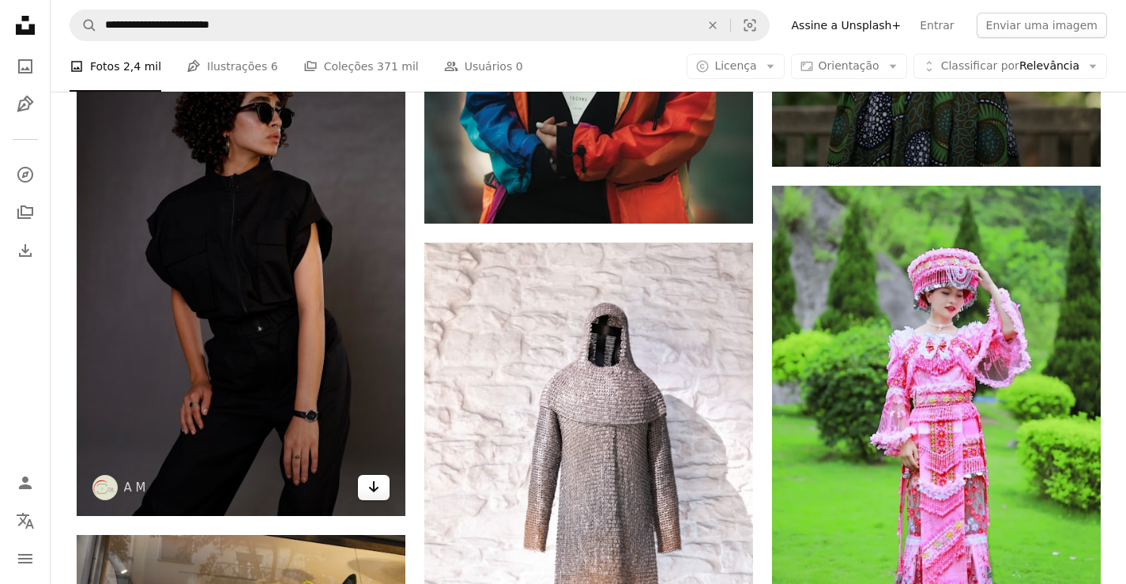
click at [369, 488] on icon "Baixar" at bounding box center [373, 486] width 10 height 11
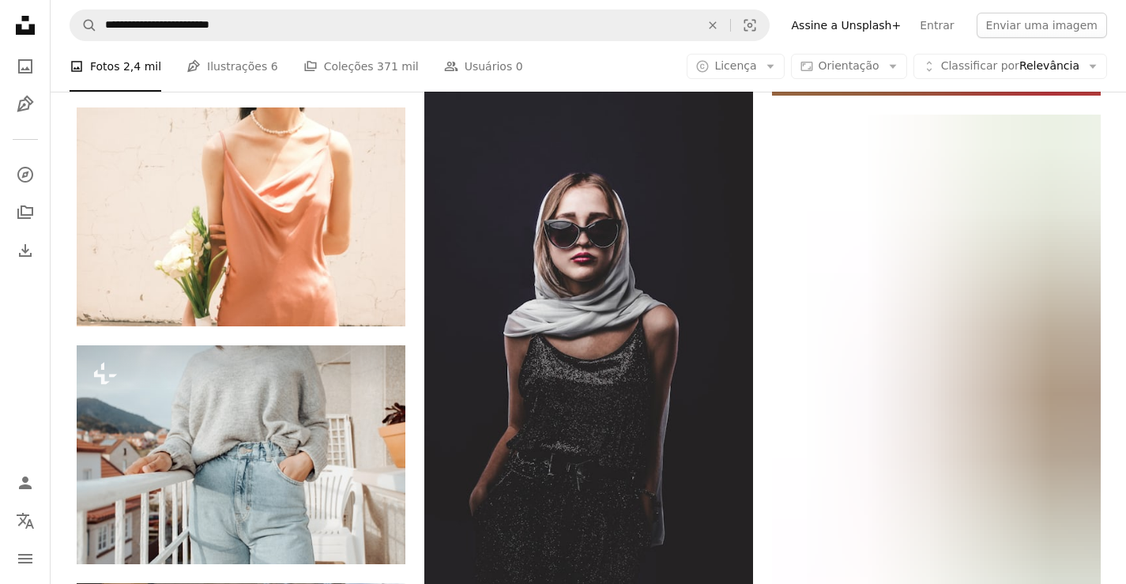
scroll to position [35544, 0]
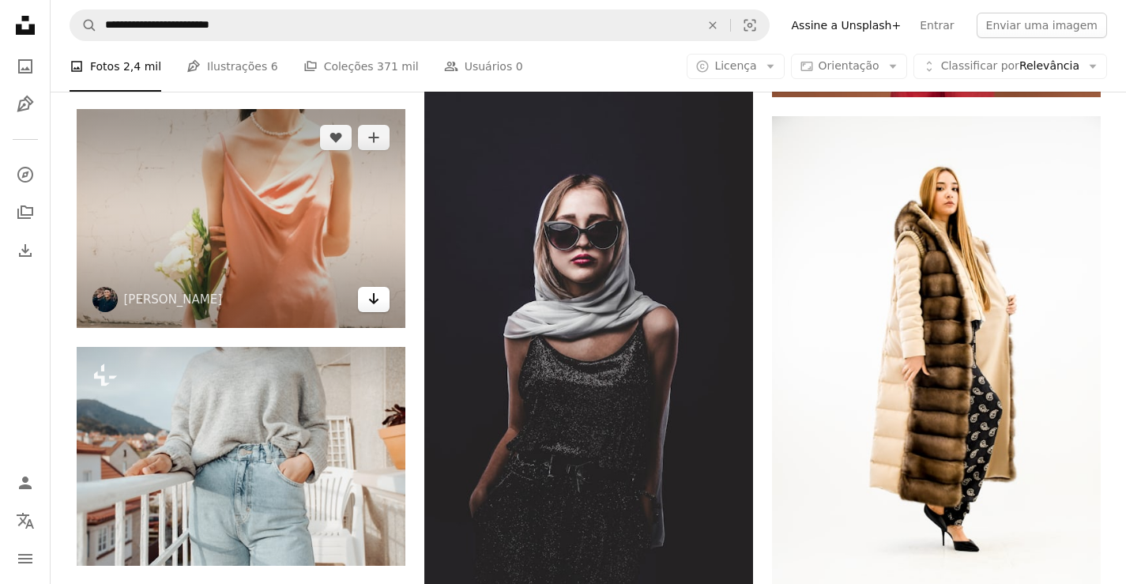
click at [373, 306] on icon "Arrow pointing down" at bounding box center [373, 298] width 13 height 19
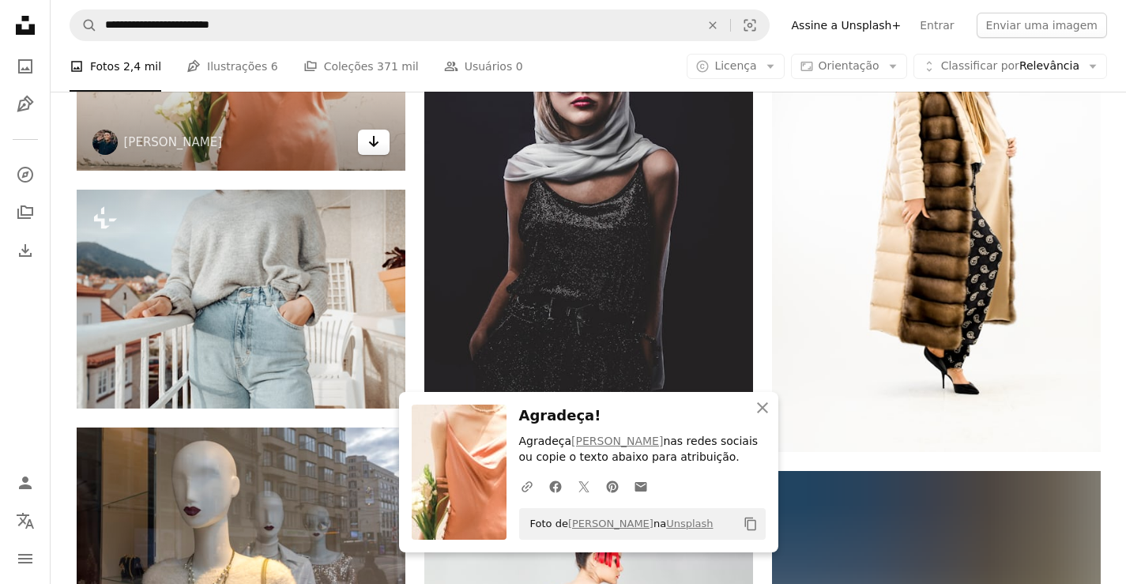
scroll to position [35702, 0]
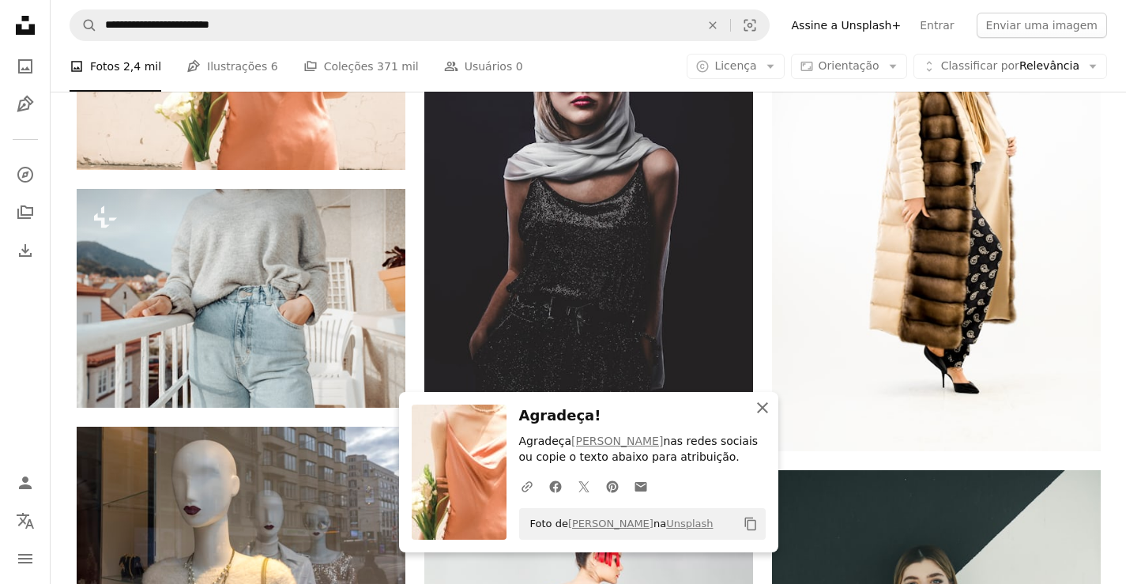
click at [769, 410] on icon "An X shape" at bounding box center [762, 407] width 19 height 19
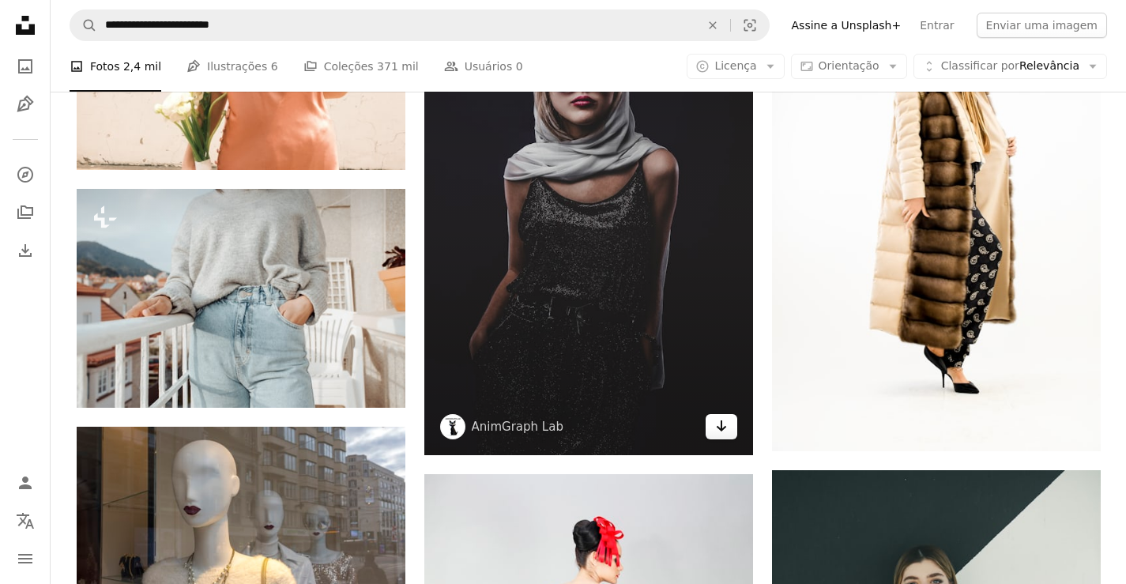
click at [717, 425] on icon "Arrow pointing down" at bounding box center [721, 425] width 13 height 19
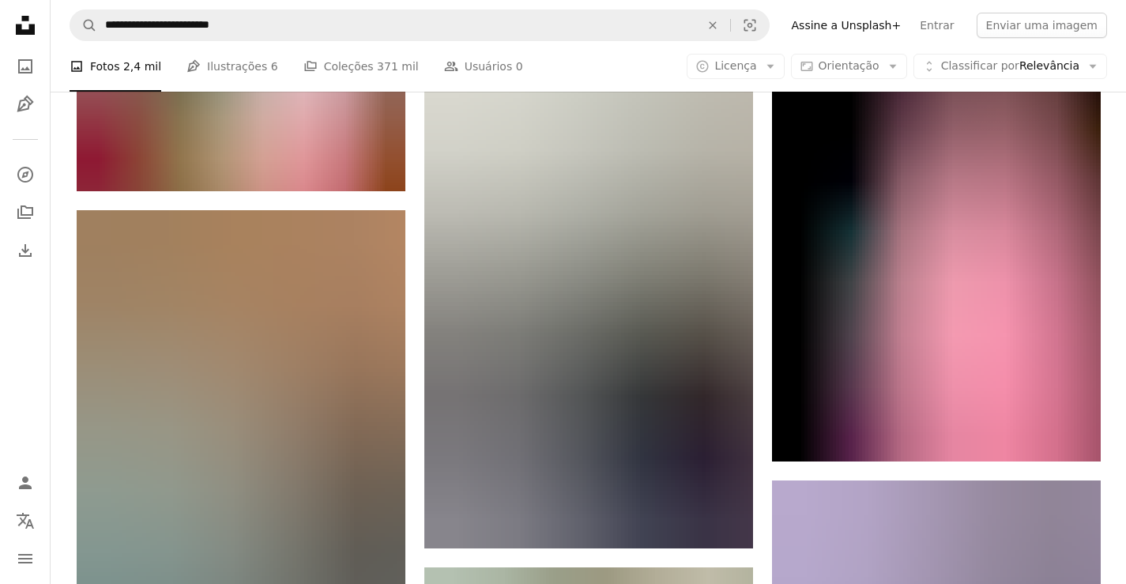
scroll to position [36650, 0]
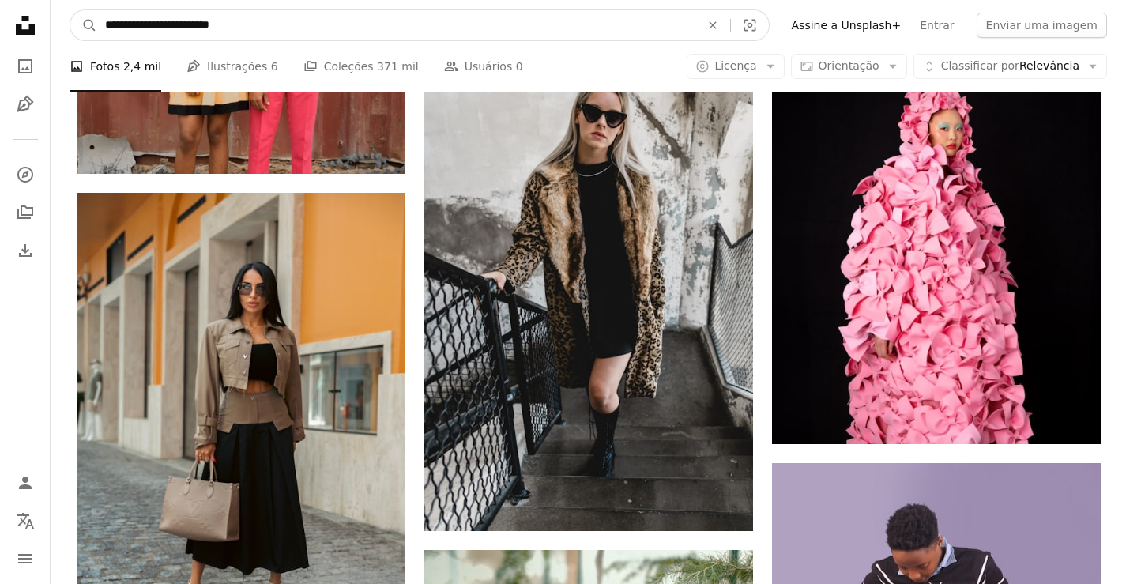
click at [104, 26] on input "**********" at bounding box center [396, 25] width 598 height 30
type input "**********"
click at [70, 10] on button "A magnifying glass" at bounding box center [83, 25] width 27 height 30
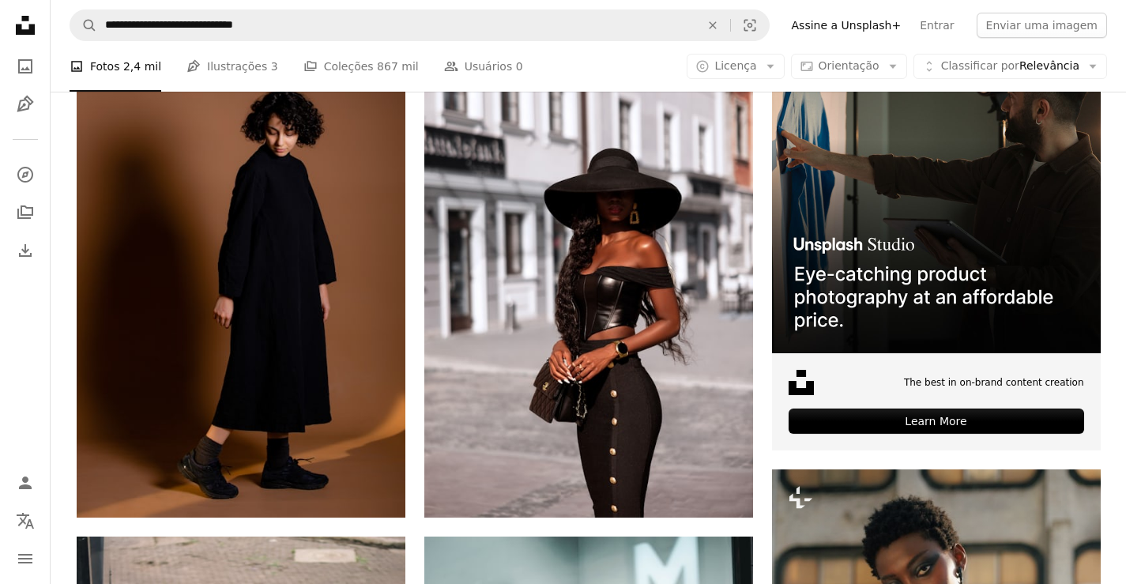
scroll to position [442, 0]
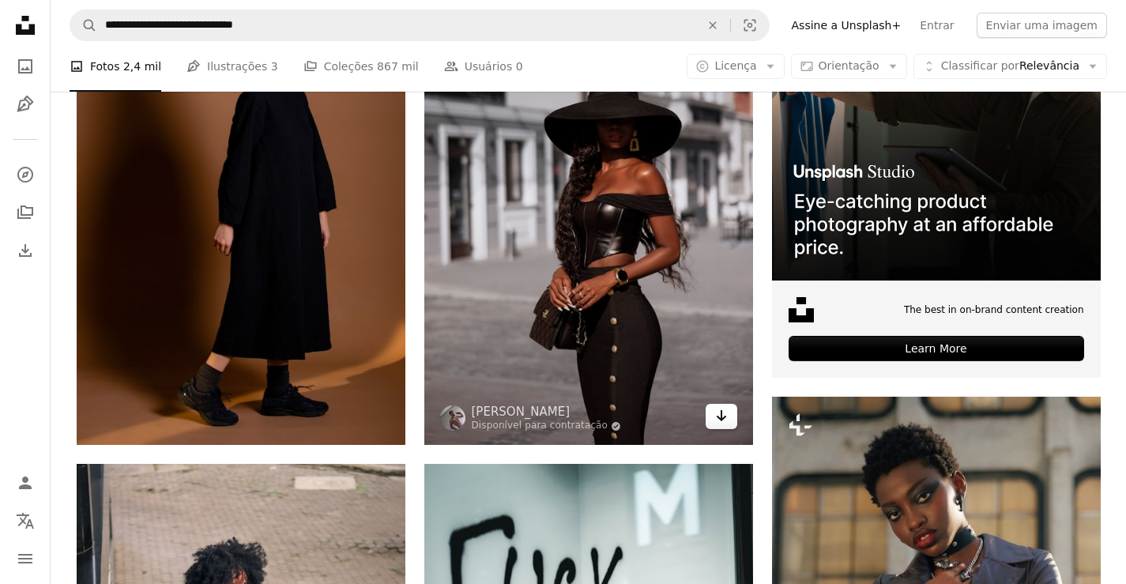
click at [719, 420] on icon "Arrow pointing down" at bounding box center [721, 415] width 13 height 19
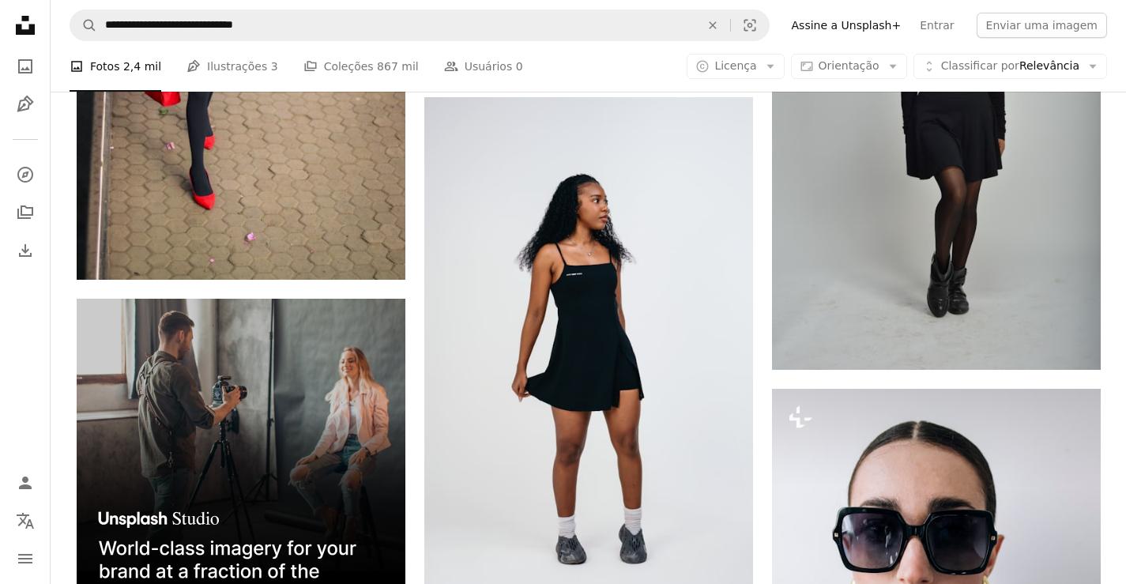
scroll to position [3950, 0]
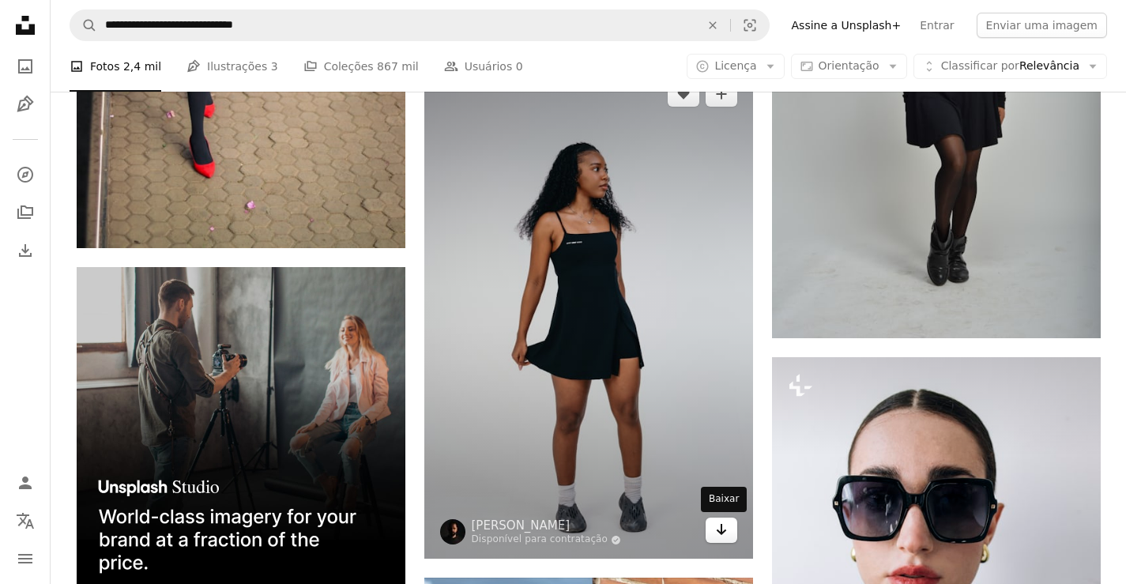
click at [715, 535] on icon "Arrow pointing down" at bounding box center [721, 529] width 13 height 19
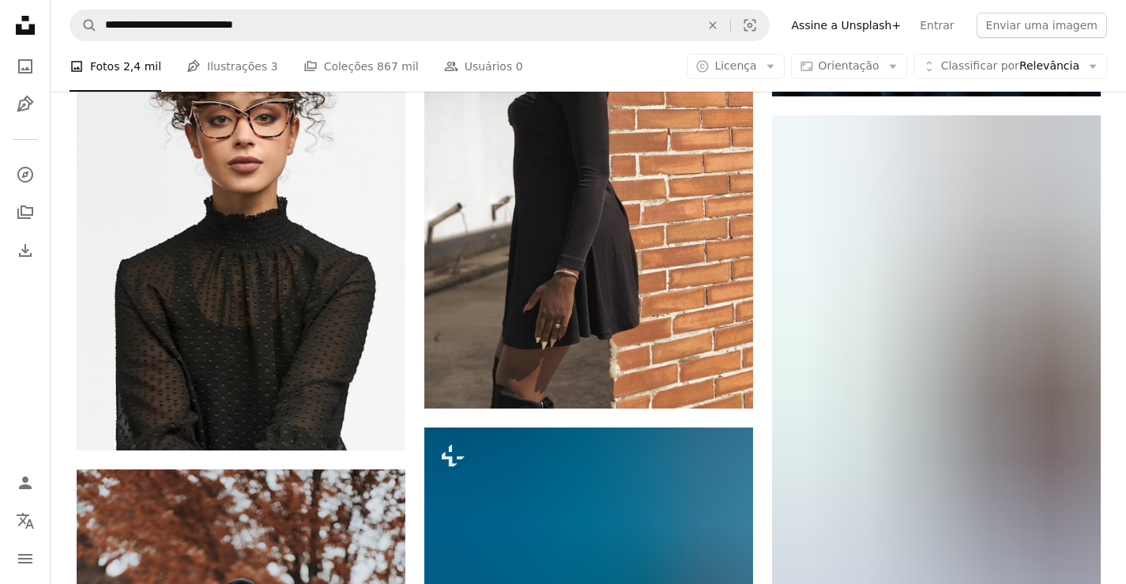
scroll to position [4930, 0]
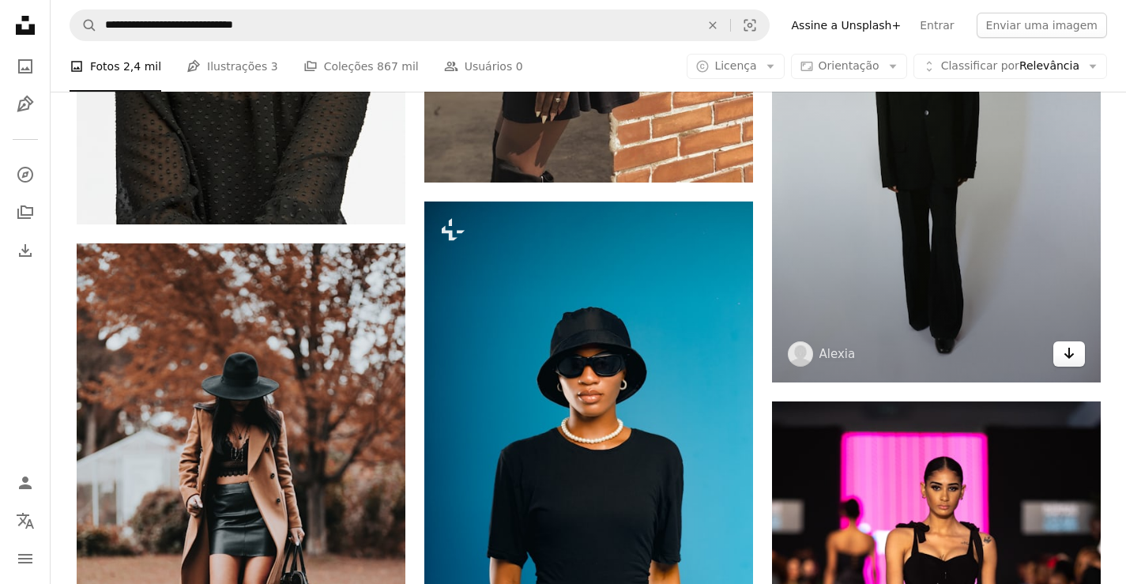
click at [1071, 358] on icon "Arrow pointing down" at bounding box center [1069, 353] width 13 height 19
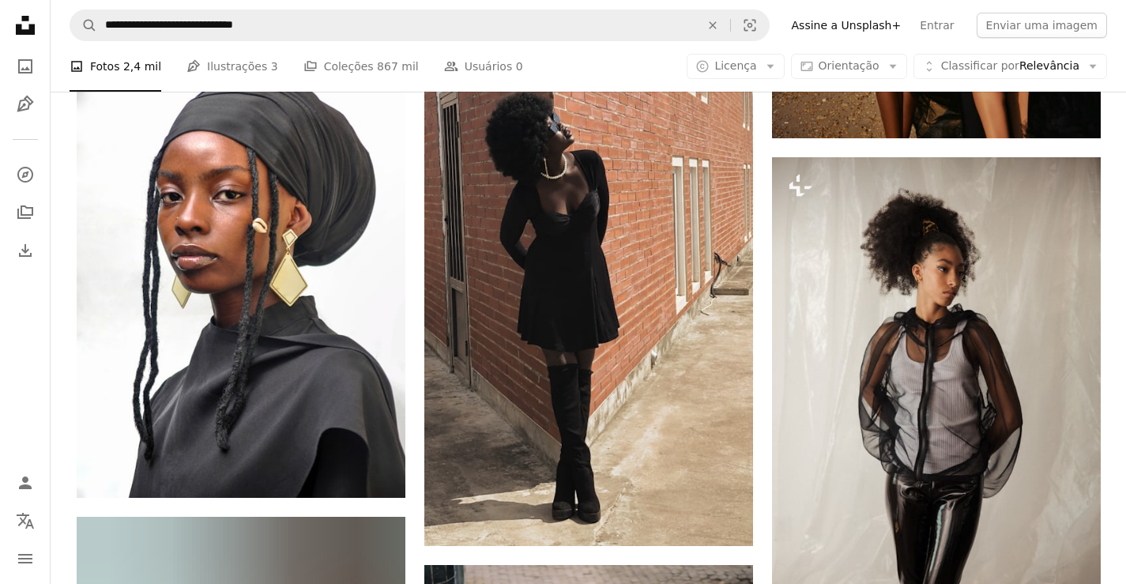
scroll to position [6226, 0]
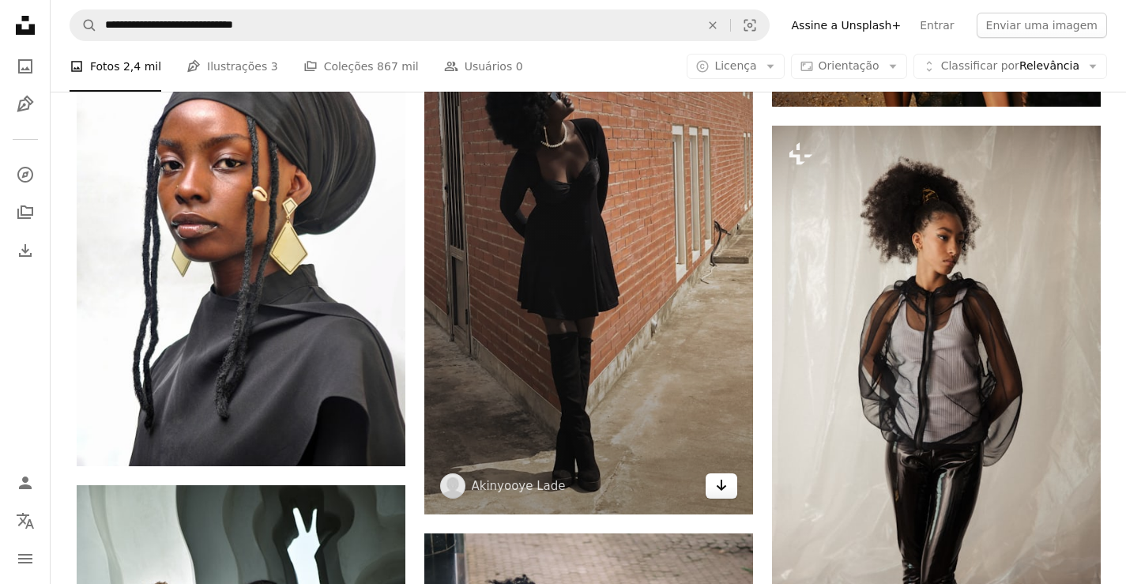
click at [718, 488] on icon "Baixar" at bounding box center [721, 485] width 10 height 11
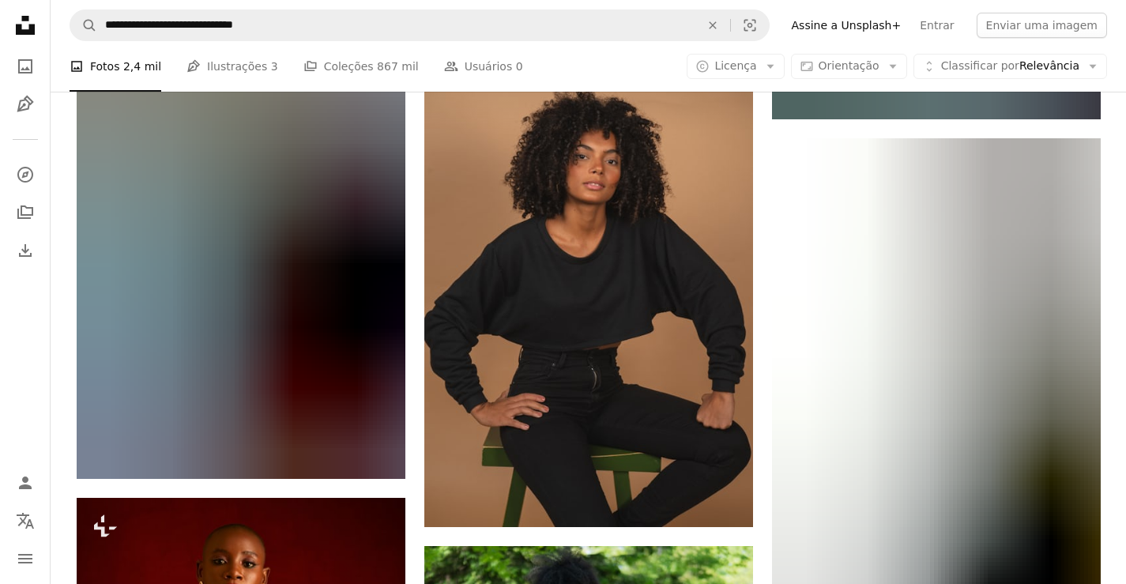
scroll to position [7269, 0]
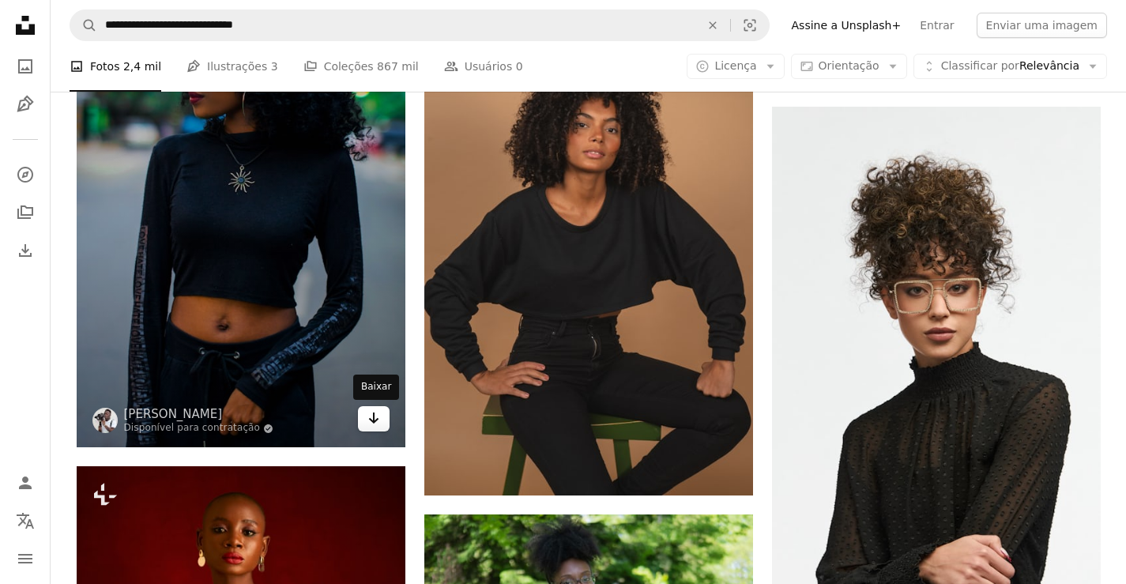
click at [366, 425] on link "Arrow pointing down" at bounding box center [374, 418] width 32 height 25
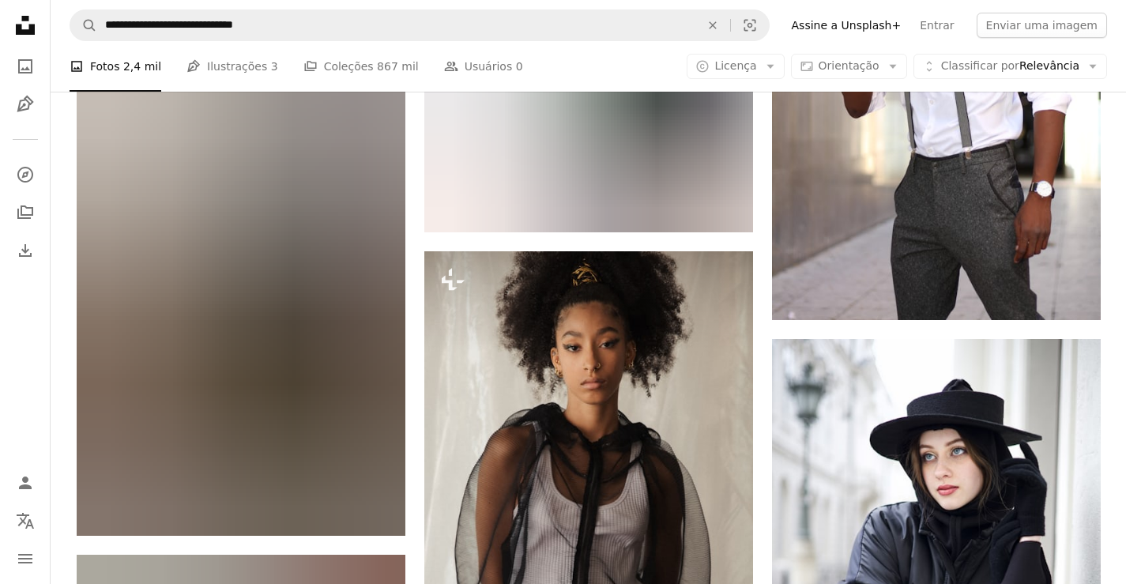
scroll to position [12168, 0]
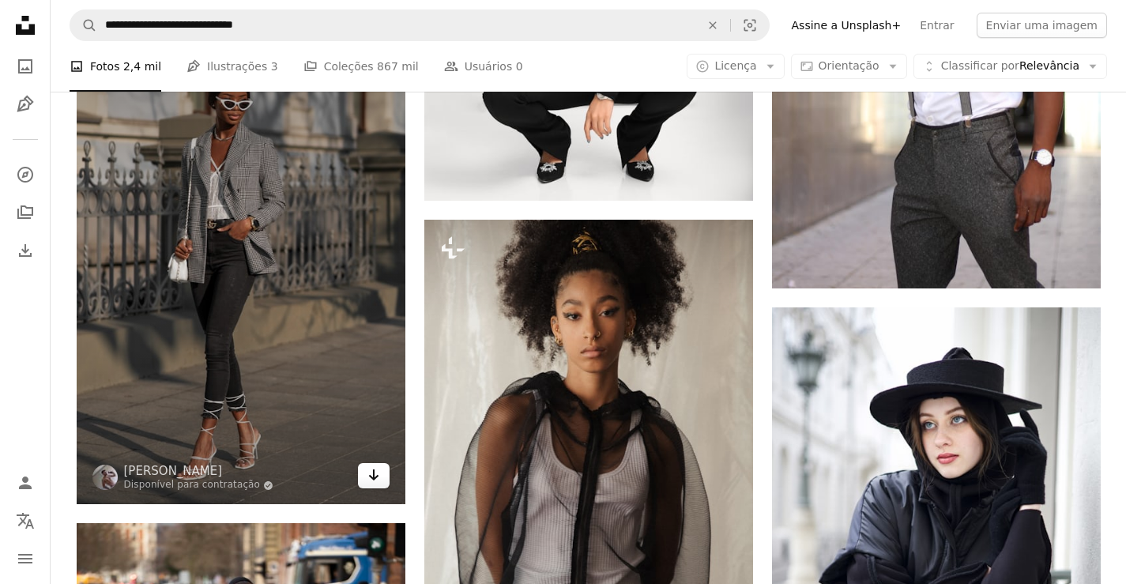
click at [369, 473] on icon "Arrow pointing down" at bounding box center [373, 474] width 13 height 19
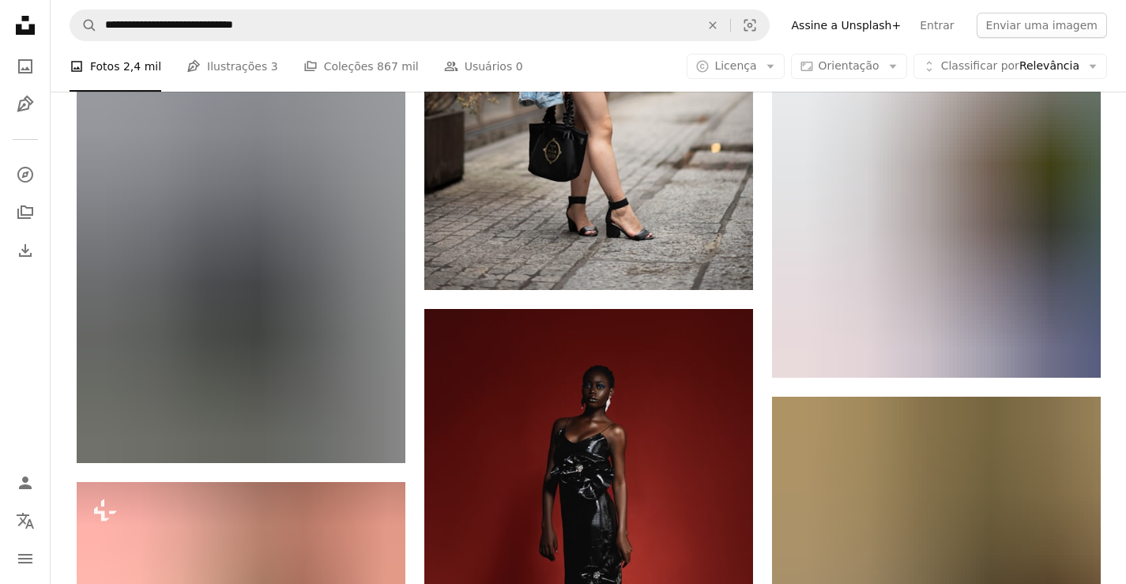
scroll to position [13116, 0]
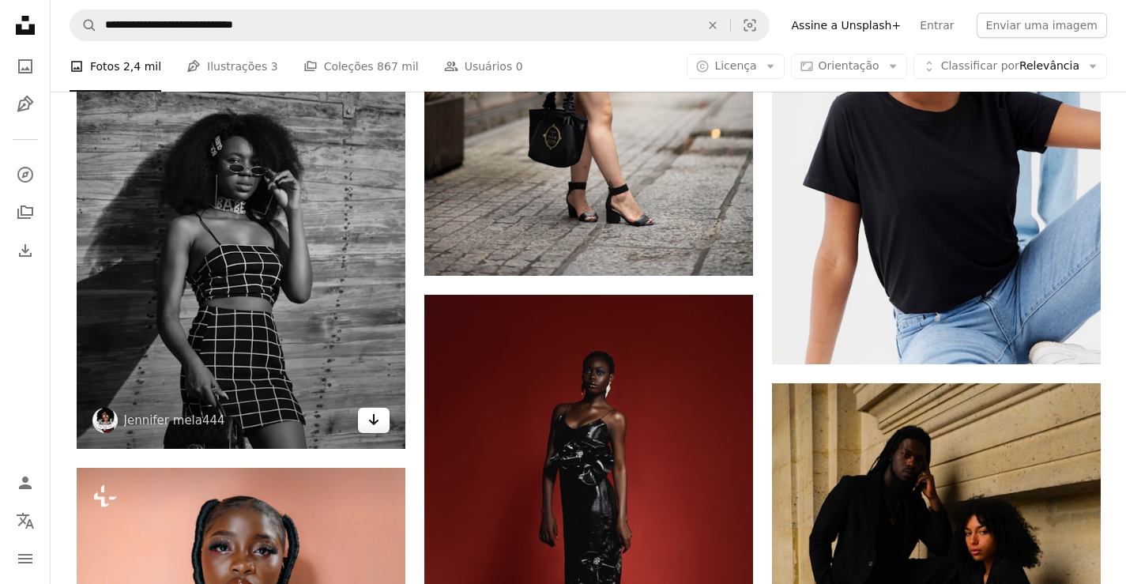
click at [369, 426] on icon "Arrow pointing down" at bounding box center [373, 419] width 13 height 19
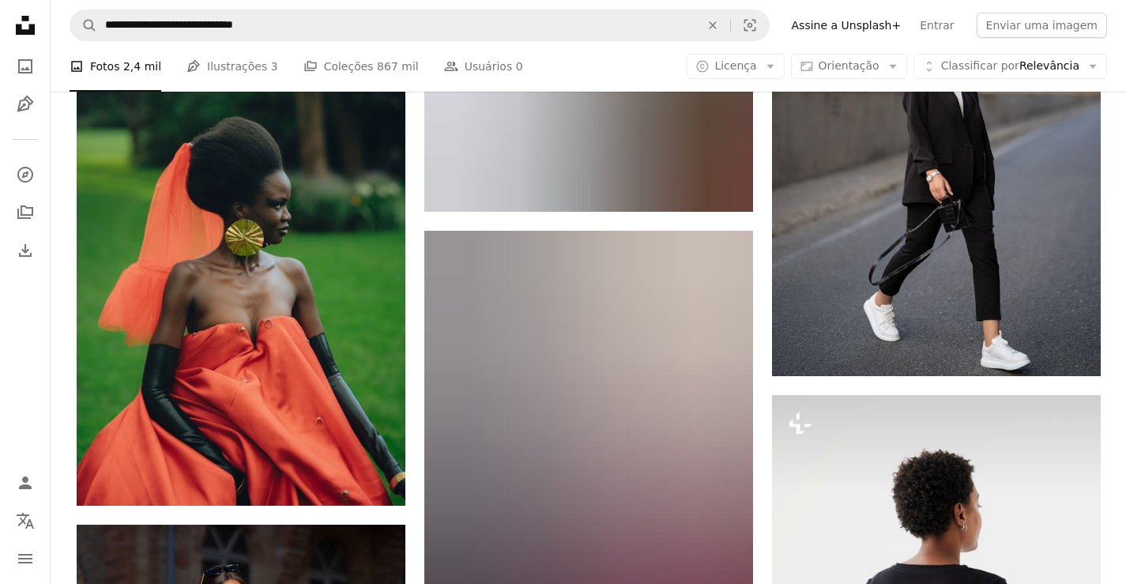
scroll to position [17573, 0]
